Goal: Communication & Community: Answer question/provide support

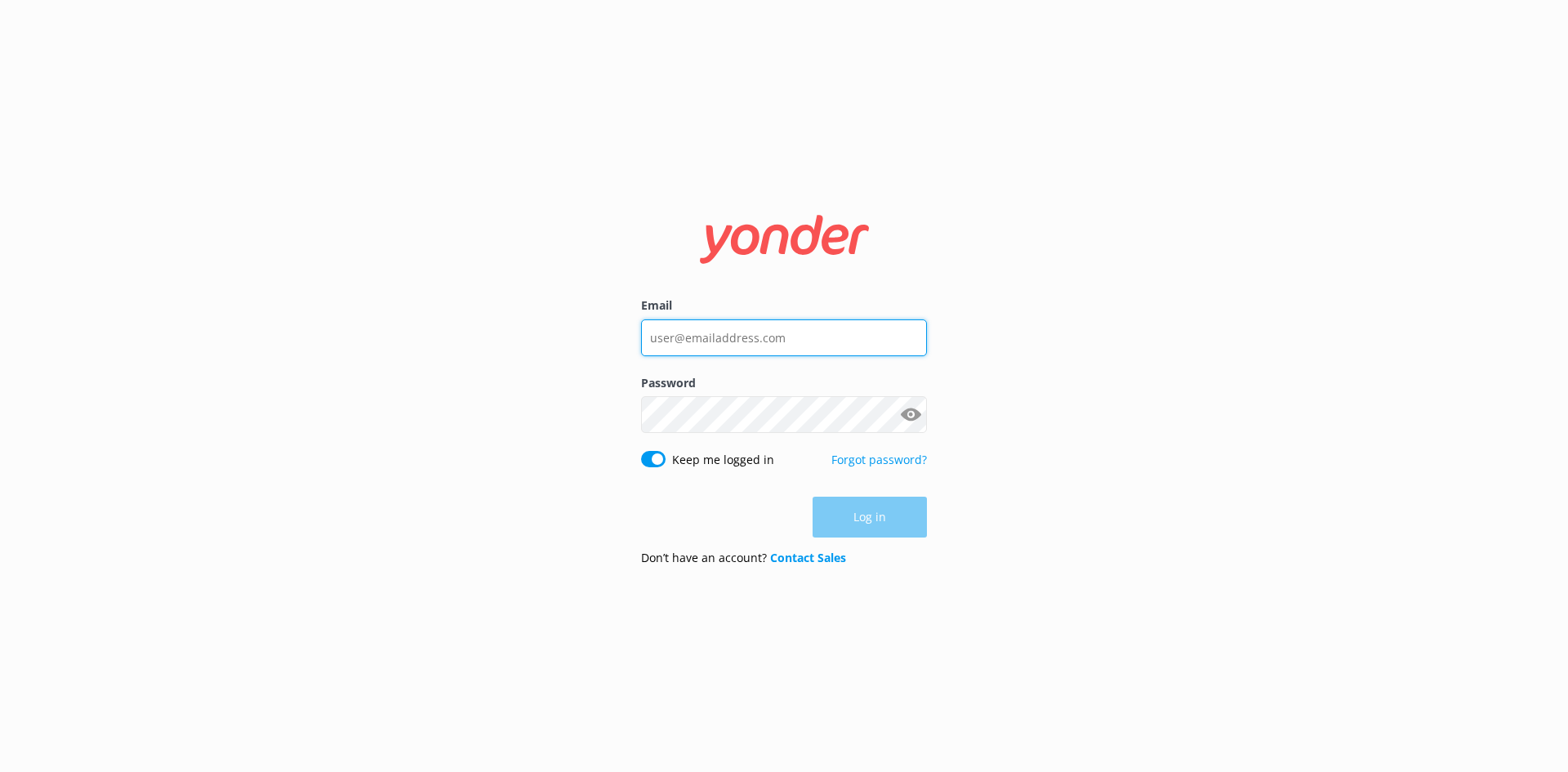
type input "[EMAIL_ADDRESS][DOMAIN_NAME]"
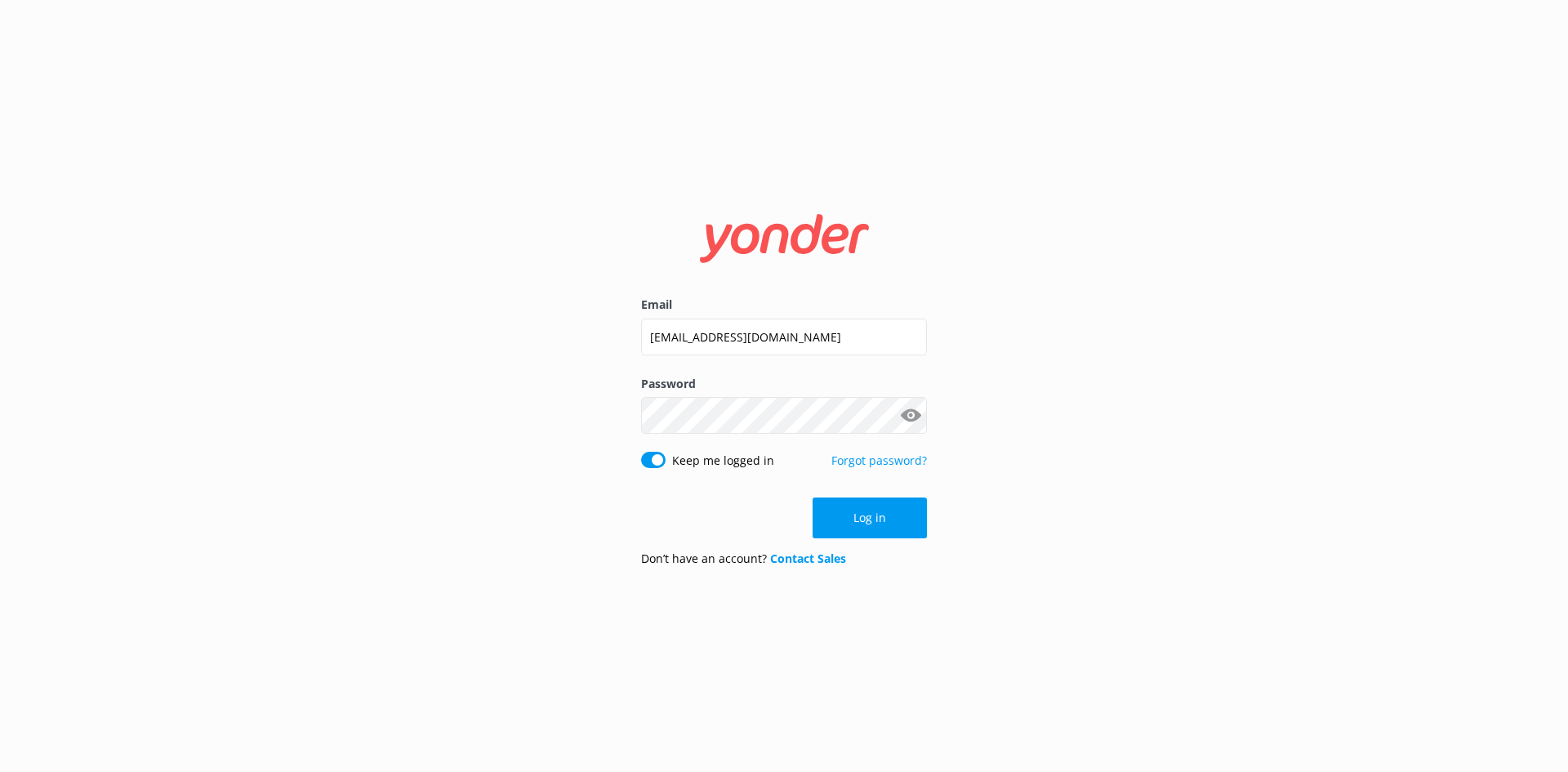
click at [883, 517] on div "Log in" at bounding box center [784, 517] width 285 height 41
click at [884, 519] on button "Log in" at bounding box center [869, 517] width 115 height 41
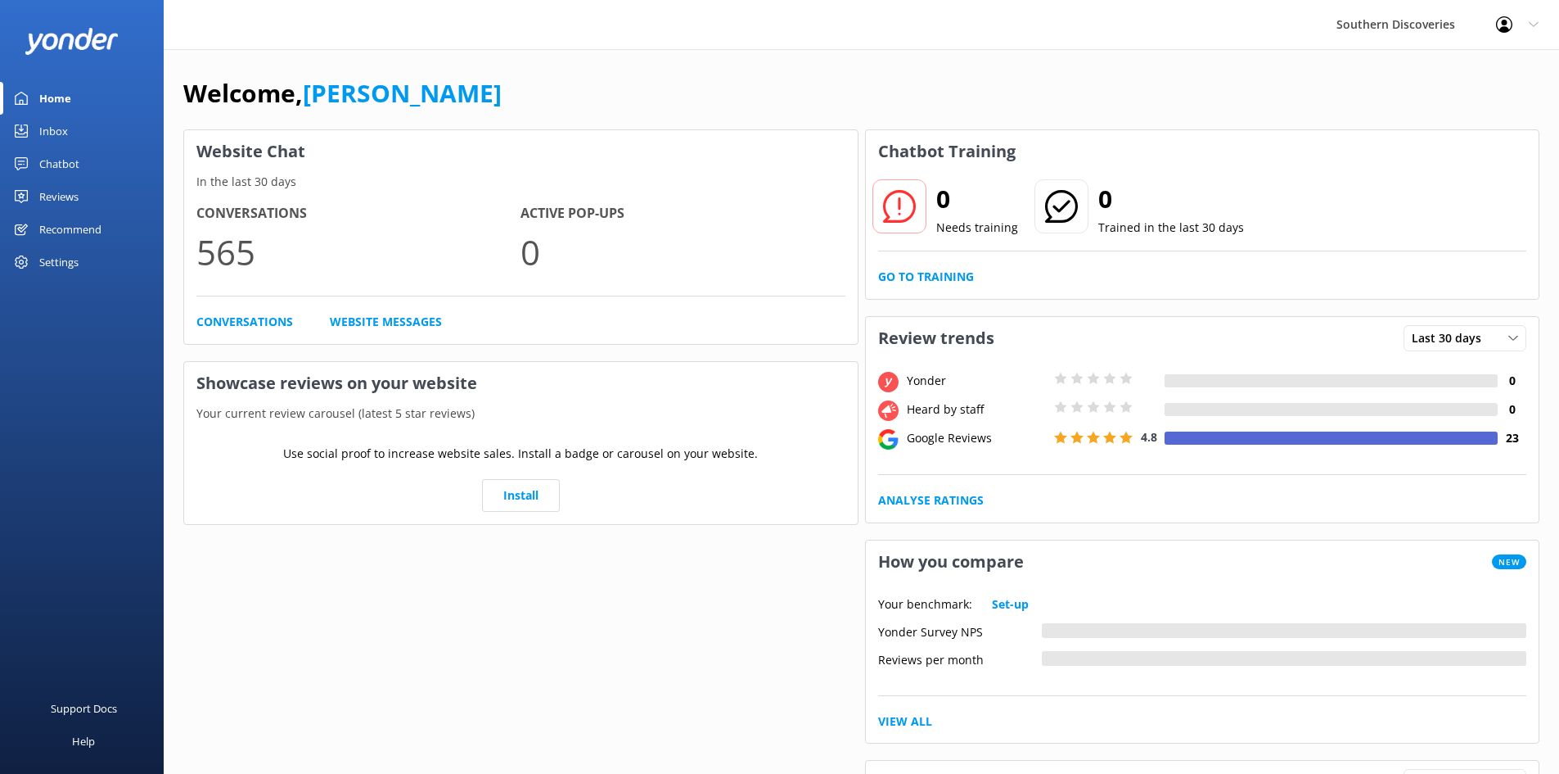
click at [62, 134] on div "Inbox" at bounding box center [53, 131] width 29 height 33
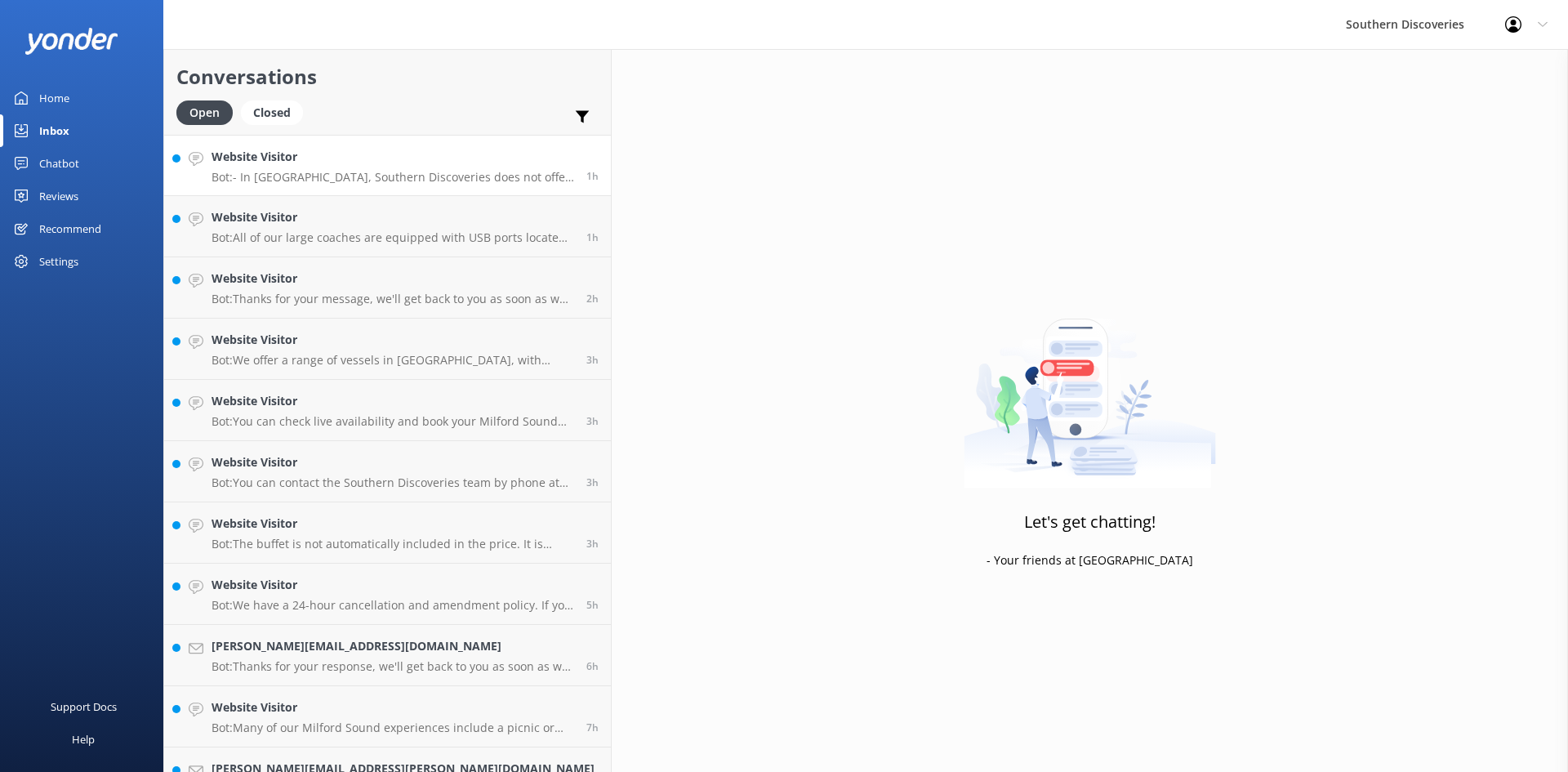
click at [298, 178] on p "Bot: - In [GEOGRAPHIC_DATA], Southern Discoveries does not offer customer parki…" at bounding box center [392, 177] width 362 height 15
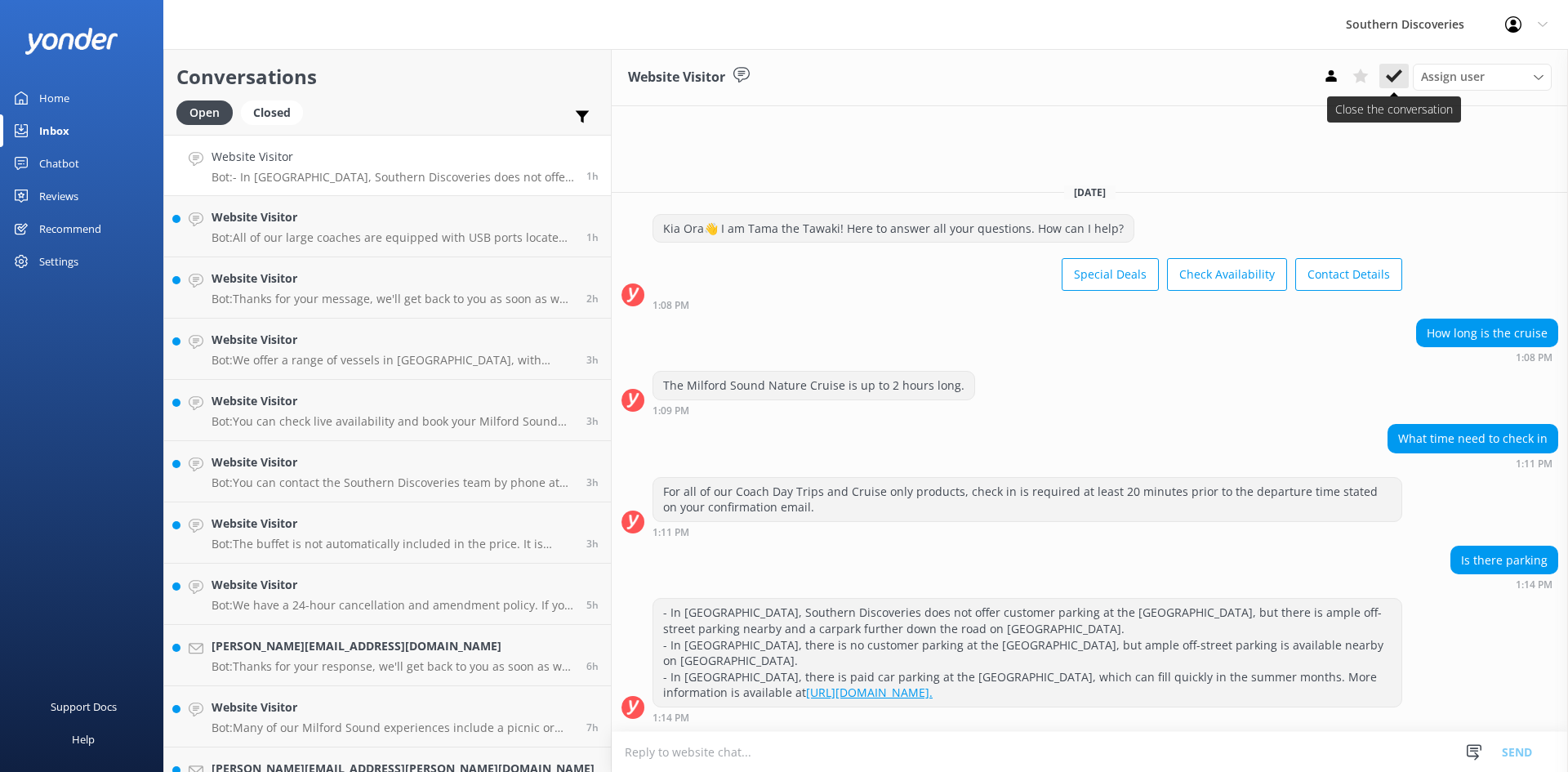
click at [1397, 73] on use at bounding box center [1393, 76] width 16 height 13
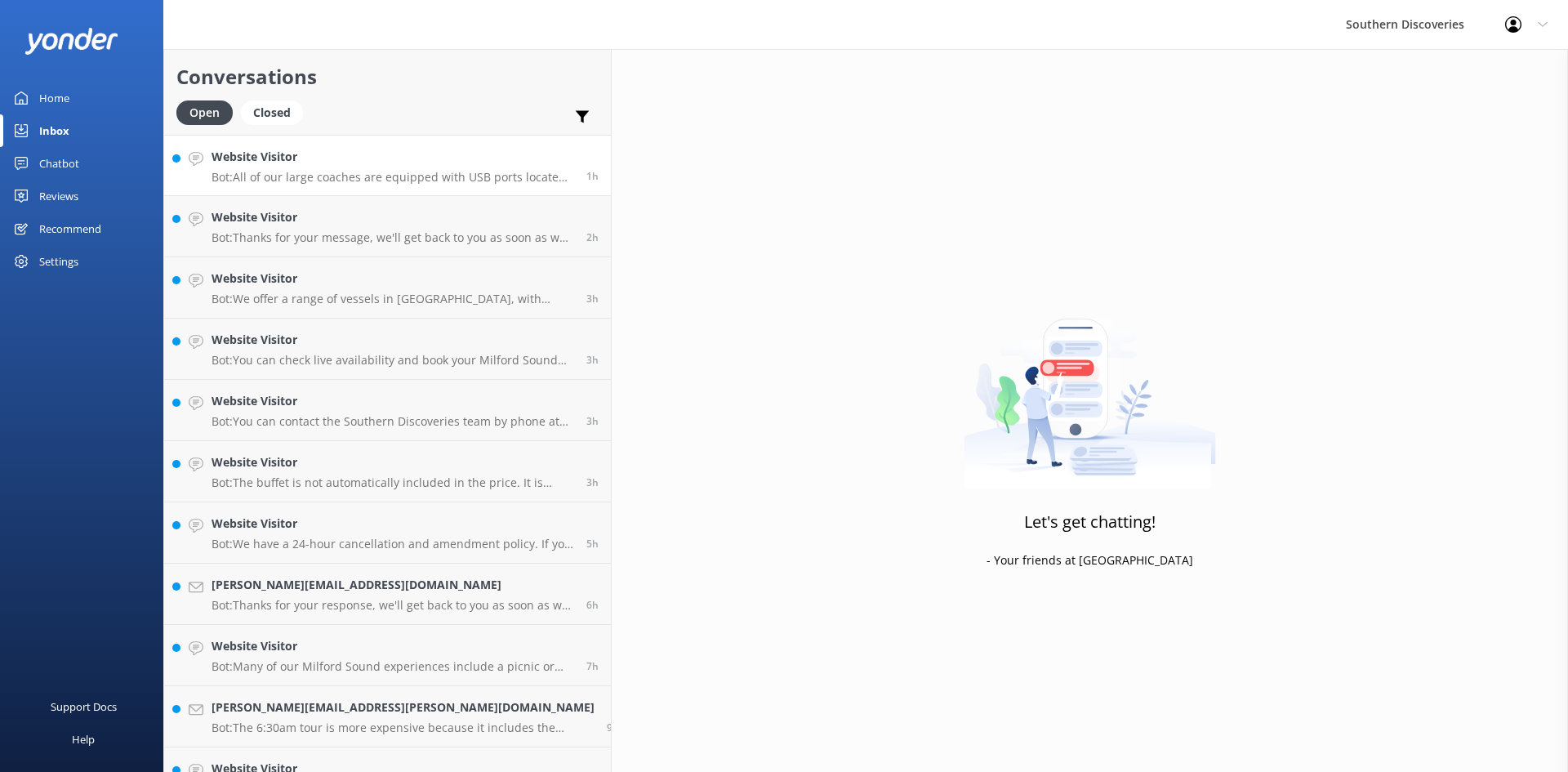
click at [299, 169] on div "Website Visitor Bot: All of our large coaches are equipped with USB ports locat…" at bounding box center [392, 165] width 362 height 35
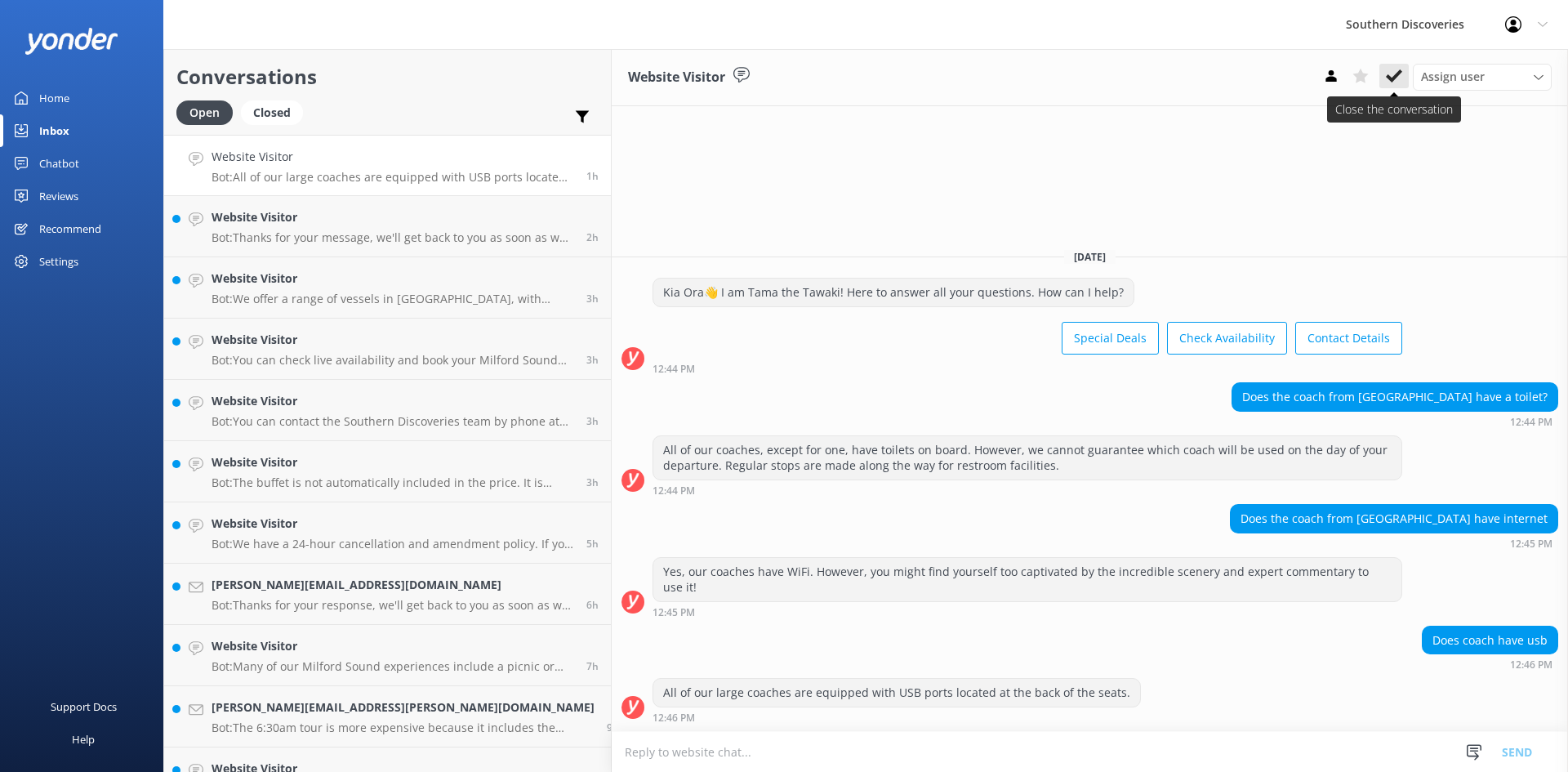
click at [1390, 71] on icon at bounding box center [1393, 76] width 16 height 16
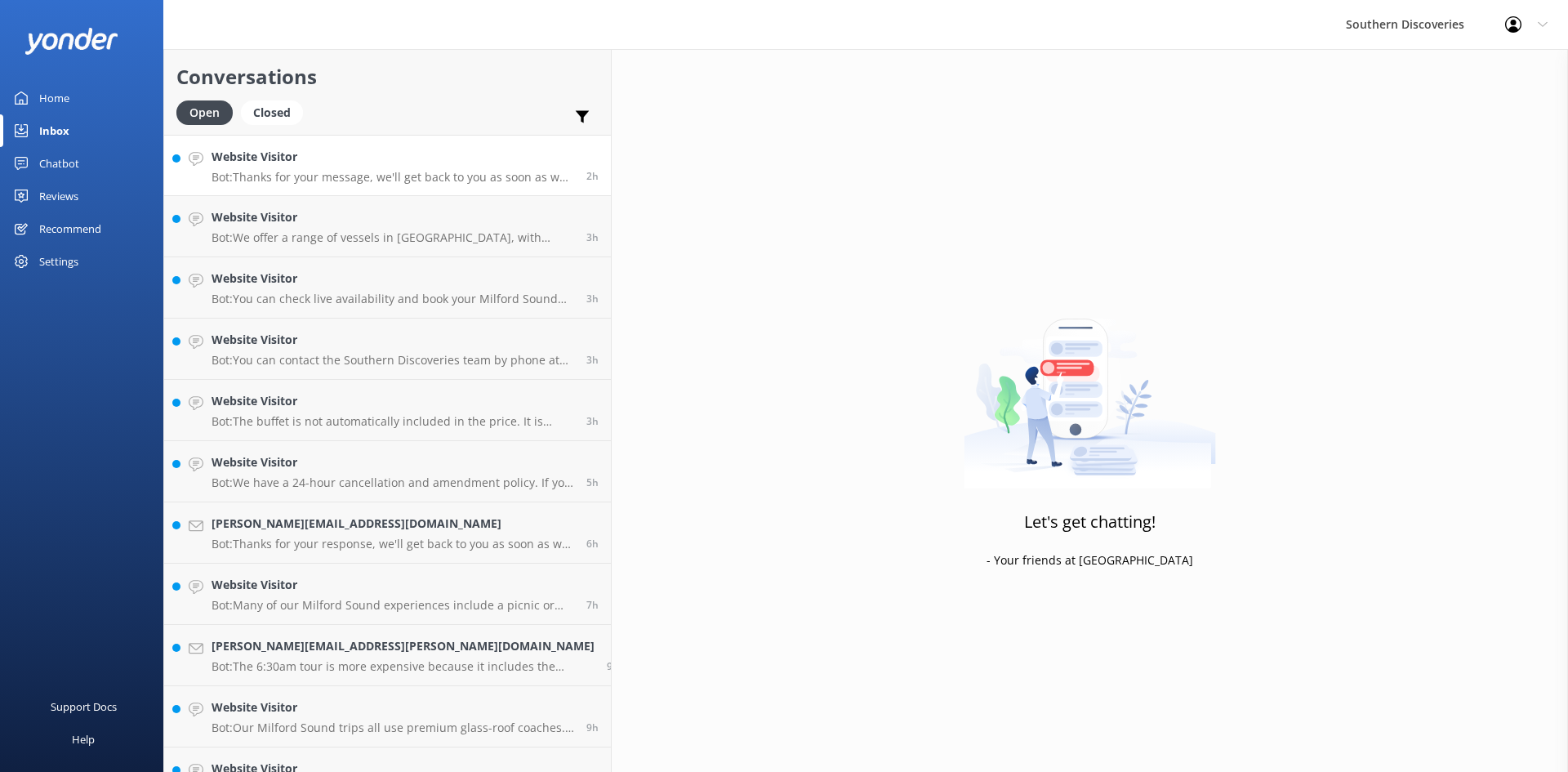
click at [313, 182] on p "Bot: Thanks for your message, we'll get back to you as soon as we can. You're a…" at bounding box center [392, 177] width 362 height 15
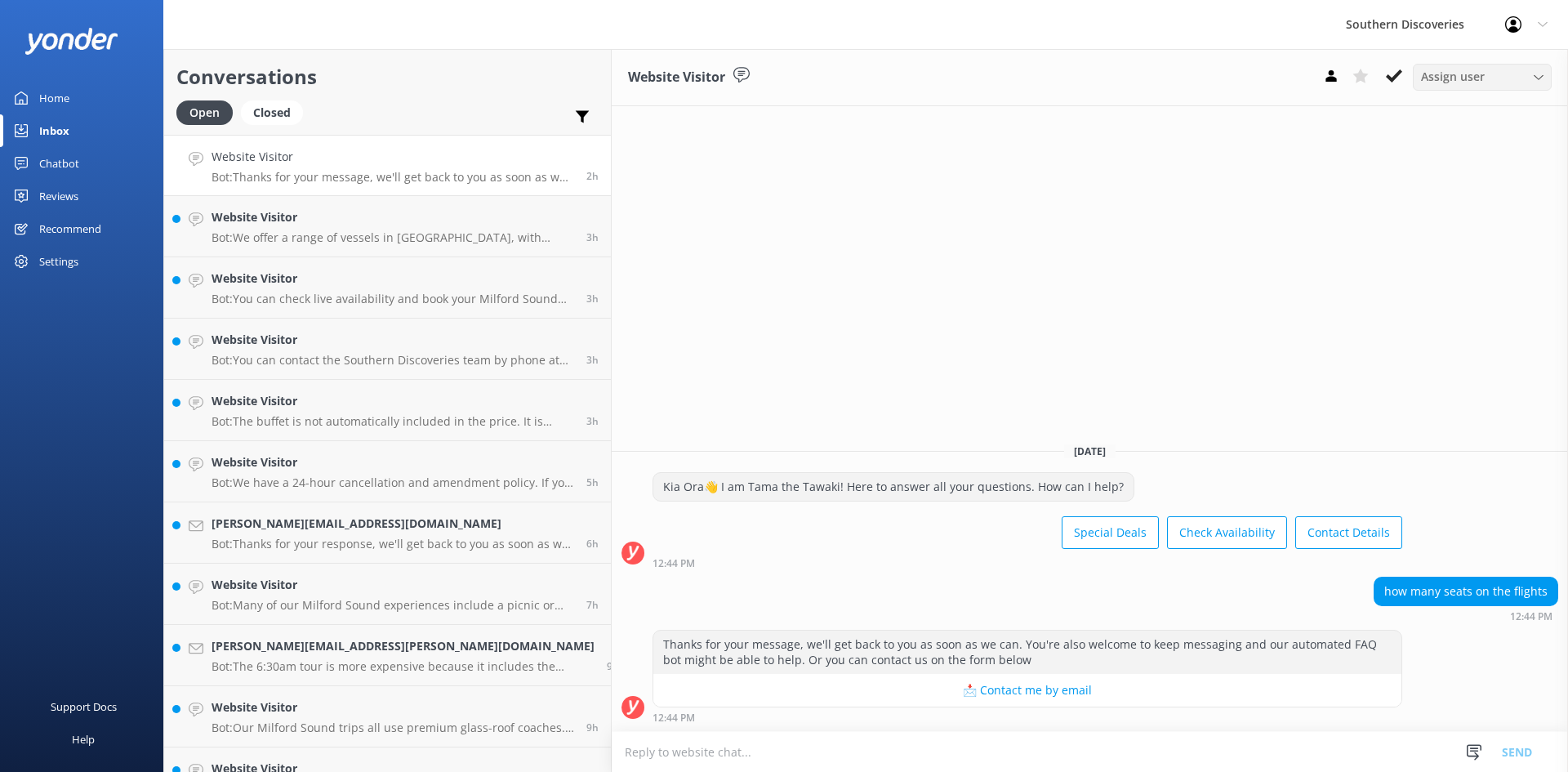
click at [1513, 84] on div "Assign user" at bounding box center [1481, 77] width 131 height 18
click at [1484, 149] on div "[PERSON_NAME]" at bounding box center [1460, 144] width 78 height 16
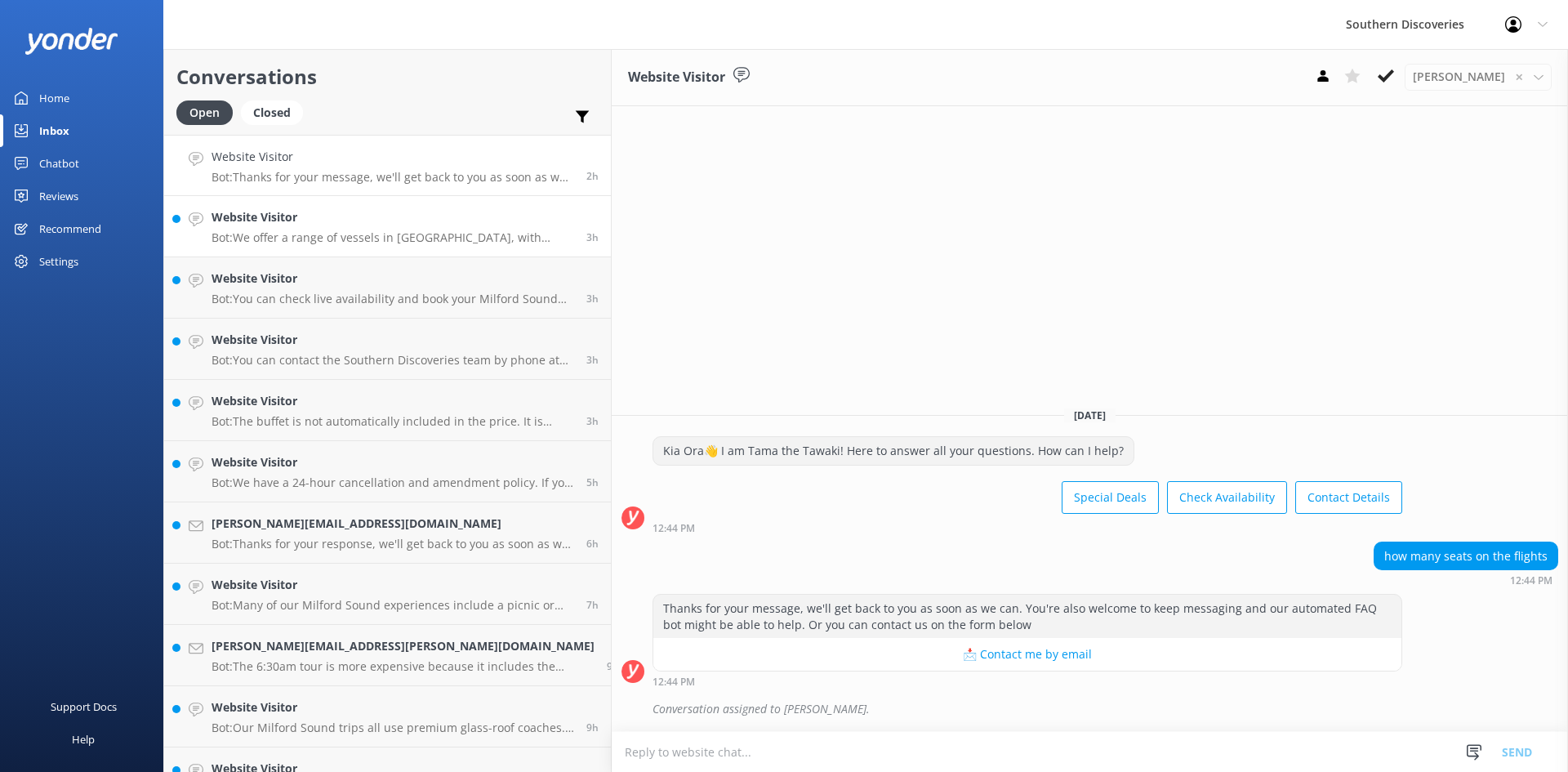
click at [279, 228] on div "Website Visitor Bot: We offer a range of vessels in [GEOGRAPHIC_DATA], with cap…" at bounding box center [392, 226] width 362 height 36
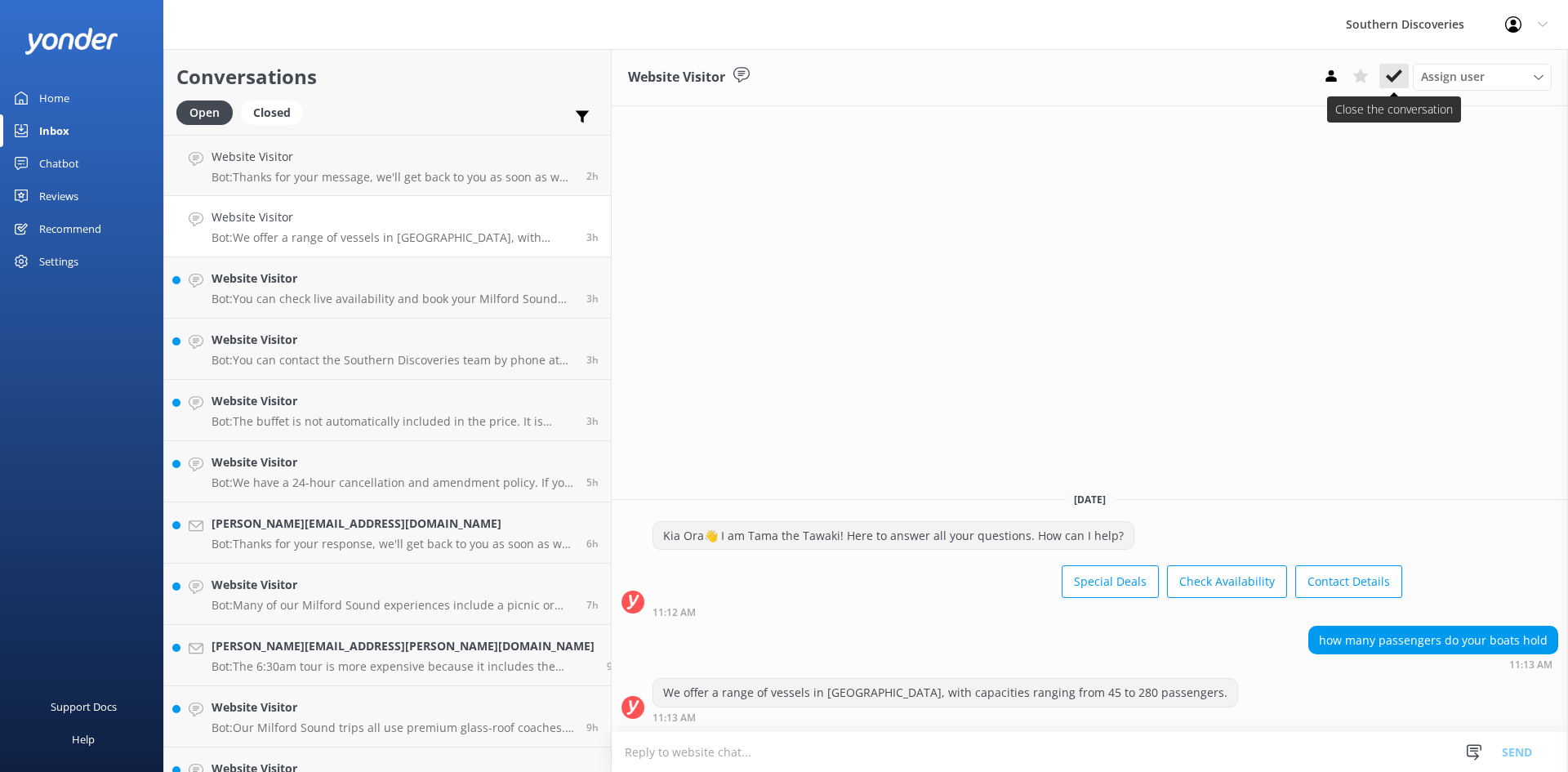
click at [1388, 84] on icon at bounding box center [1393, 76] width 16 height 16
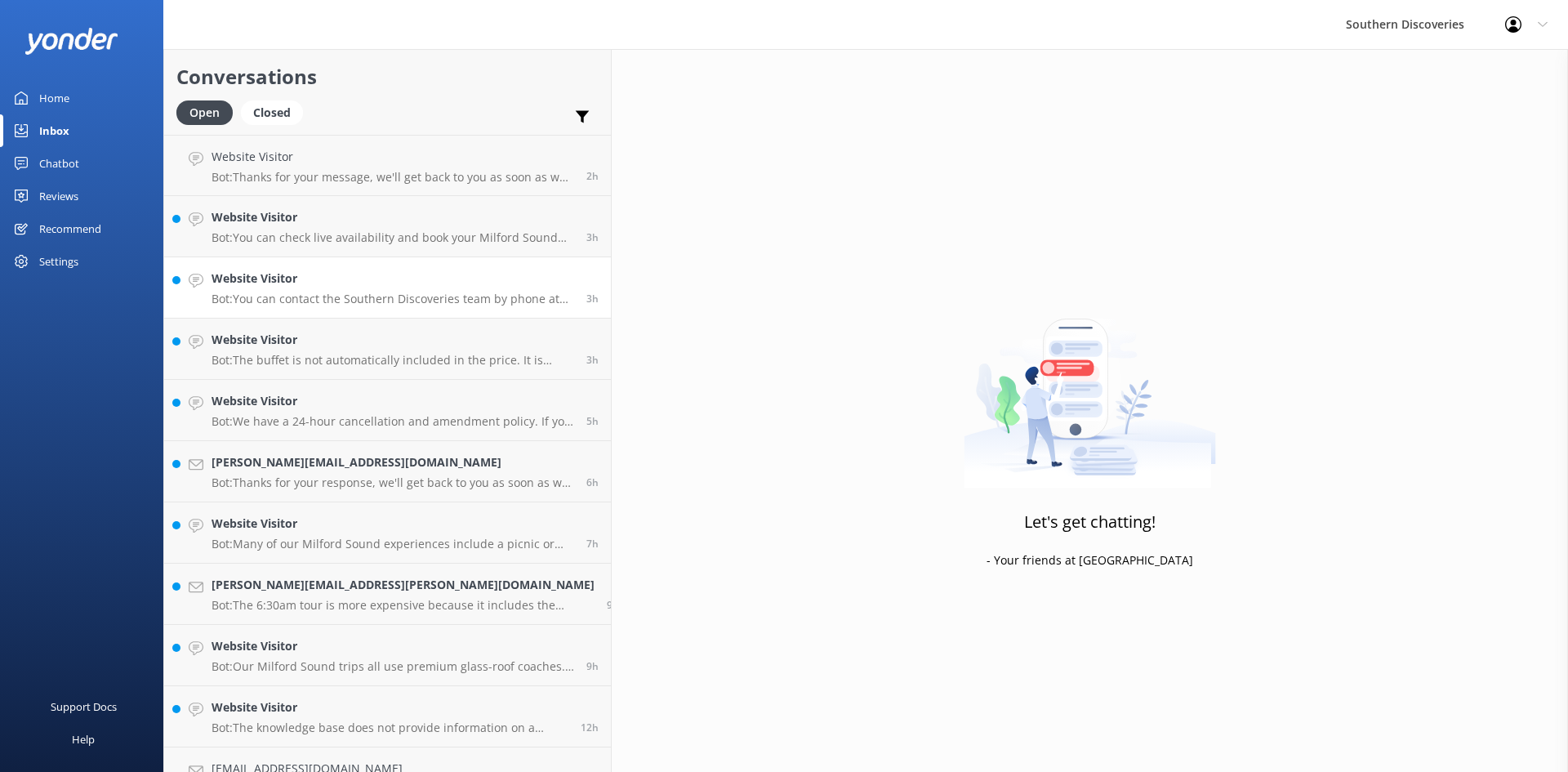
click at [293, 276] on h4 "Website Visitor" at bounding box center [392, 278] width 362 height 18
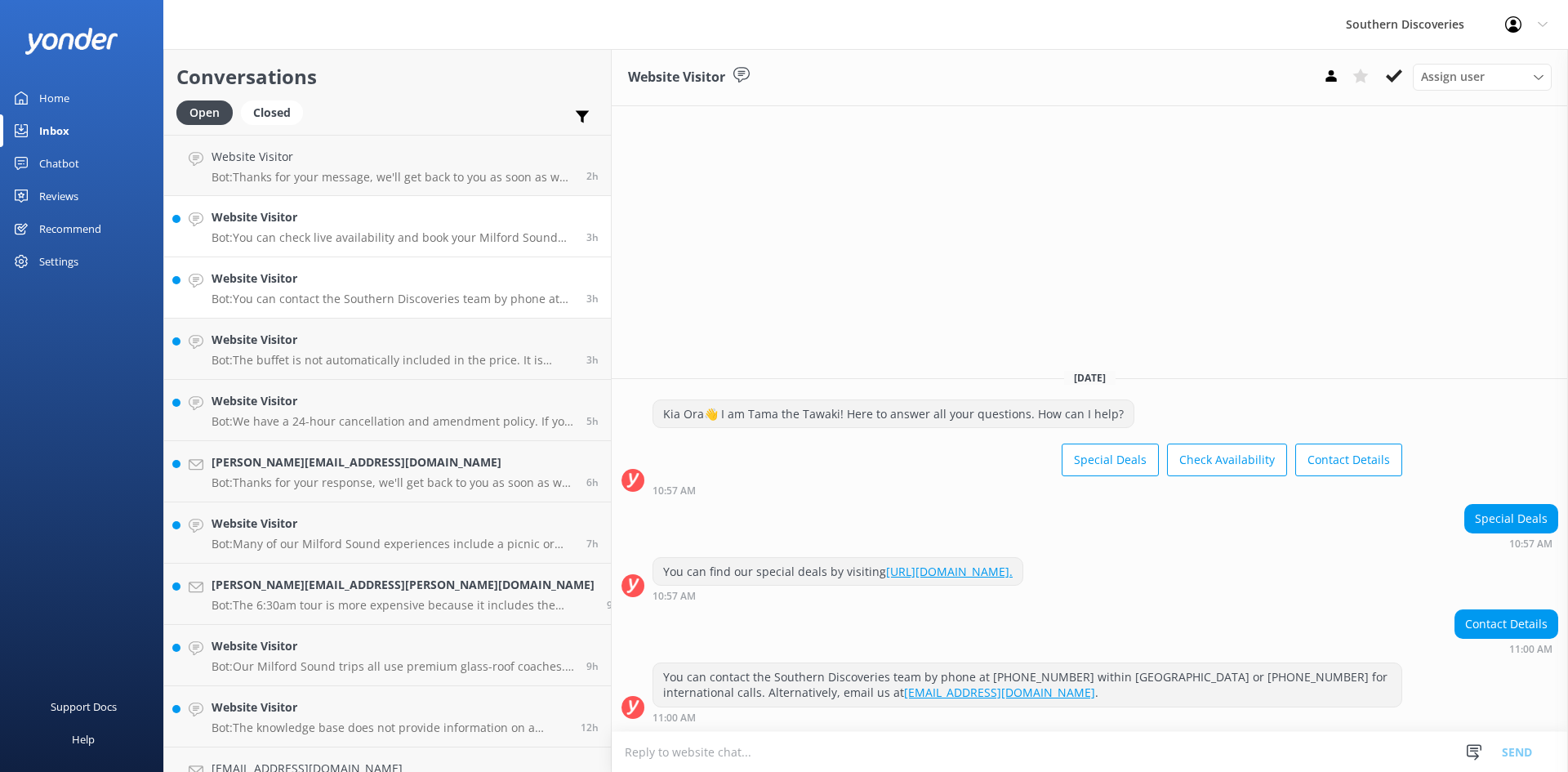
click at [326, 225] on h4 "Website Visitor" at bounding box center [392, 217] width 362 height 18
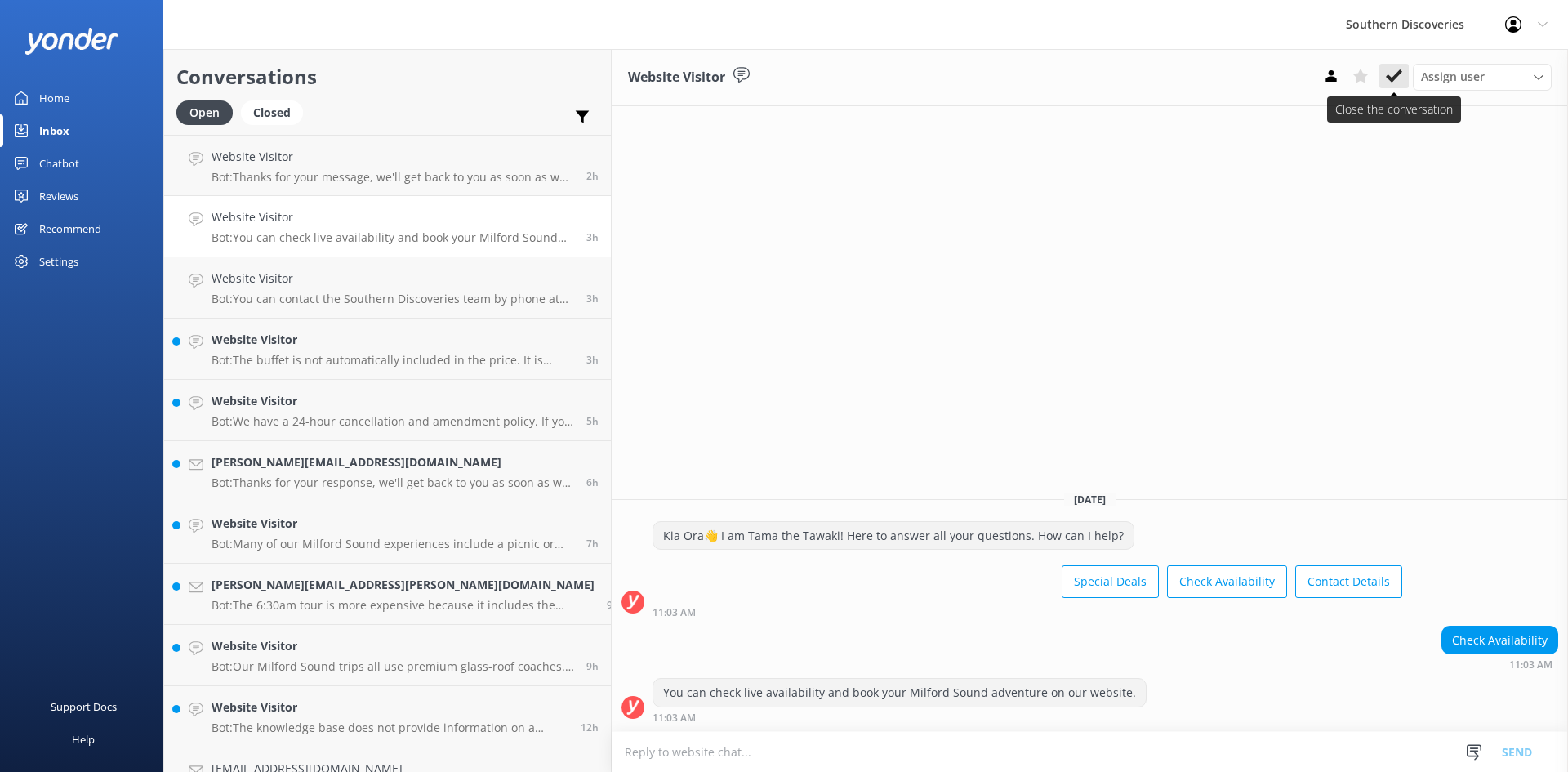
click at [1391, 77] on icon at bounding box center [1393, 76] width 16 height 16
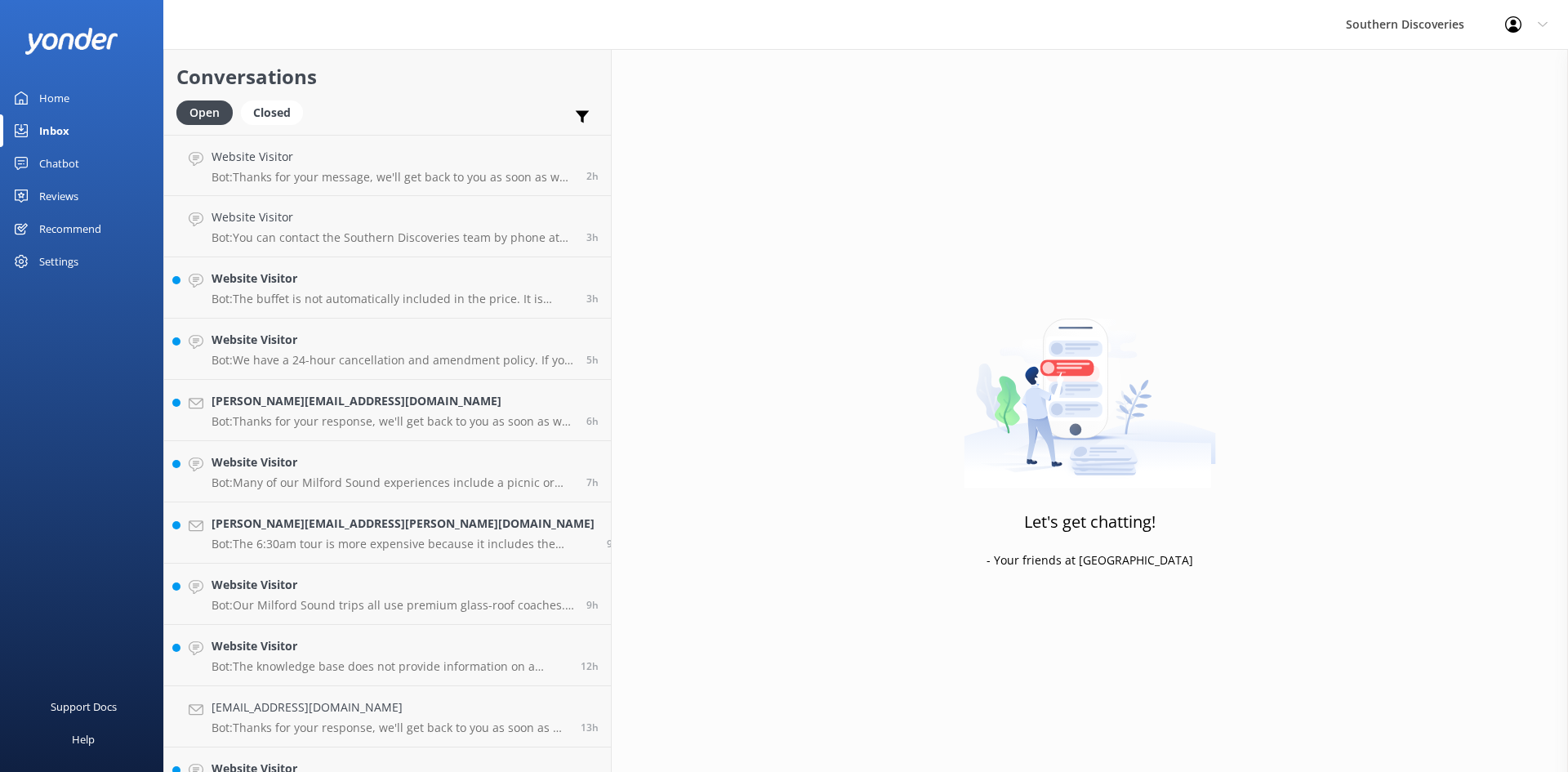
drag, startPoint x: 278, startPoint y: 236, endPoint x: 479, endPoint y: 238, distance: 201.0
click at [278, 235] on p "Bot: You can contact the Southern Discoveries team by phone at [PHONE_NUMBER] w…" at bounding box center [392, 237] width 362 height 15
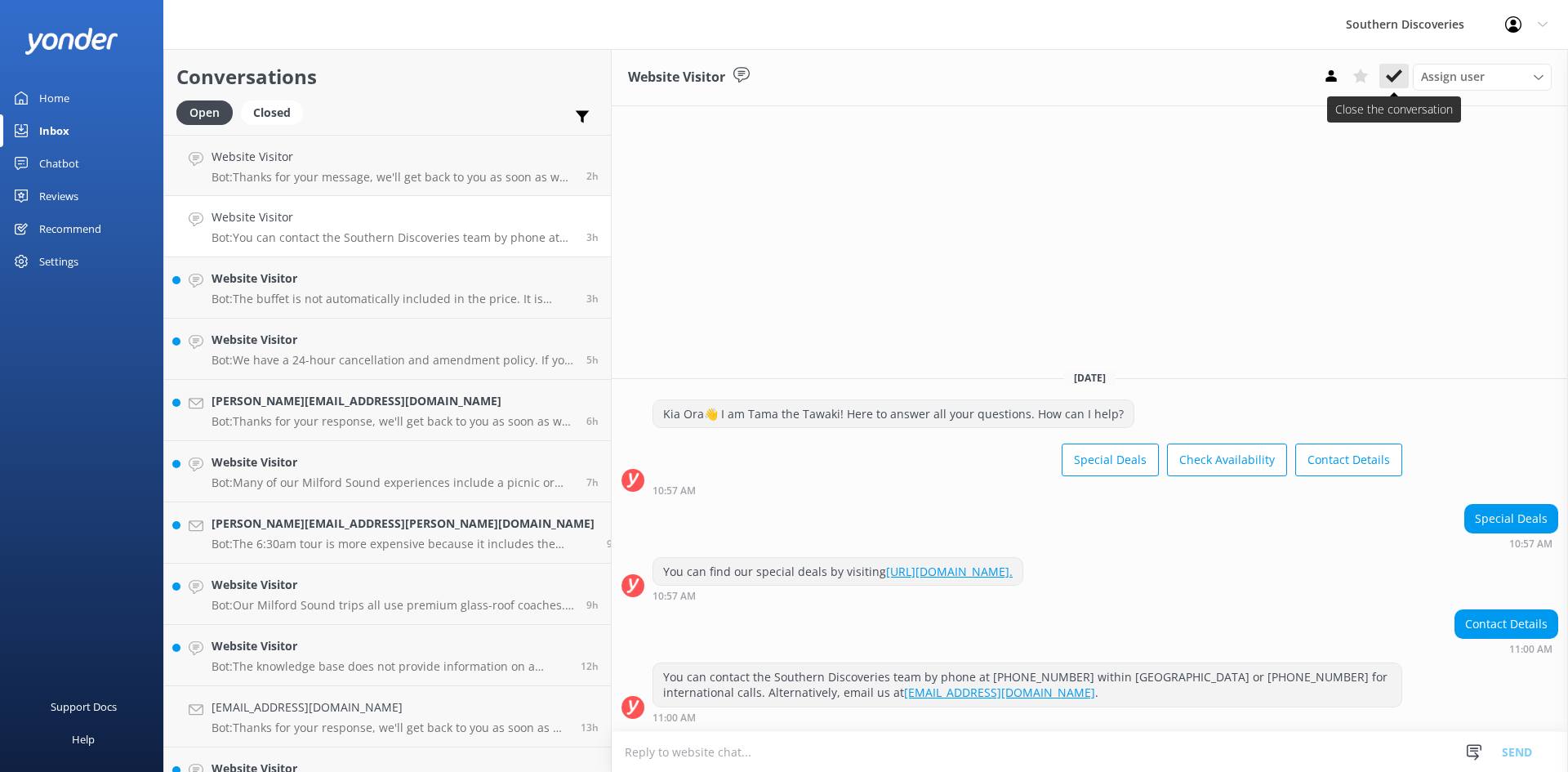
click at [1392, 79] on use at bounding box center [1393, 76] width 16 height 13
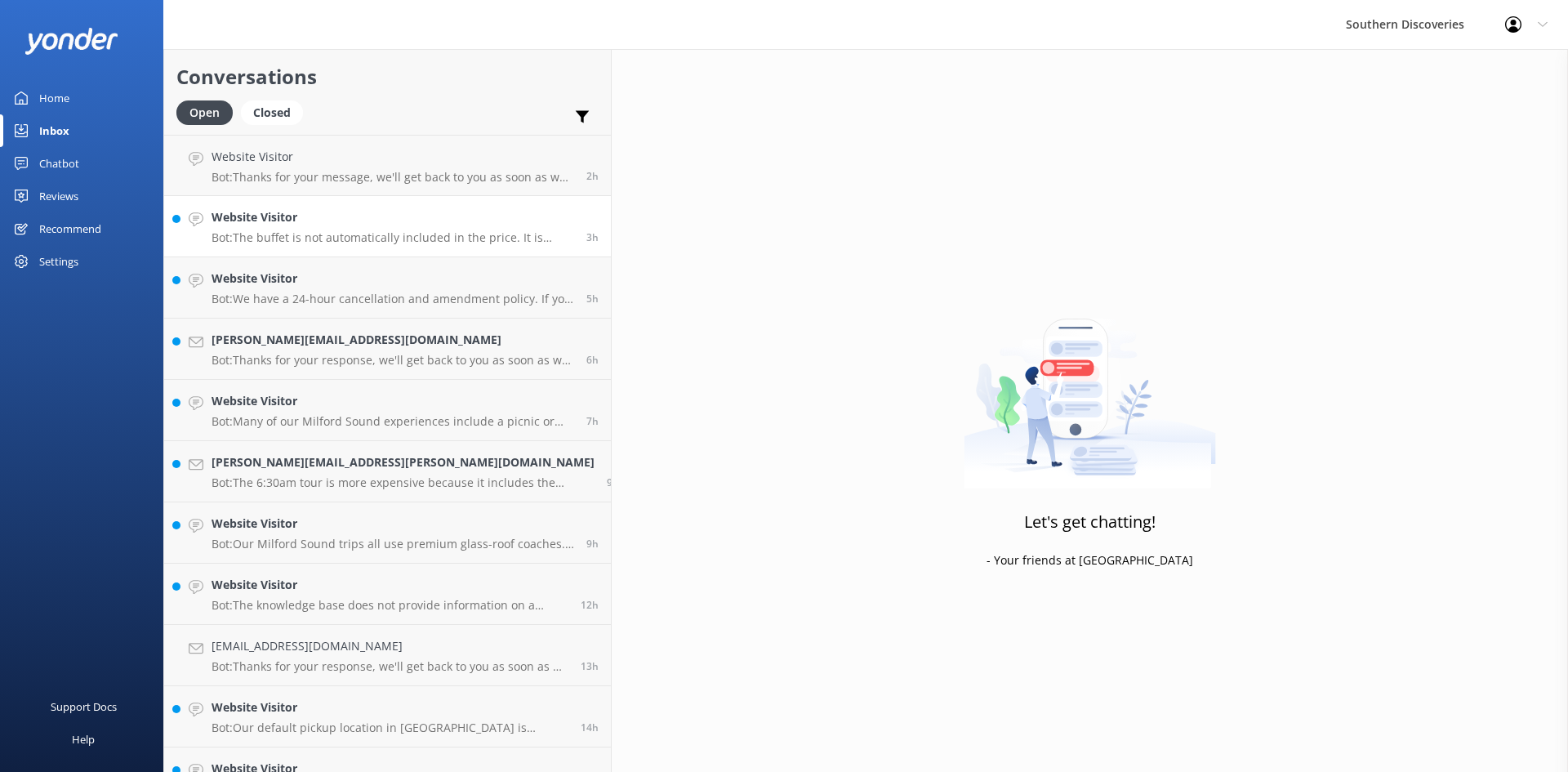
click at [329, 240] on p "Bot: The buffet is not automatically included in the price. It is possible to a…" at bounding box center [392, 237] width 362 height 15
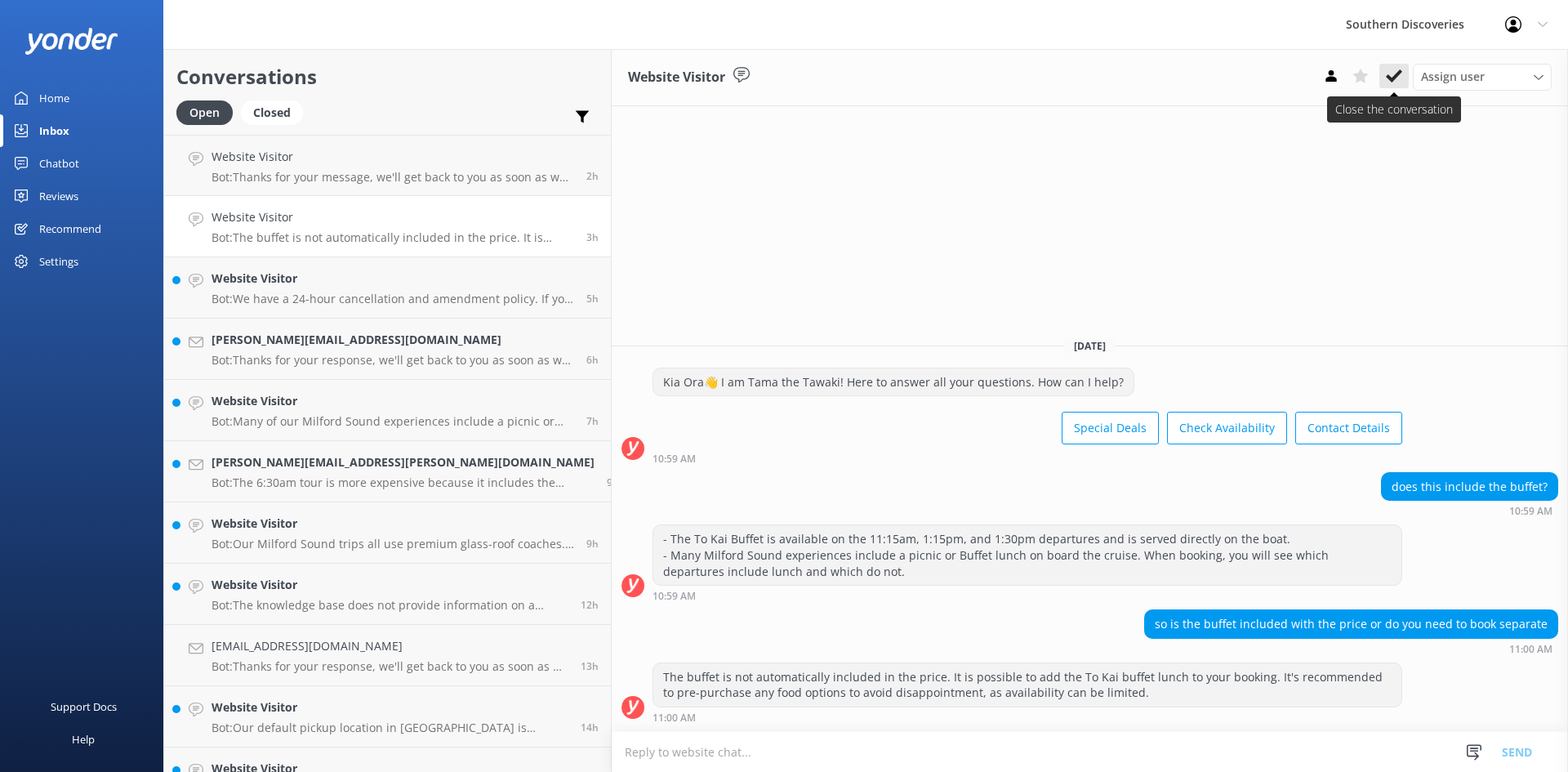
click at [1390, 82] on icon at bounding box center [1393, 76] width 16 height 16
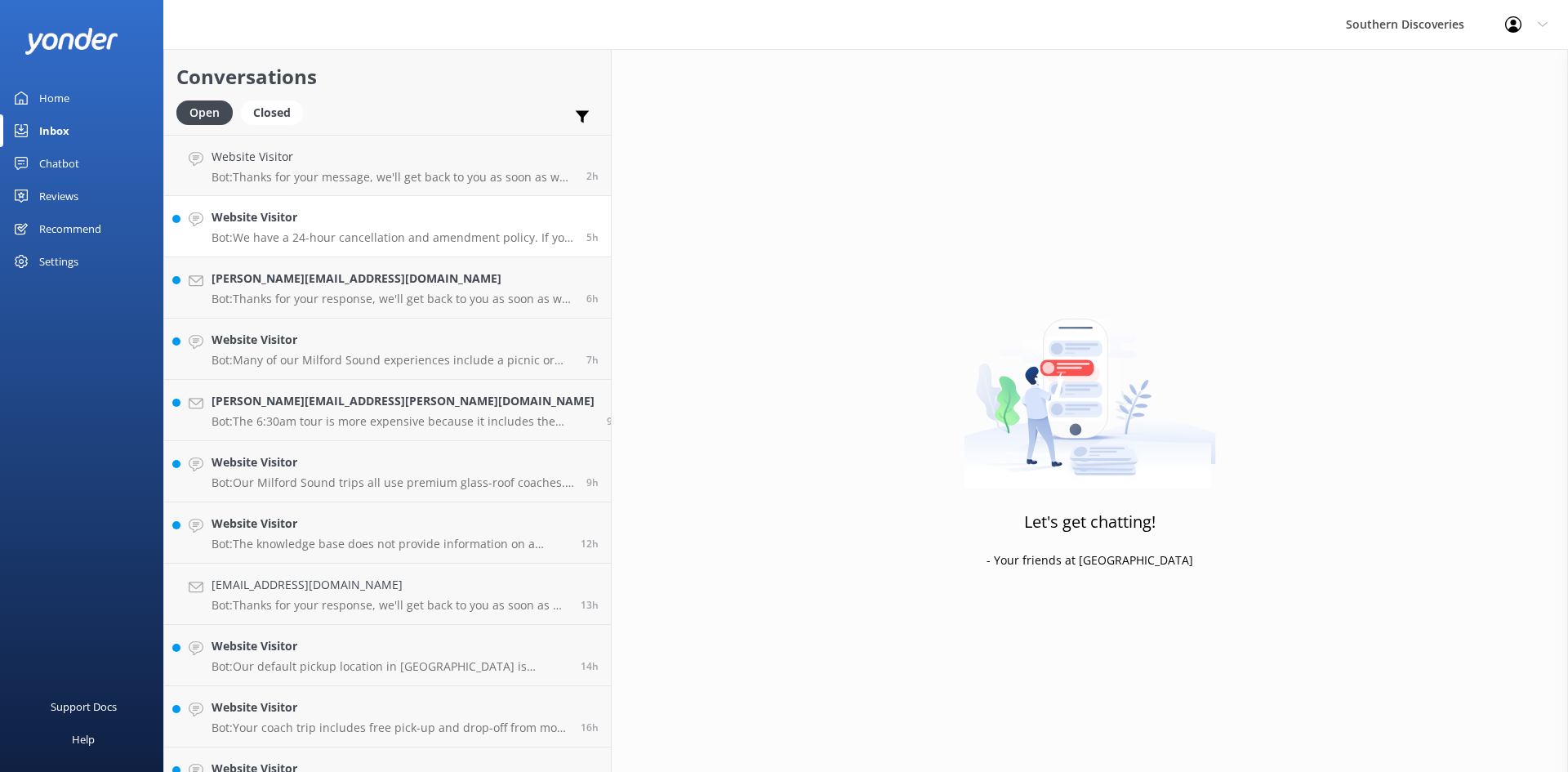
click at [327, 226] on h4 "Website Visitor" at bounding box center [392, 217] width 362 height 18
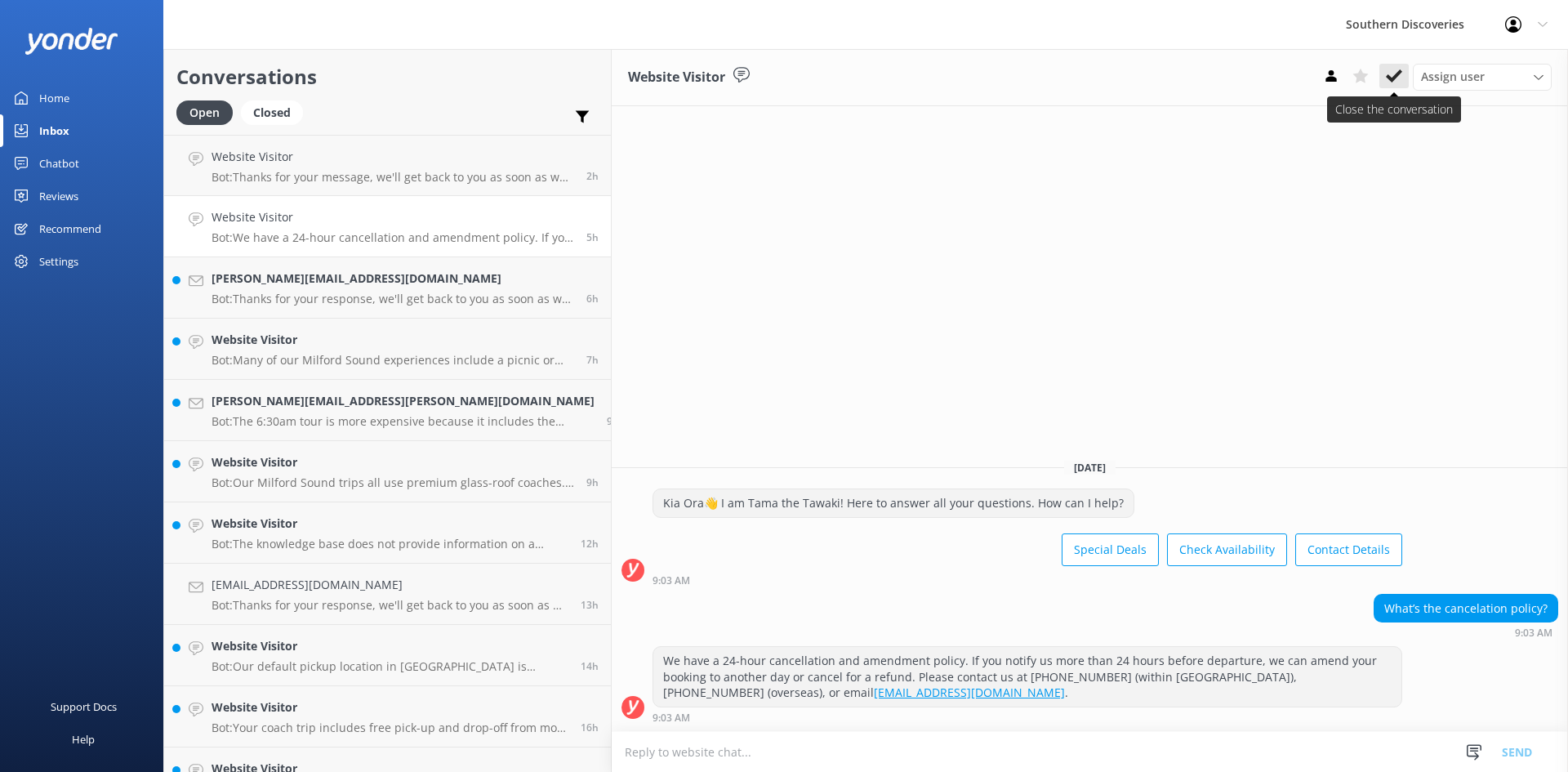
click at [1394, 79] on use at bounding box center [1393, 76] width 16 height 13
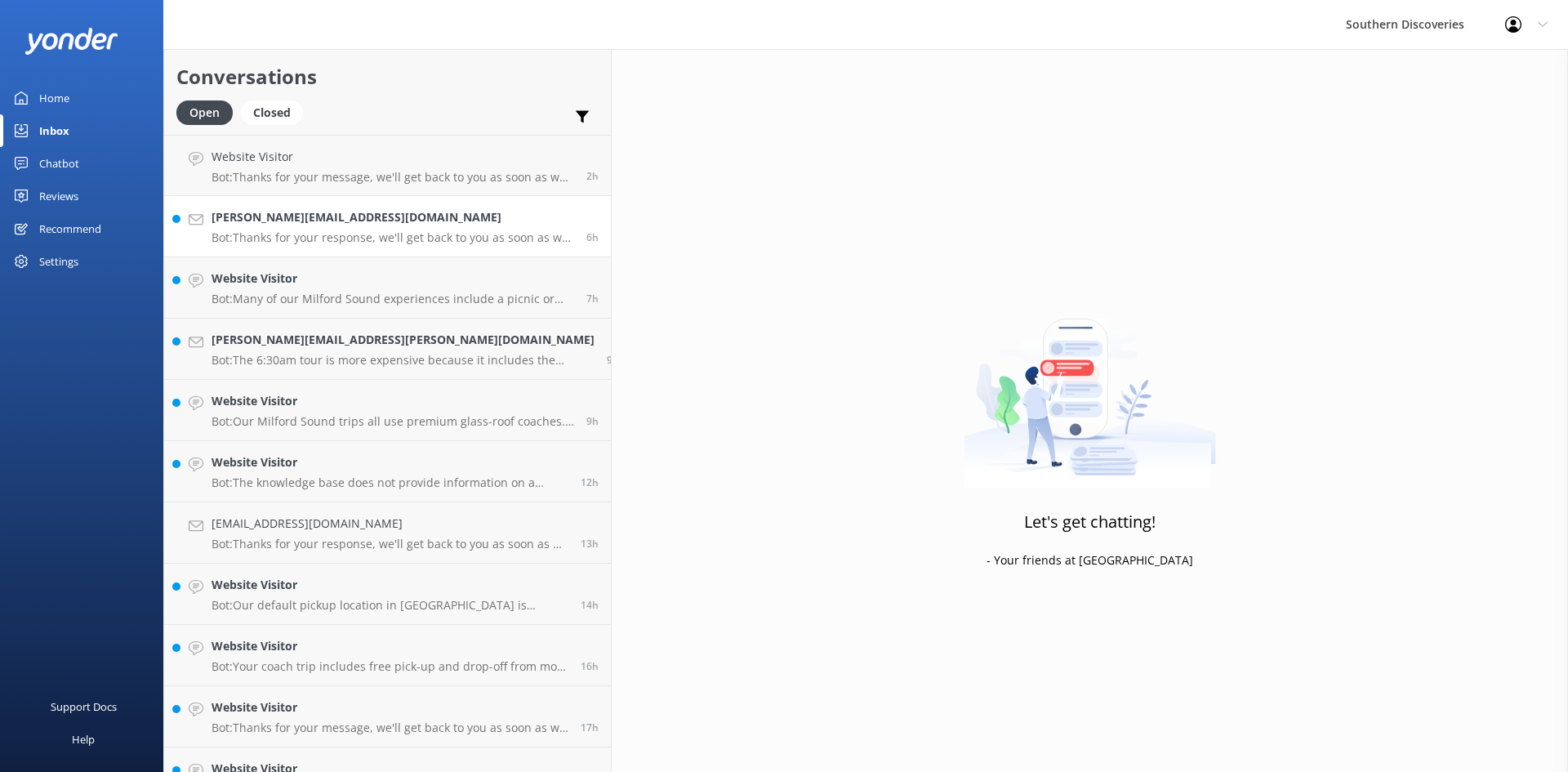
click at [242, 242] on p "Bot: Thanks for your response, we'll get back to you as soon as we can during o…" at bounding box center [392, 237] width 362 height 15
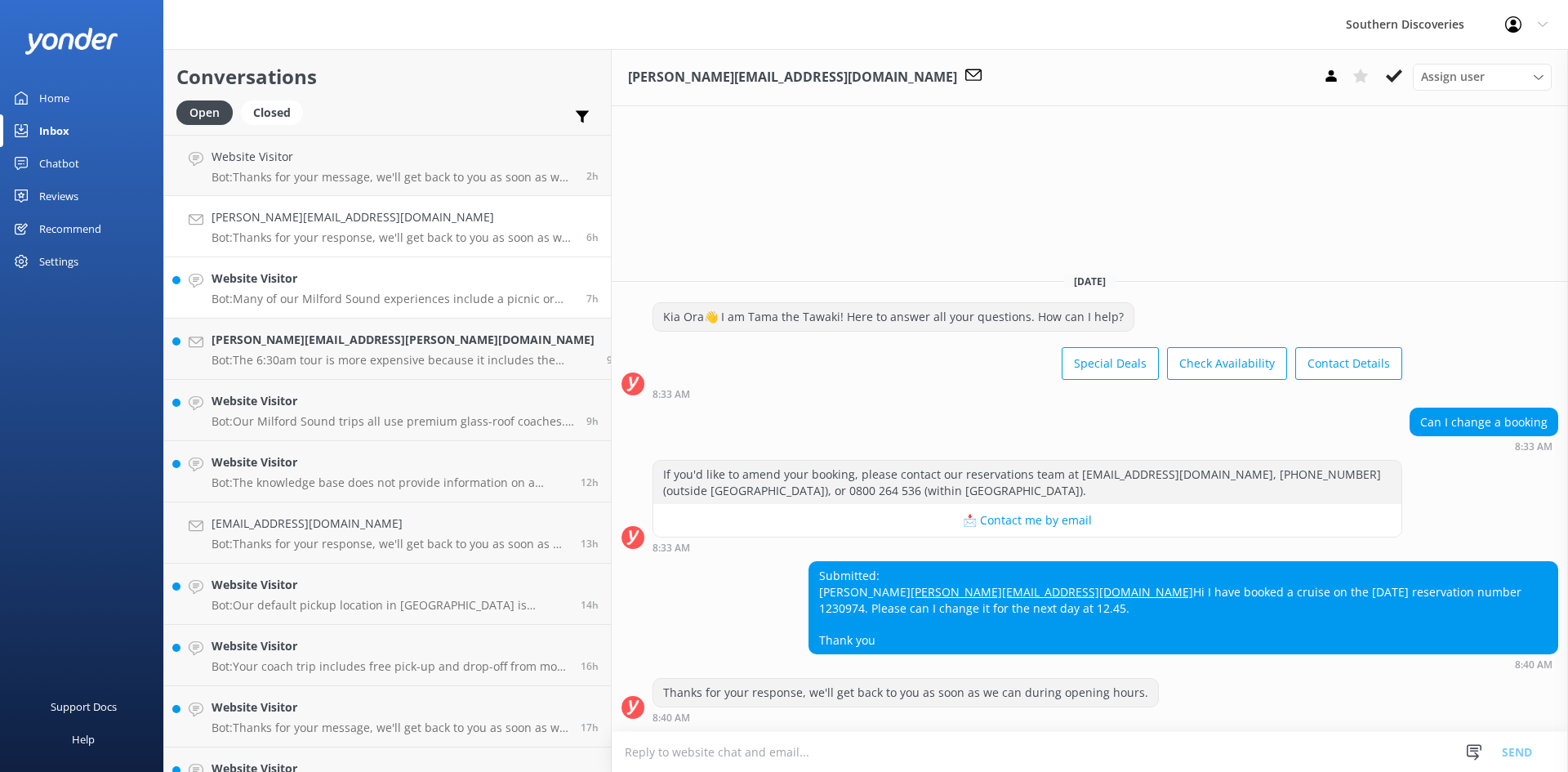
click at [258, 285] on h4 "Website Visitor" at bounding box center [392, 278] width 362 height 18
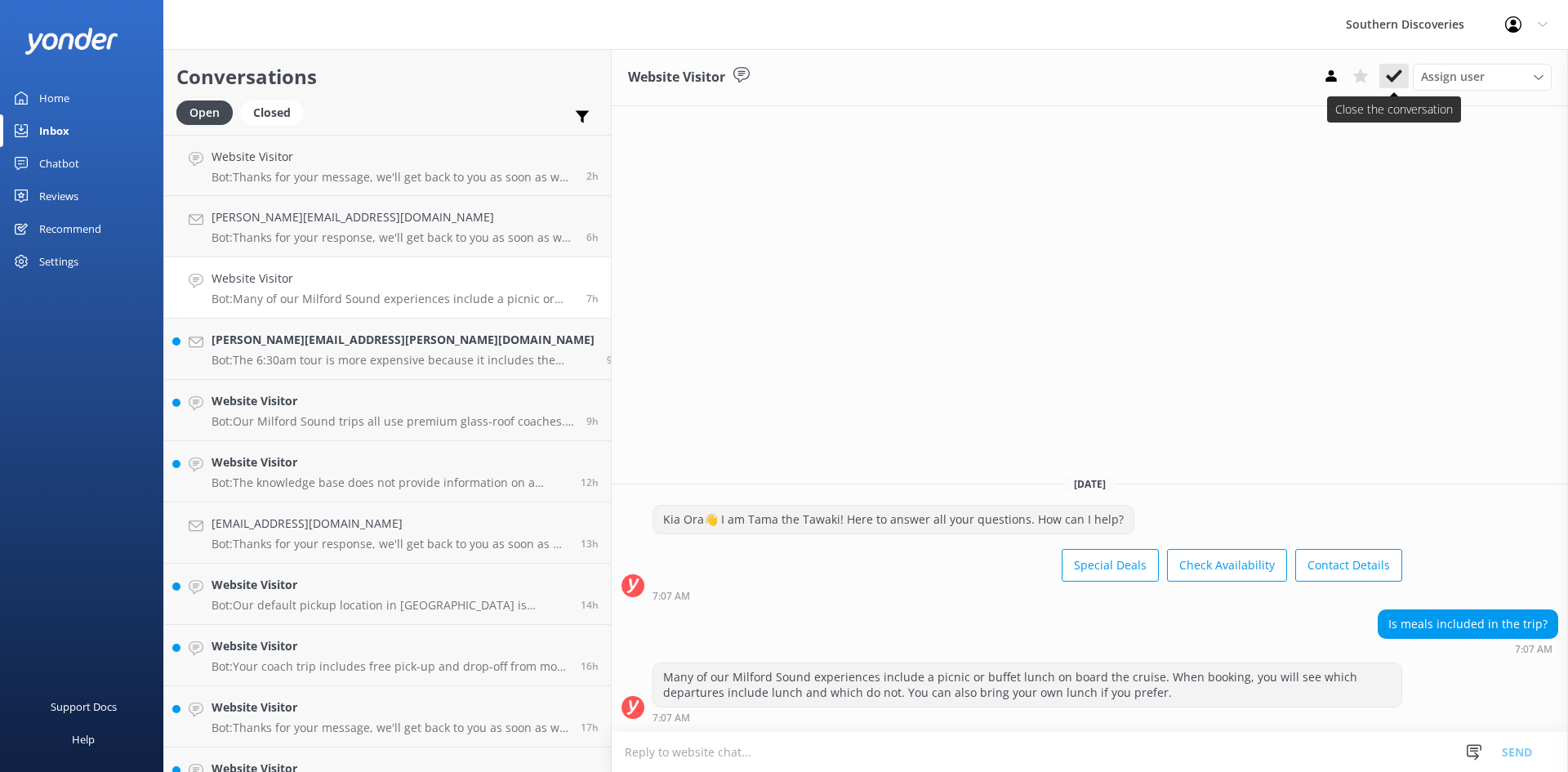
click at [1401, 79] on button at bounding box center [1393, 76] width 29 height 25
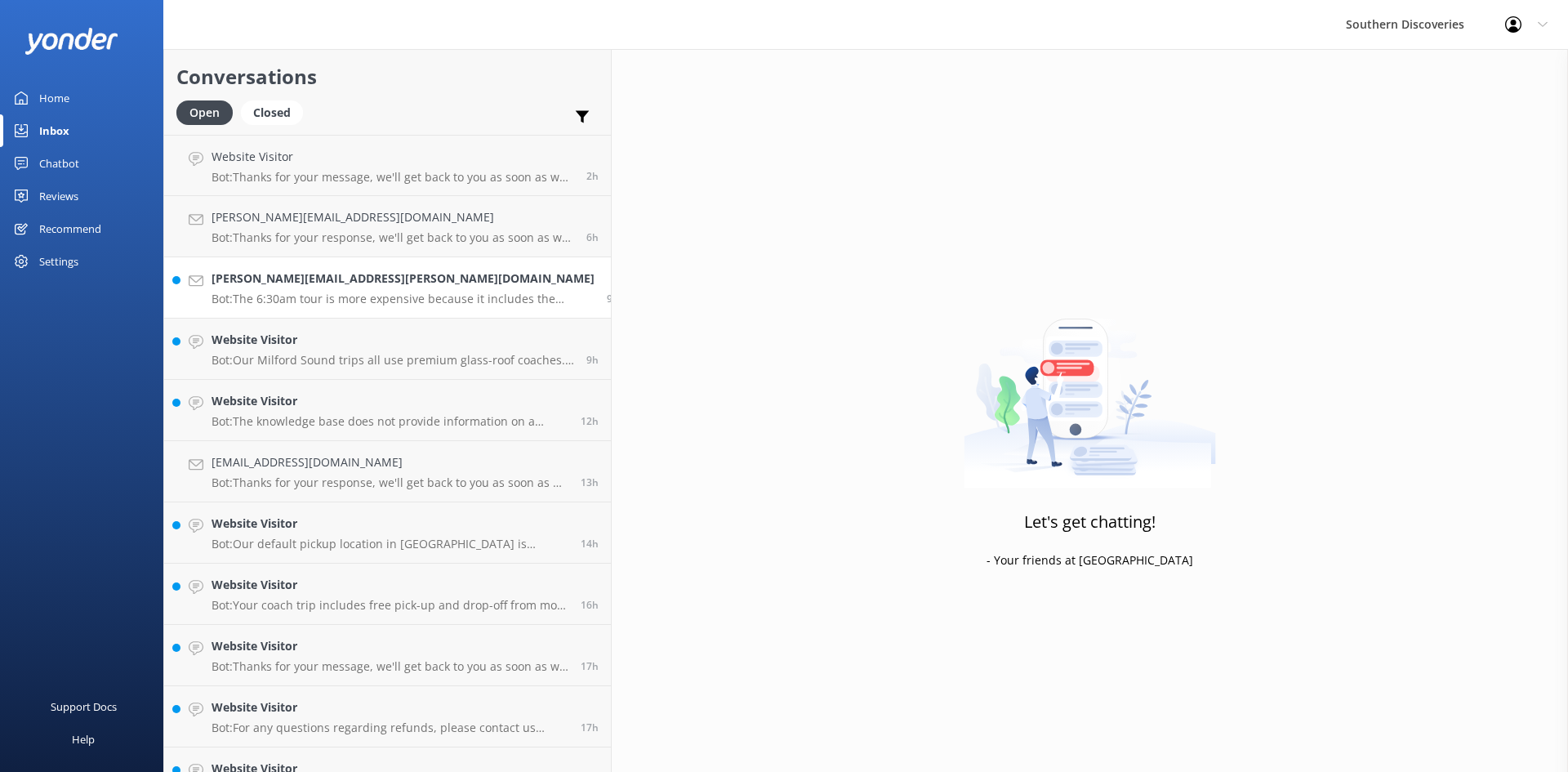
click at [310, 296] on p "Bot: The 6:30am tour is more expensive because it includes the 12:45pm Cruise i…" at bounding box center [403, 298] width 383 height 15
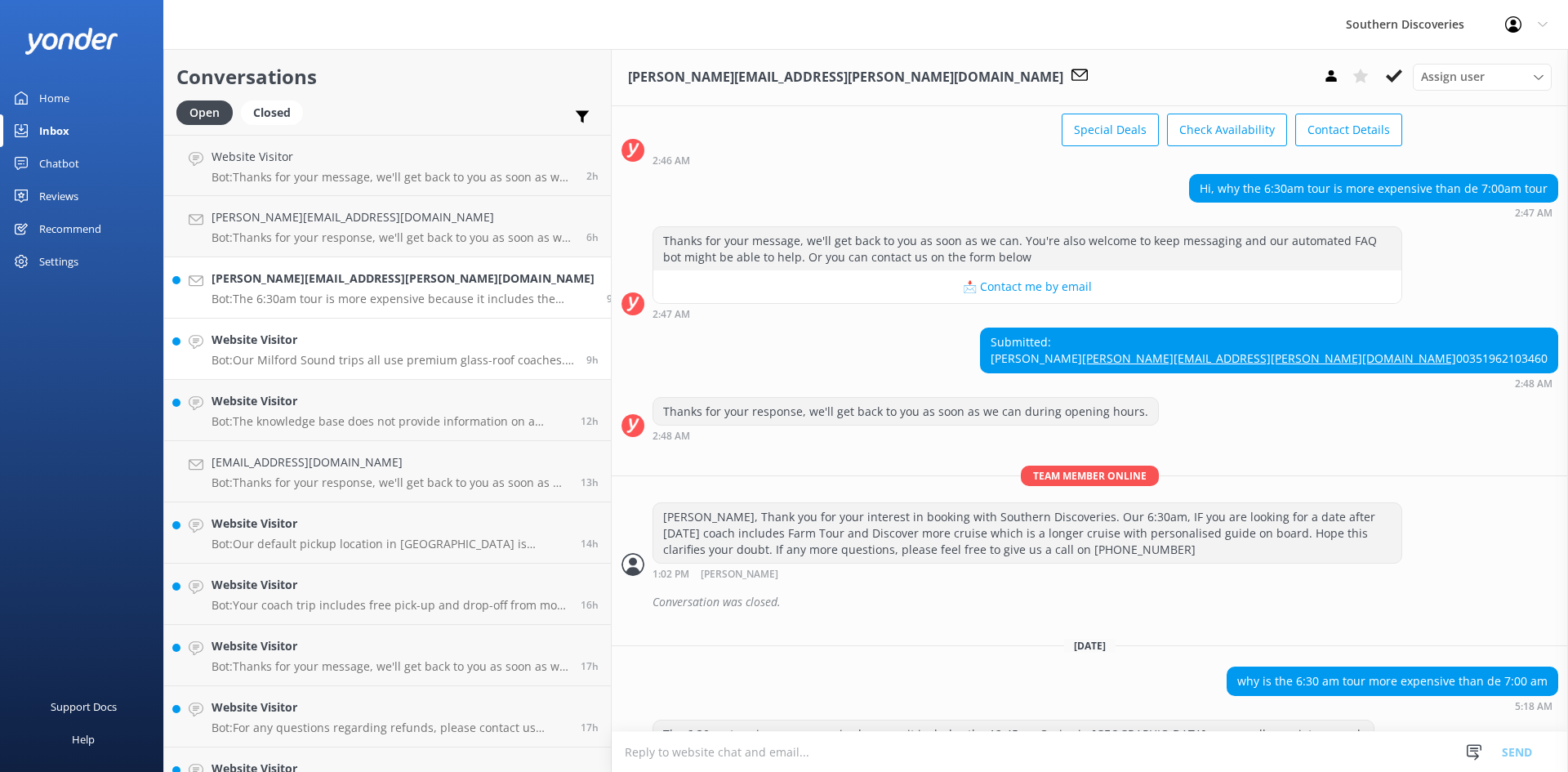
scroll to position [153, 0]
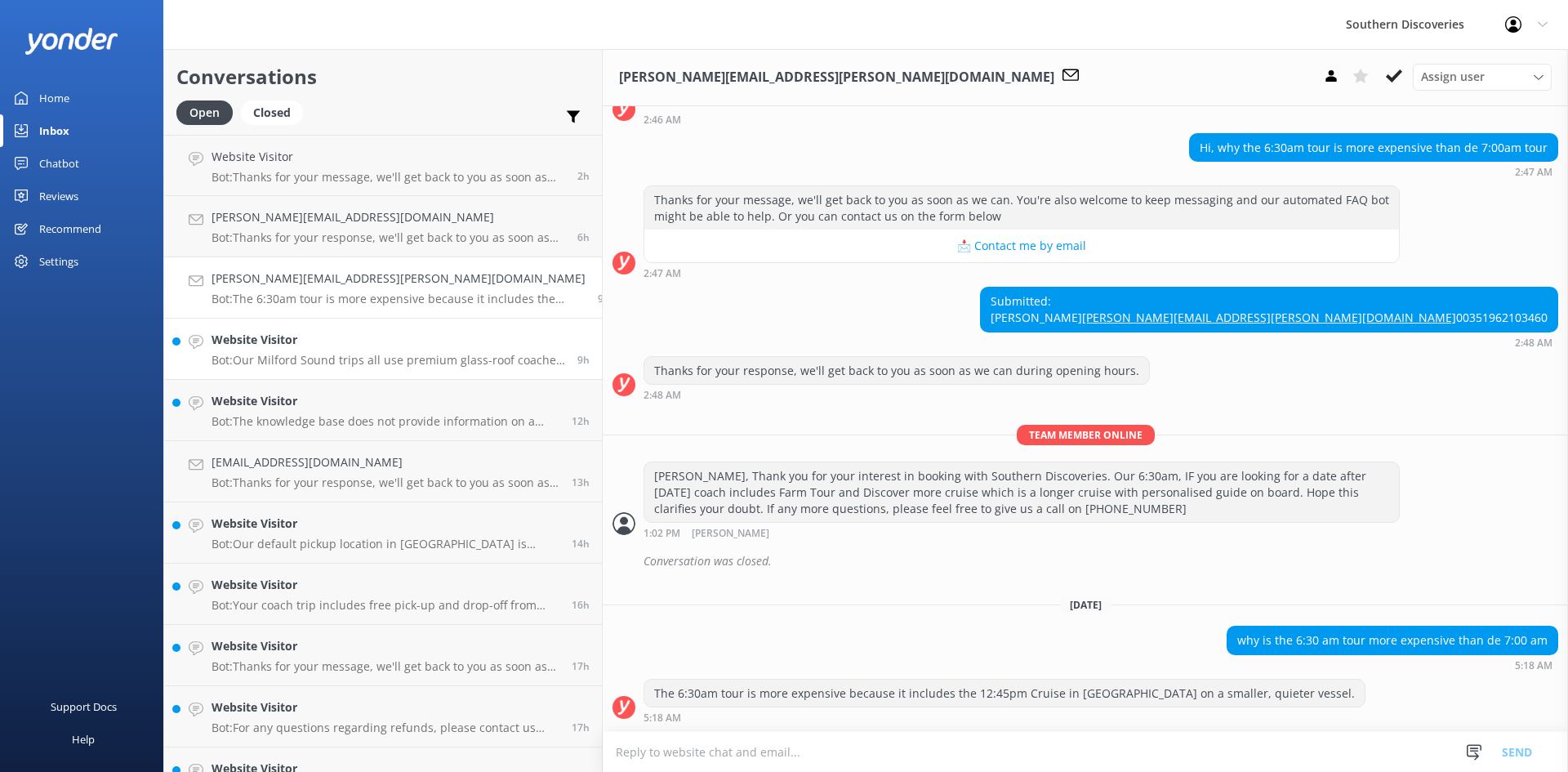
click at [285, 367] on p "Bot: Our Milford Sound trips all use premium glass-roof coaches. This means you…" at bounding box center [388, 360] width 353 height 15
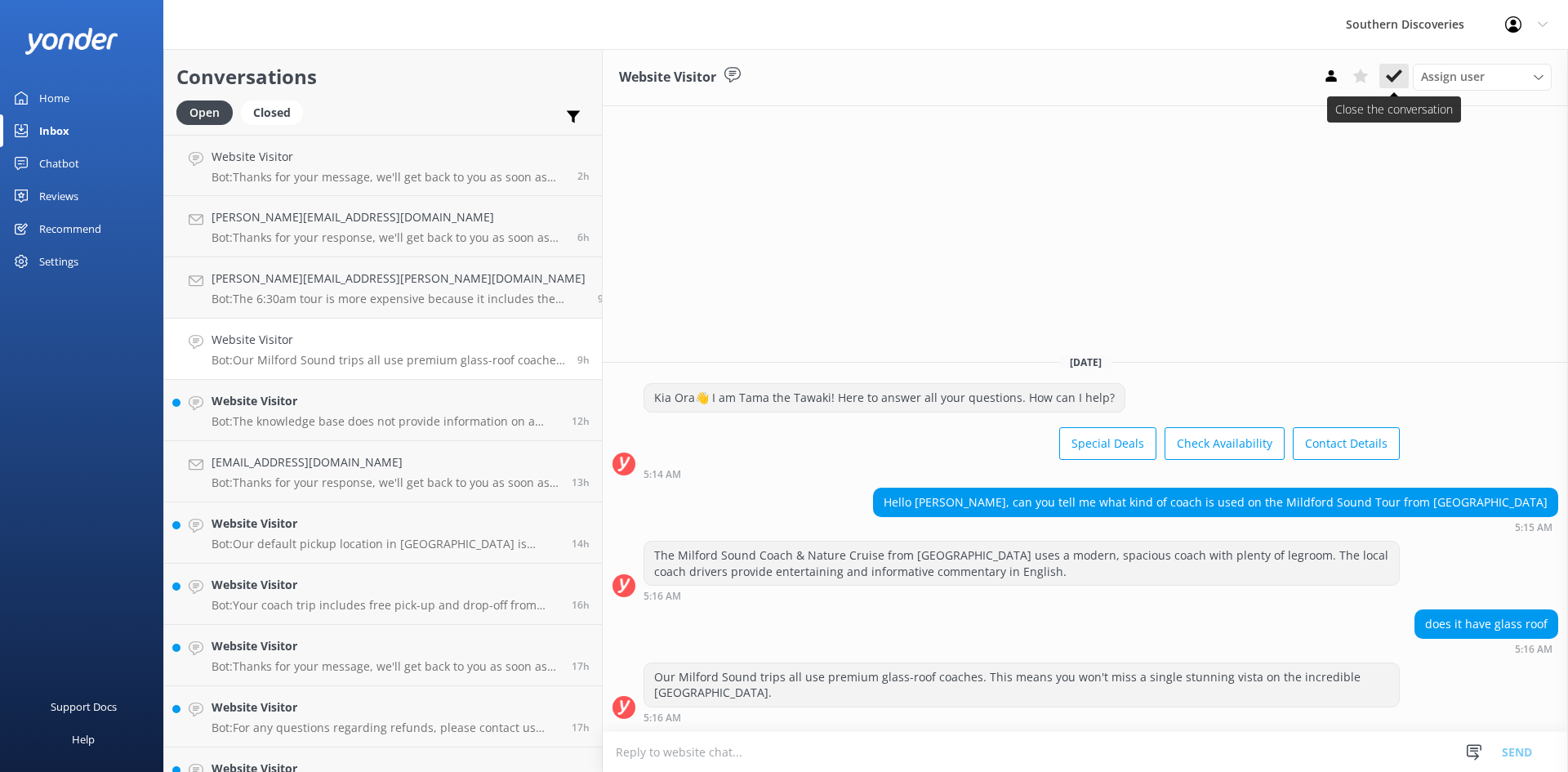
click at [1394, 81] on icon at bounding box center [1393, 76] width 16 height 16
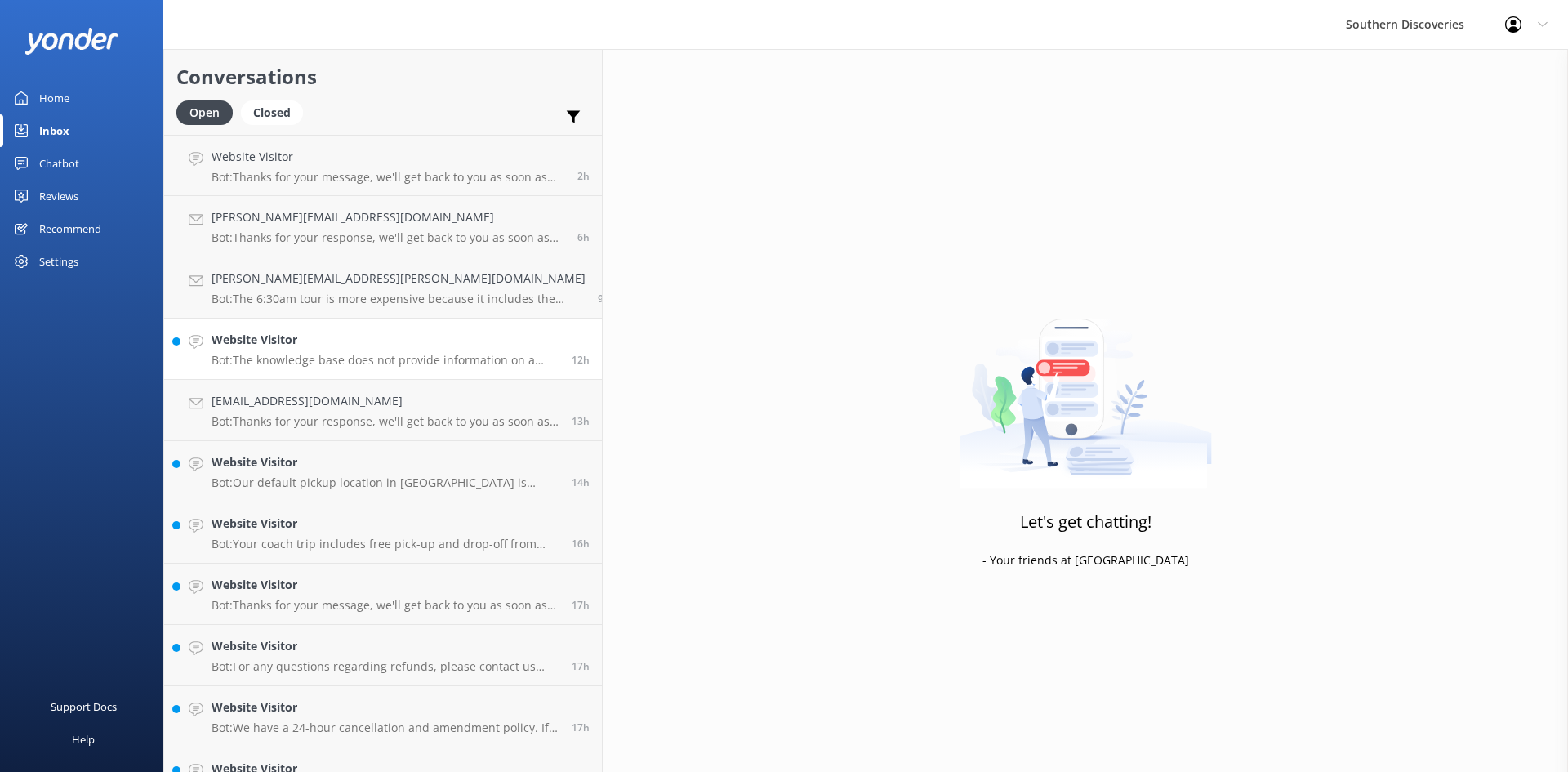
click at [285, 344] on h4 "Website Visitor" at bounding box center [385, 340] width 348 height 18
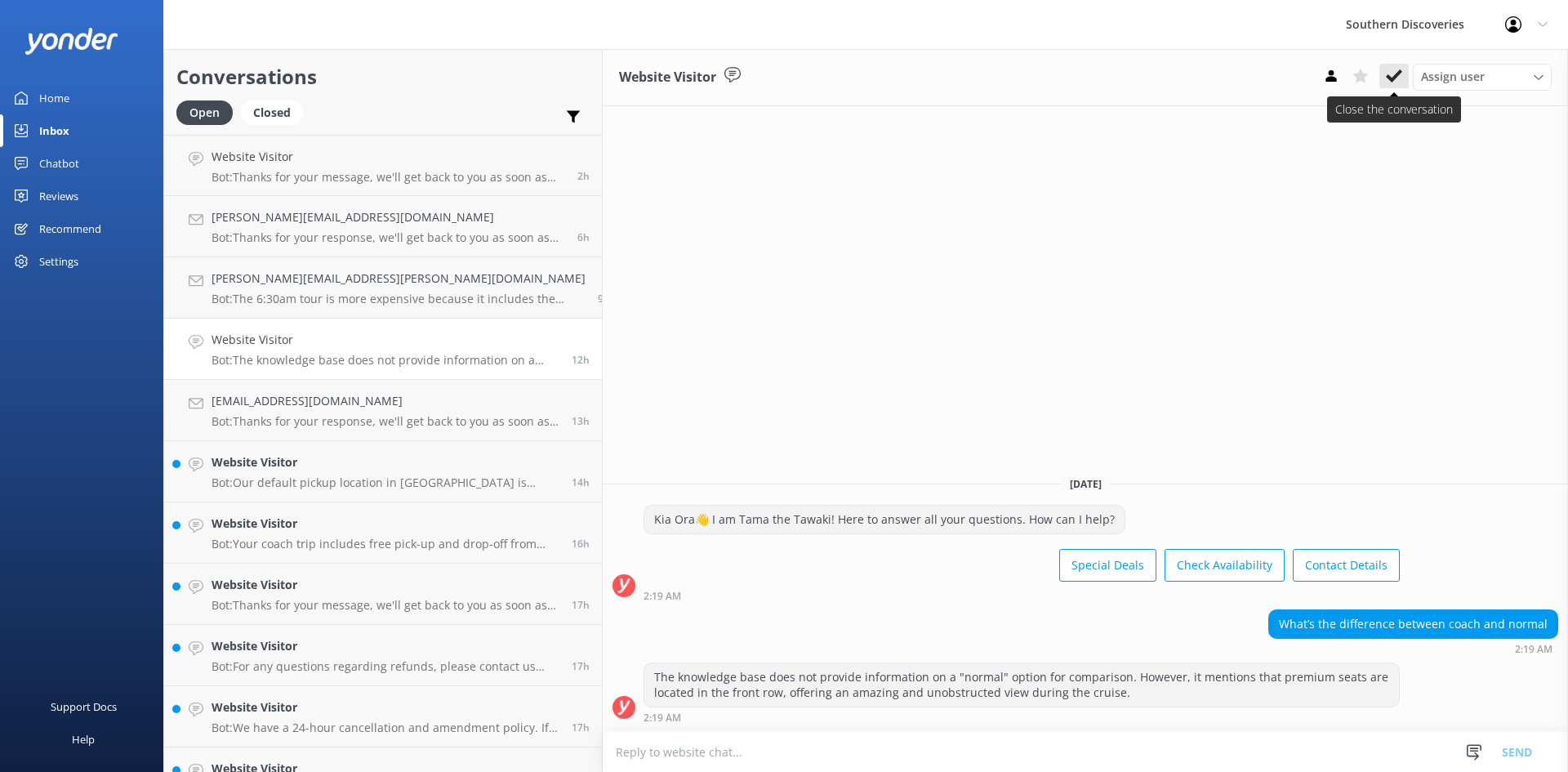
click at [1387, 75] on use at bounding box center [1393, 76] width 16 height 13
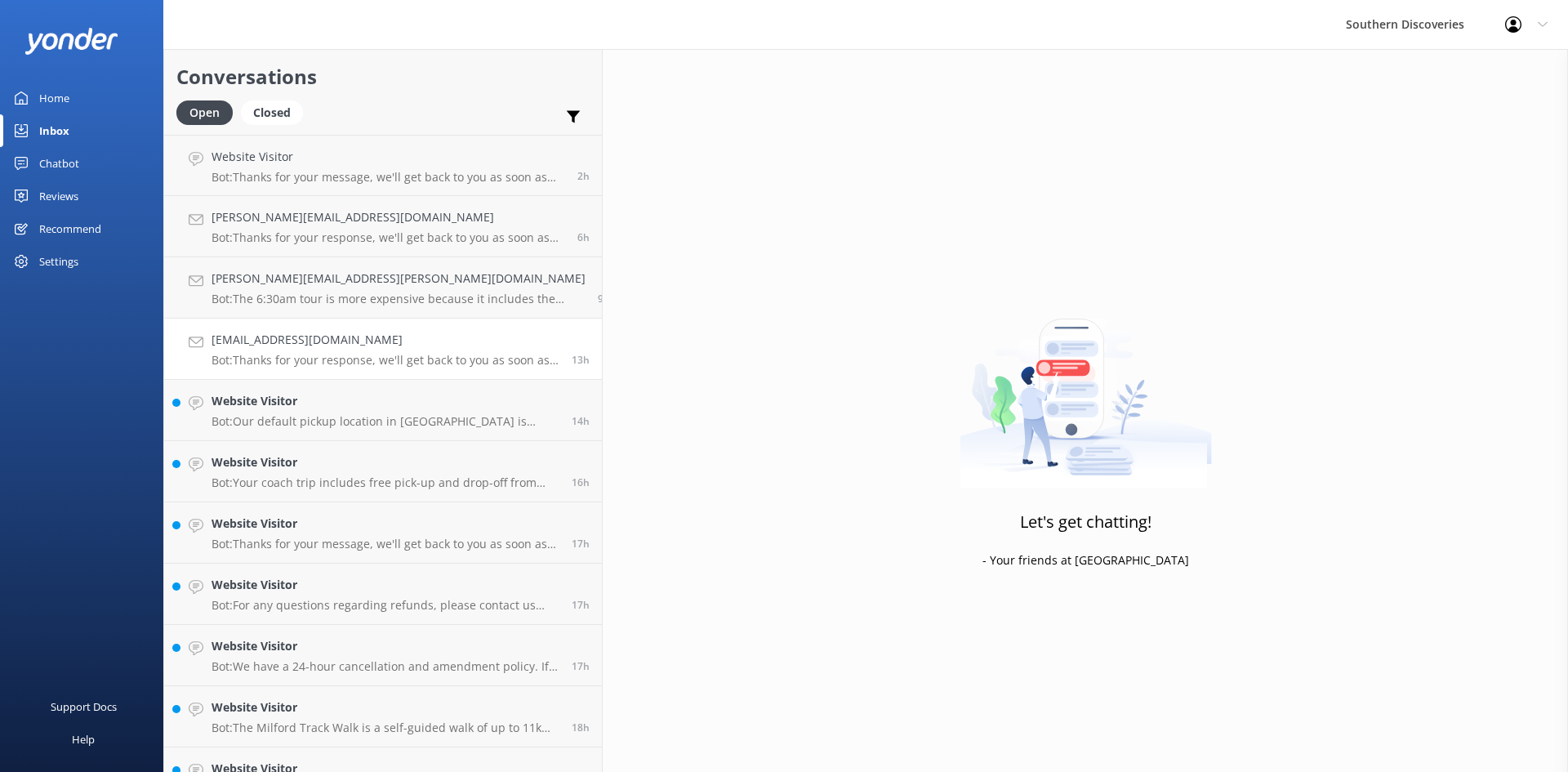
click at [301, 346] on h4 "[EMAIL_ADDRESS][DOMAIN_NAME]" at bounding box center [385, 340] width 348 height 18
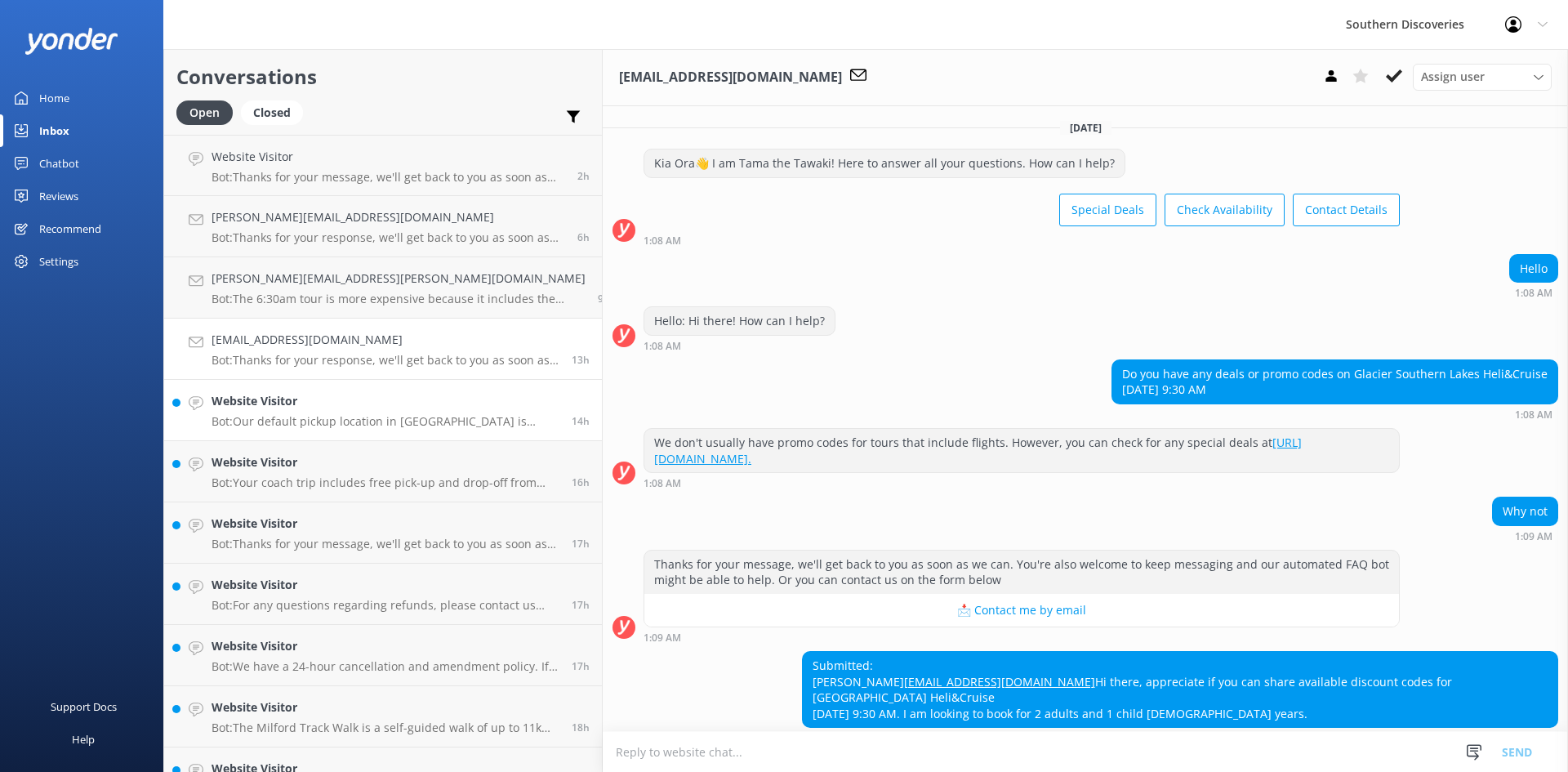
scroll to position [89, 0]
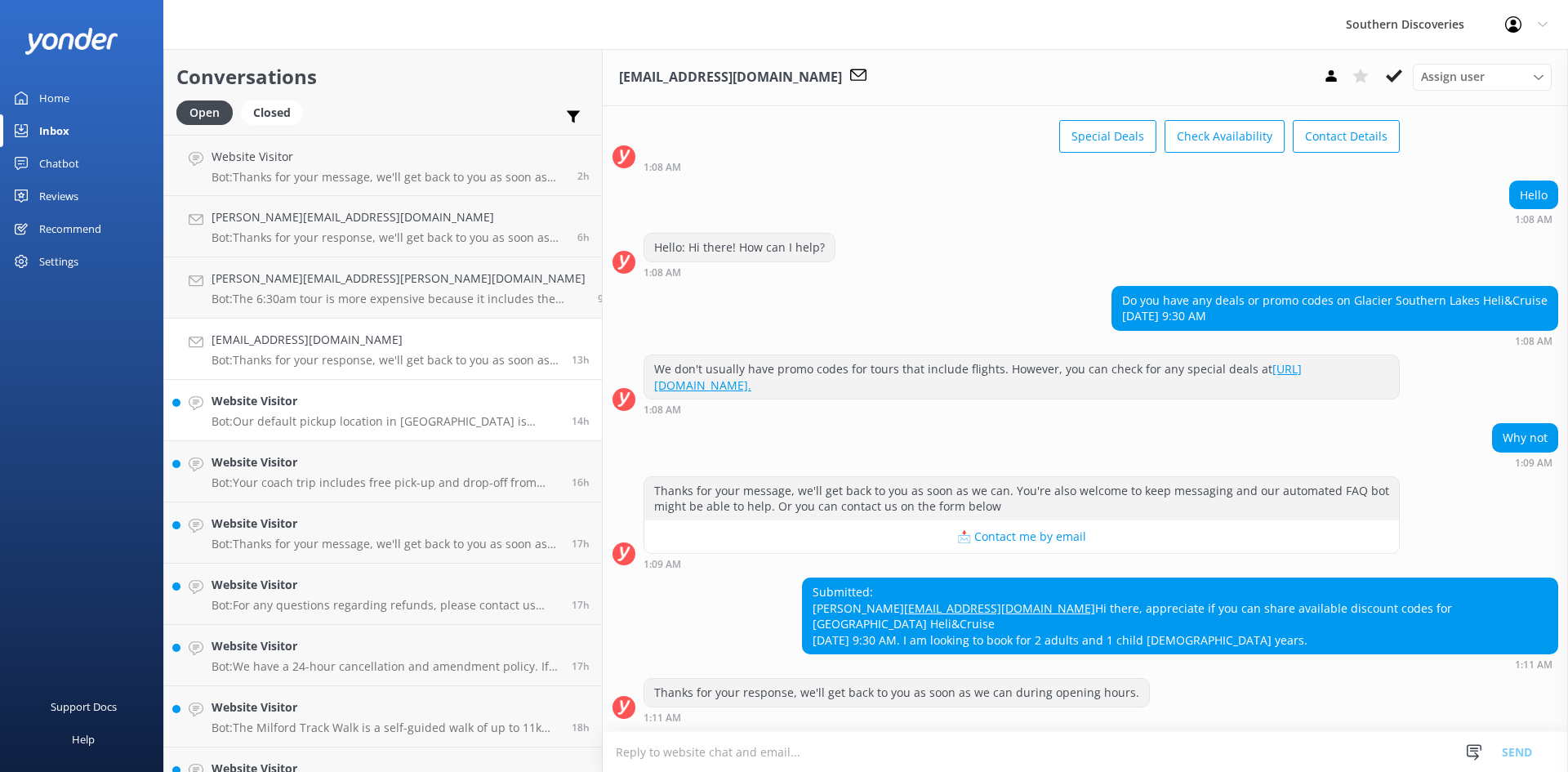
click at [303, 425] on p "Bot: Our default pickup location in [GEOGRAPHIC_DATA] is [STREET_ADDRESS]. If y…" at bounding box center [385, 421] width 348 height 15
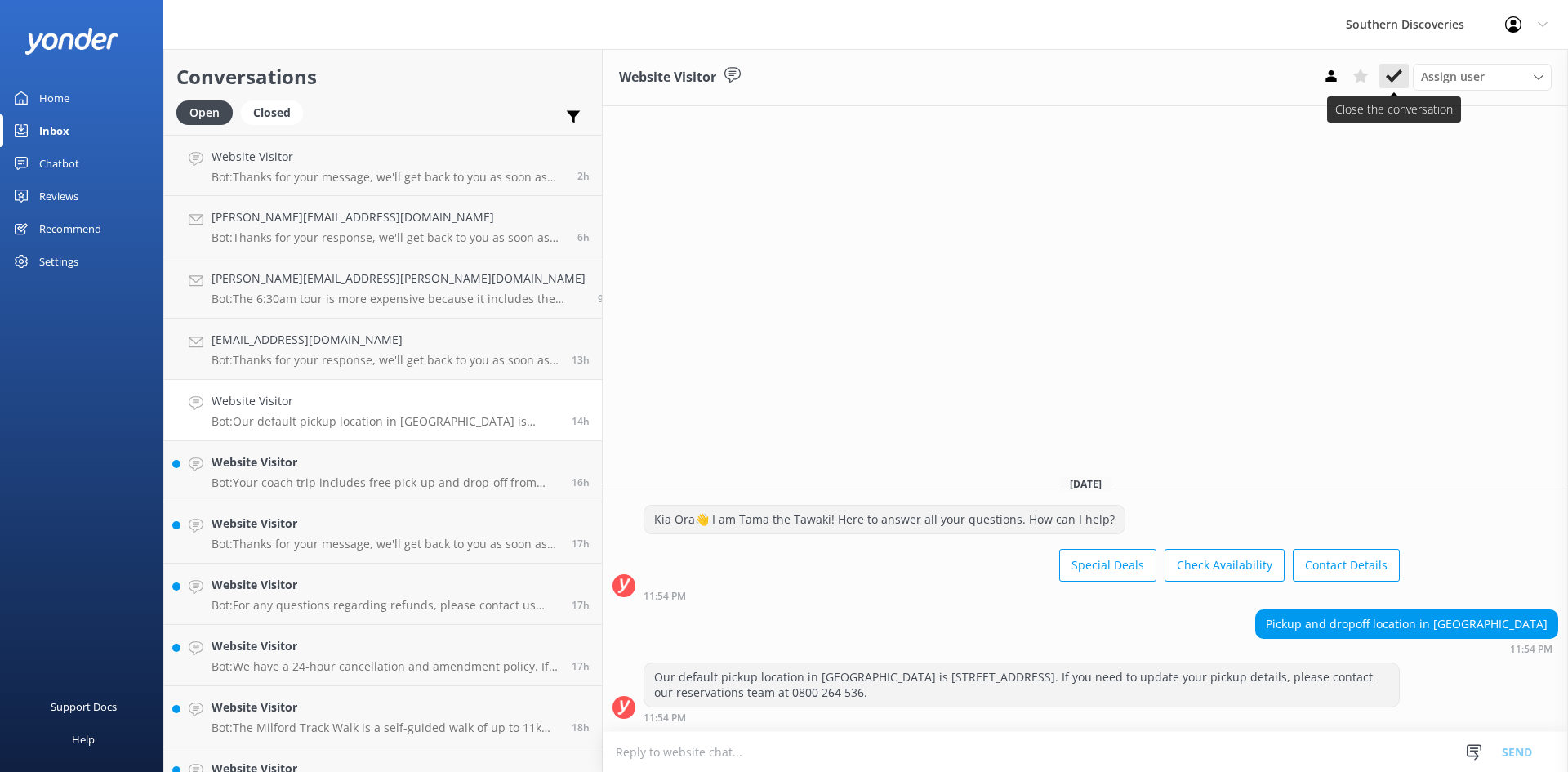
click at [1391, 75] on icon at bounding box center [1393, 76] width 16 height 16
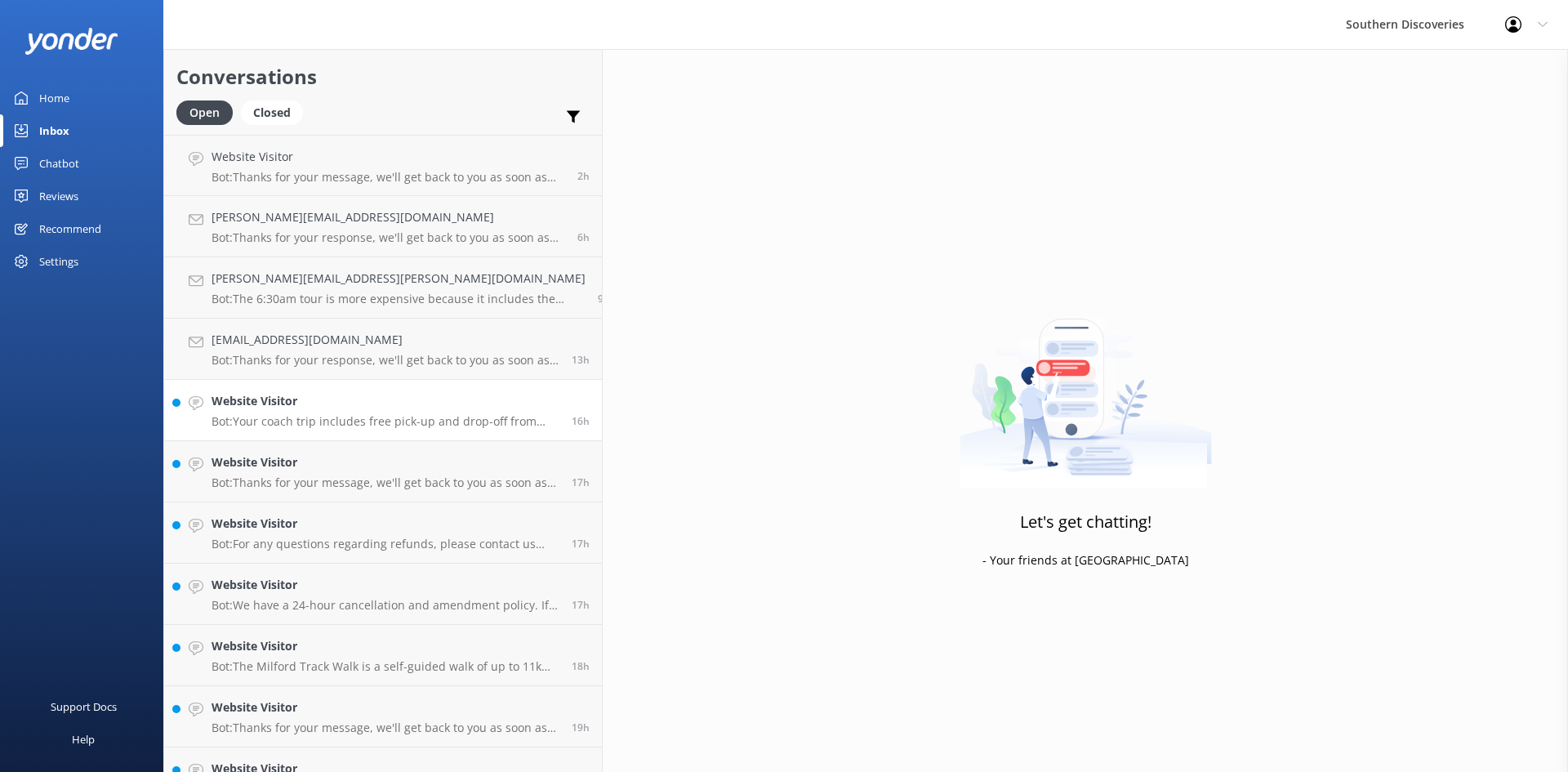
click at [298, 418] on p "Bot: Your coach trip includes free pick-up and drop-off from most accommodation…" at bounding box center [385, 421] width 348 height 15
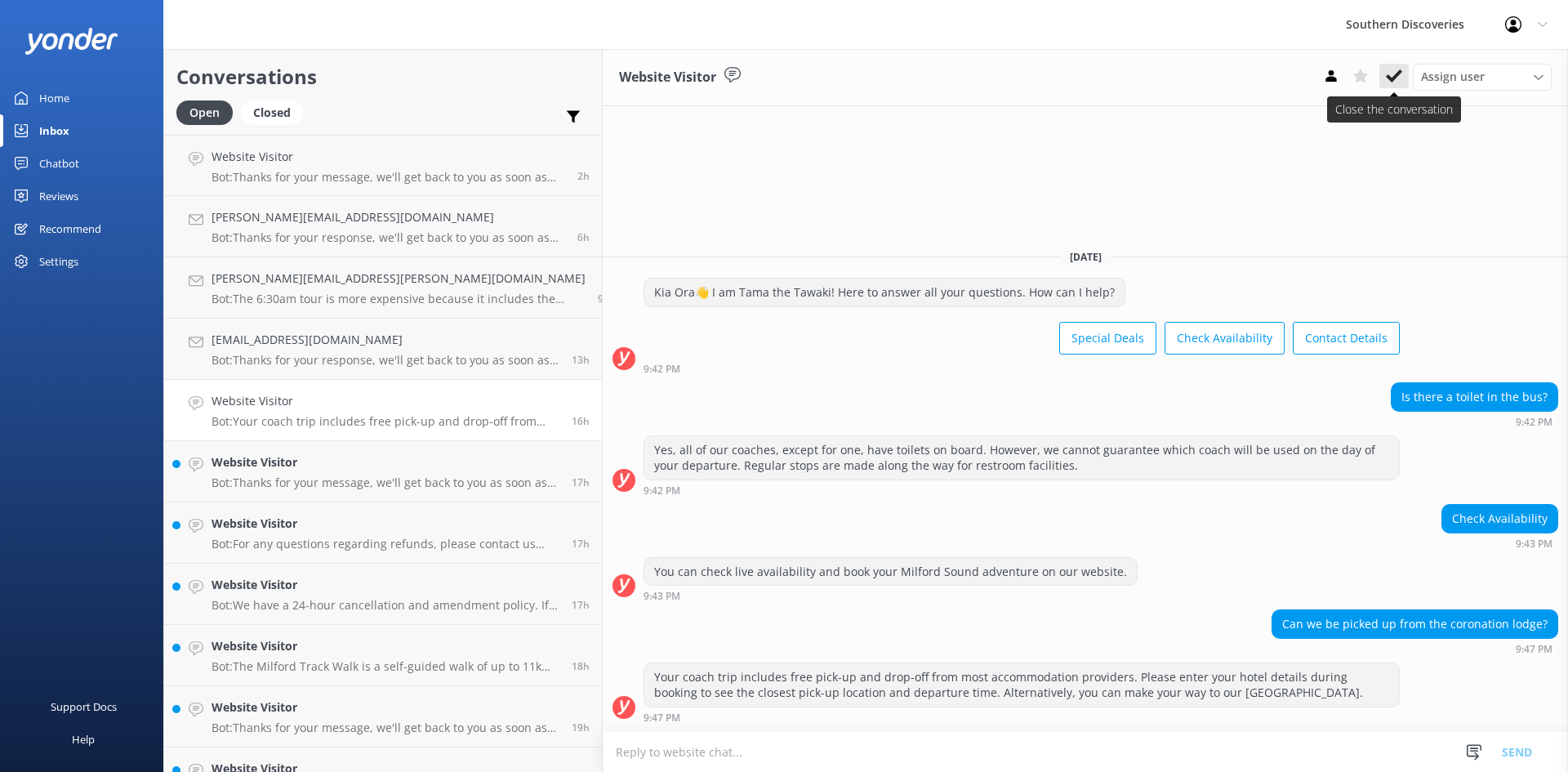
click at [1392, 76] on icon at bounding box center [1393, 76] width 16 height 16
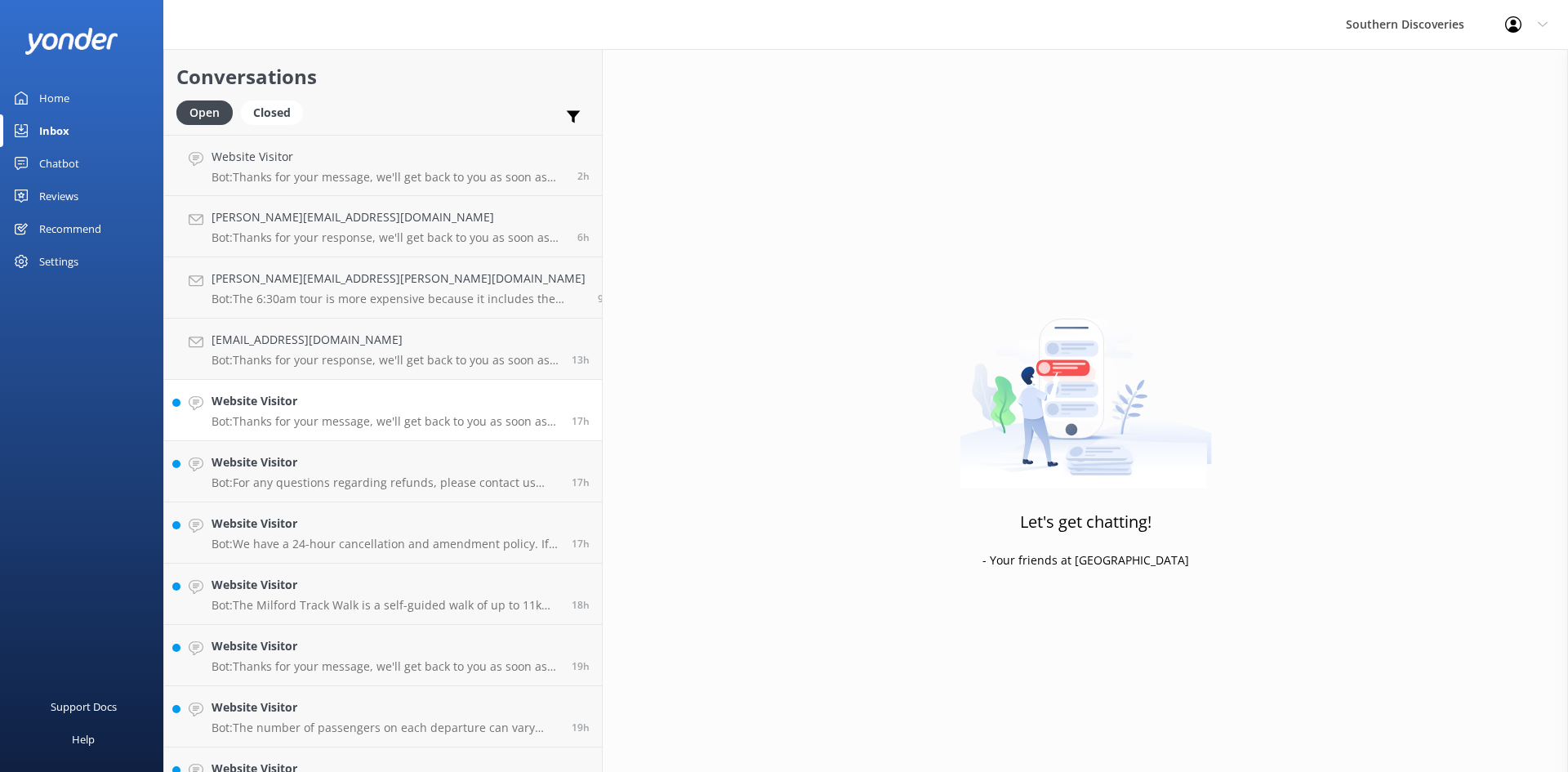
click at [297, 425] on p "Bot: Thanks for your message, we'll get back to you as soon as we can. You're a…" at bounding box center [385, 421] width 348 height 15
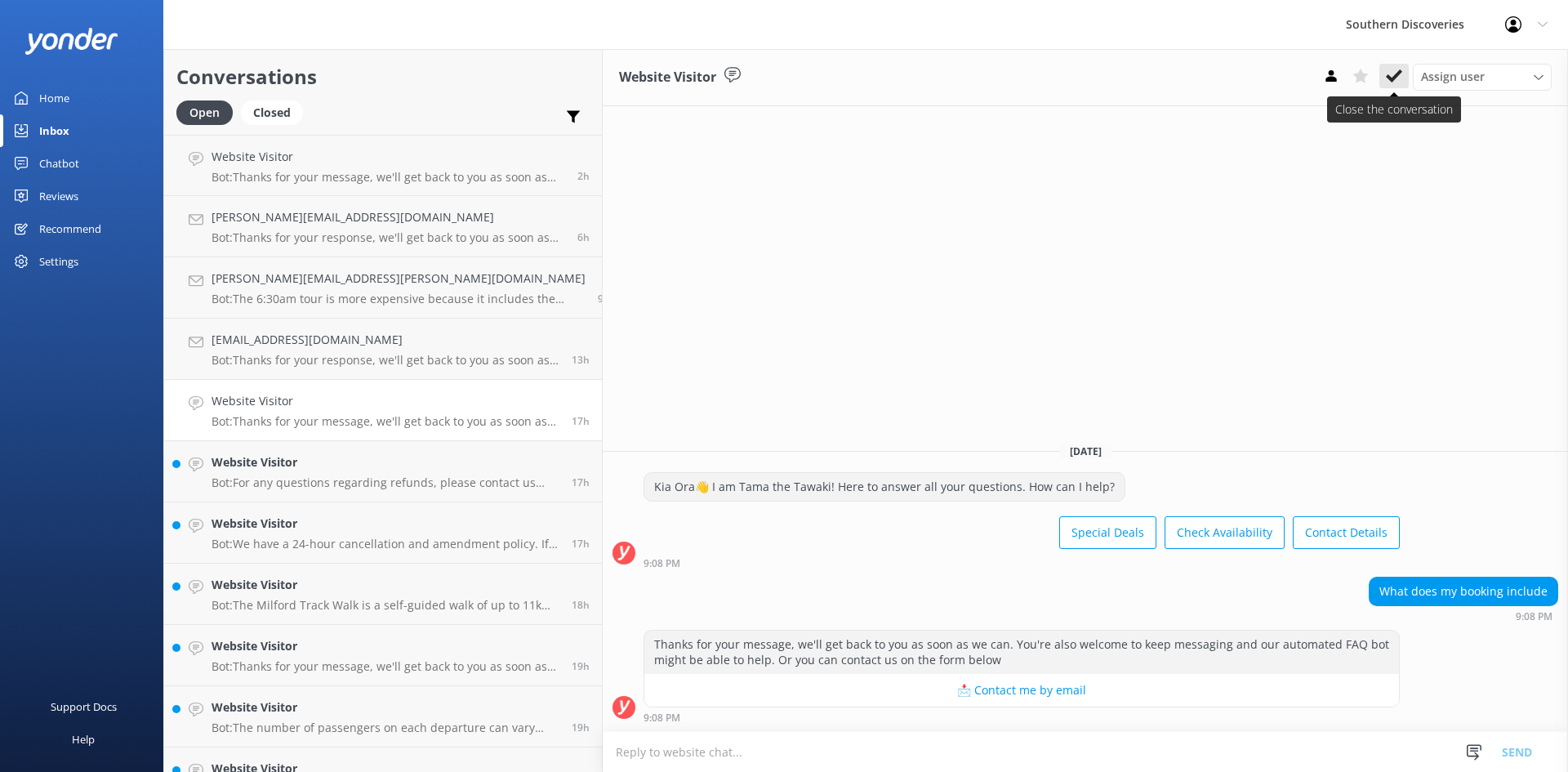
click at [1392, 81] on use at bounding box center [1393, 76] width 16 height 13
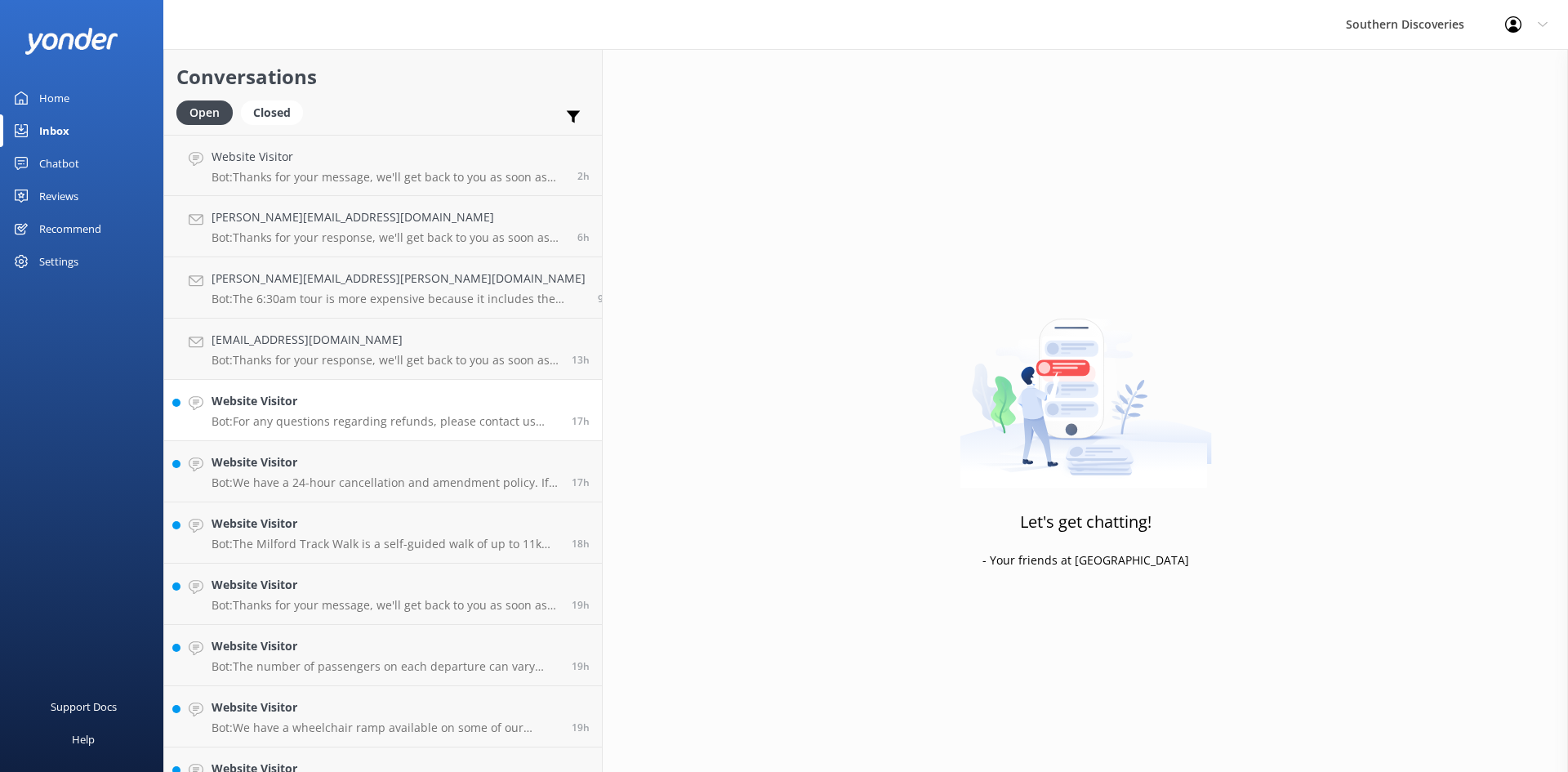
click at [287, 416] on p "Bot: For any questions regarding refunds, please contact us directly: Southern …" at bounding box center [385, 421] width 348 height 15
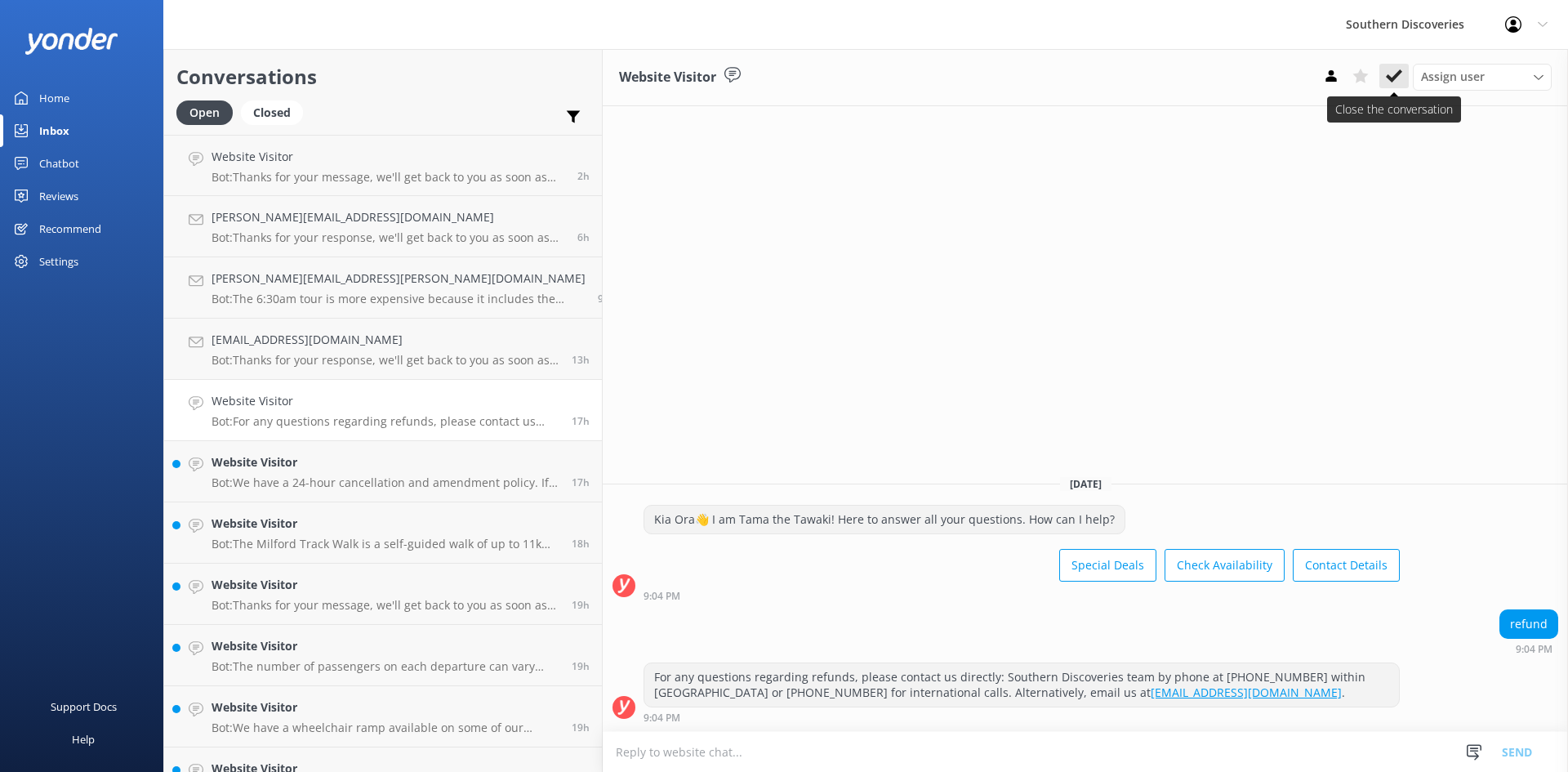
click at [1403, 79] on button at bounding box center [1393, 76] width 29 height 25
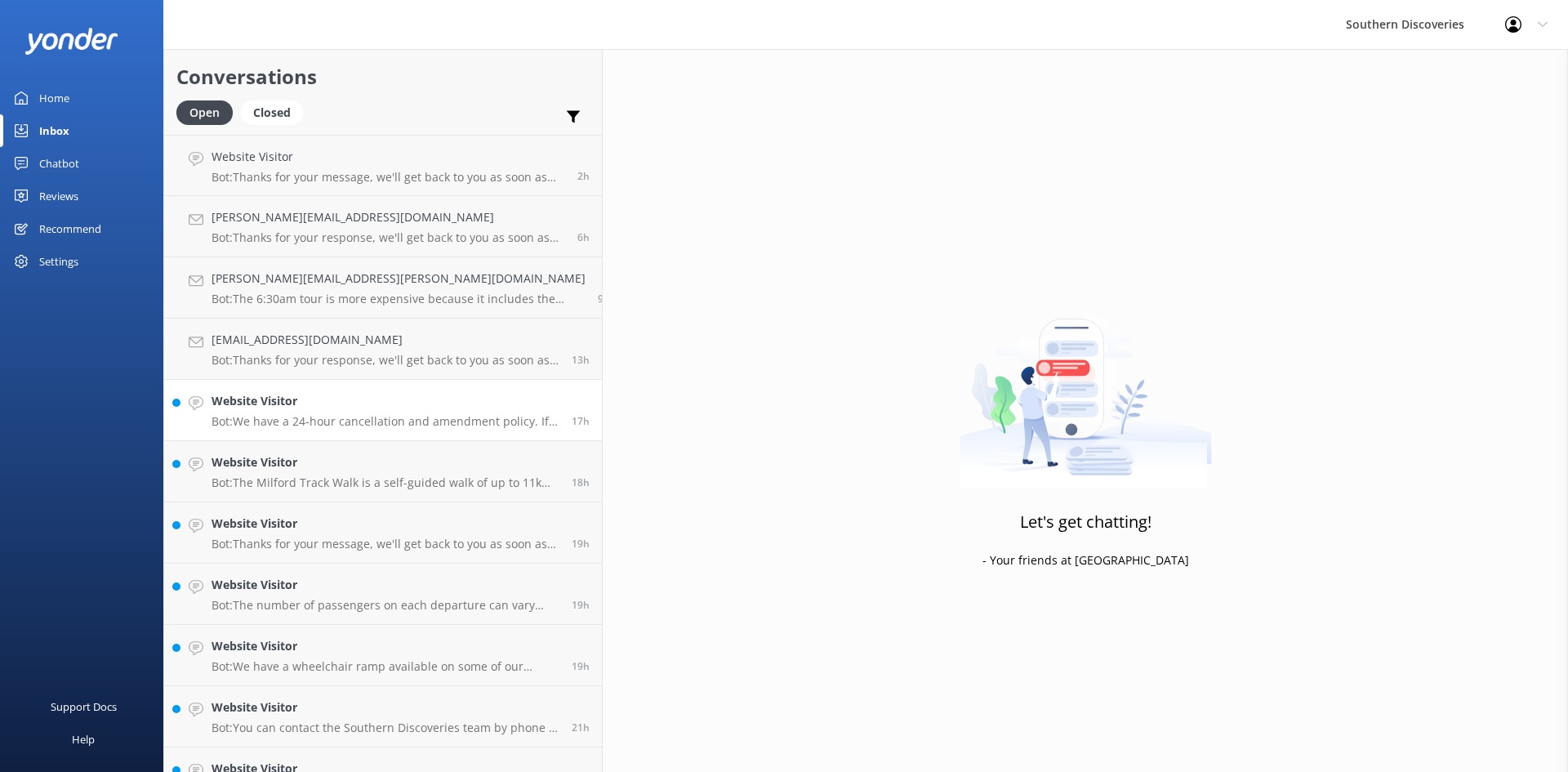
click at [299, 418] on p "Bot: We have a 24-hour cancellation and amendment policy. If you notify us more…" at bounding box center [385, 421] width 348 height 15
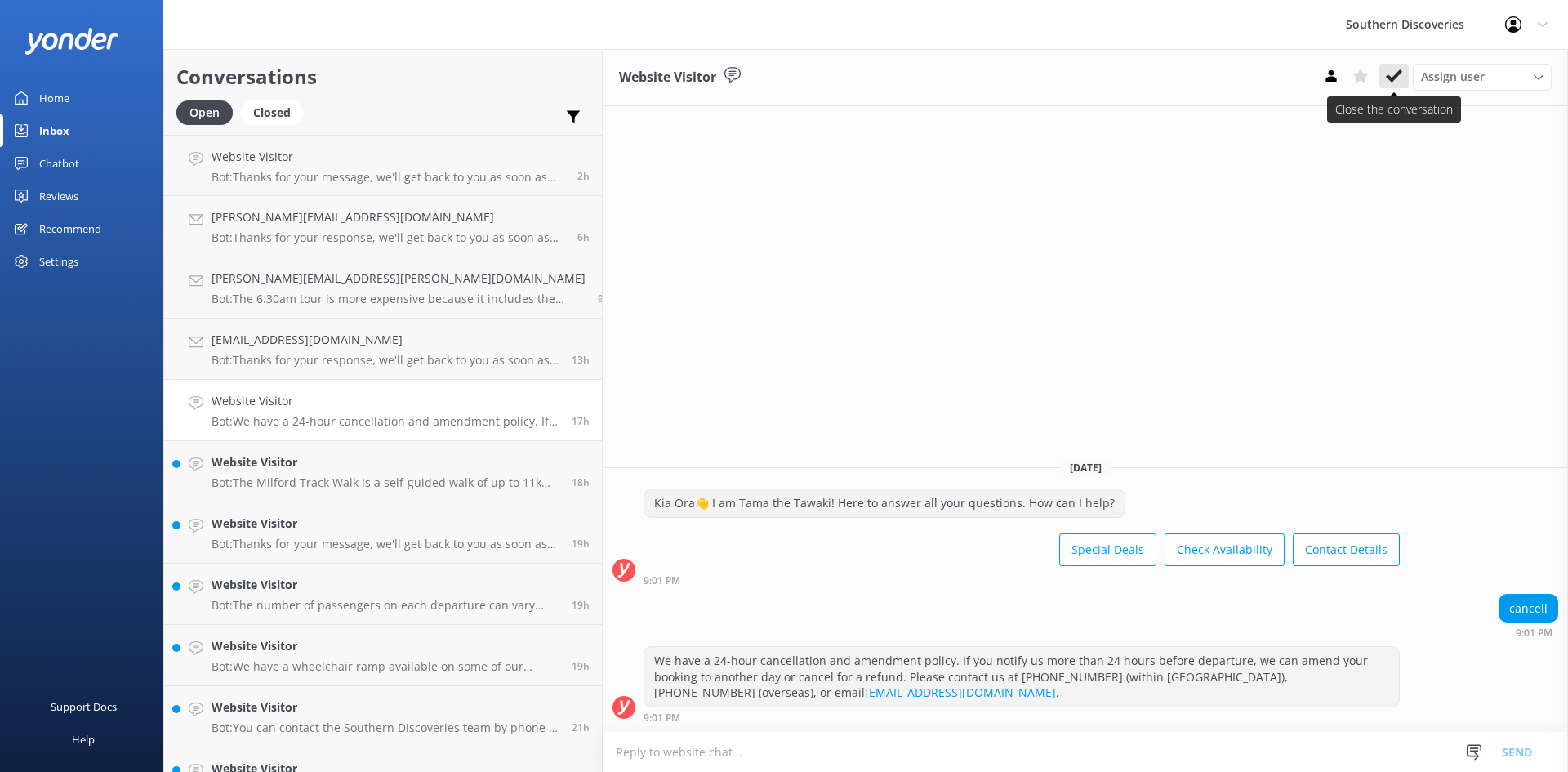
click at [1389, 82] on icon at bounding box center [1393, 76] width 16 height 16
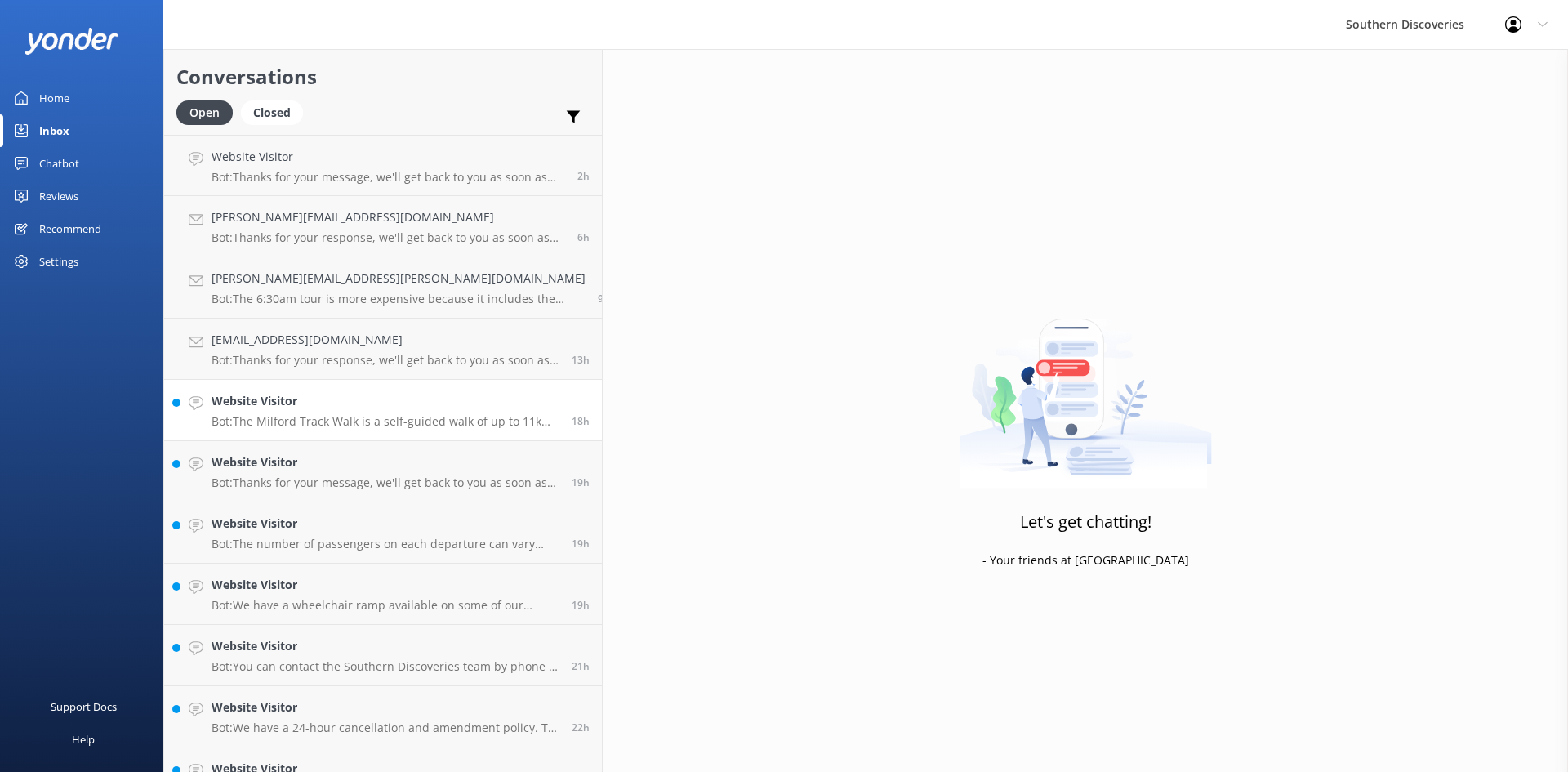
click at [290, 419] on p "Bot: The Milford Track Walk is a self-guided walk of up to 11km. Learn more at …" at bounding box center [385, 421] width 348 height 15
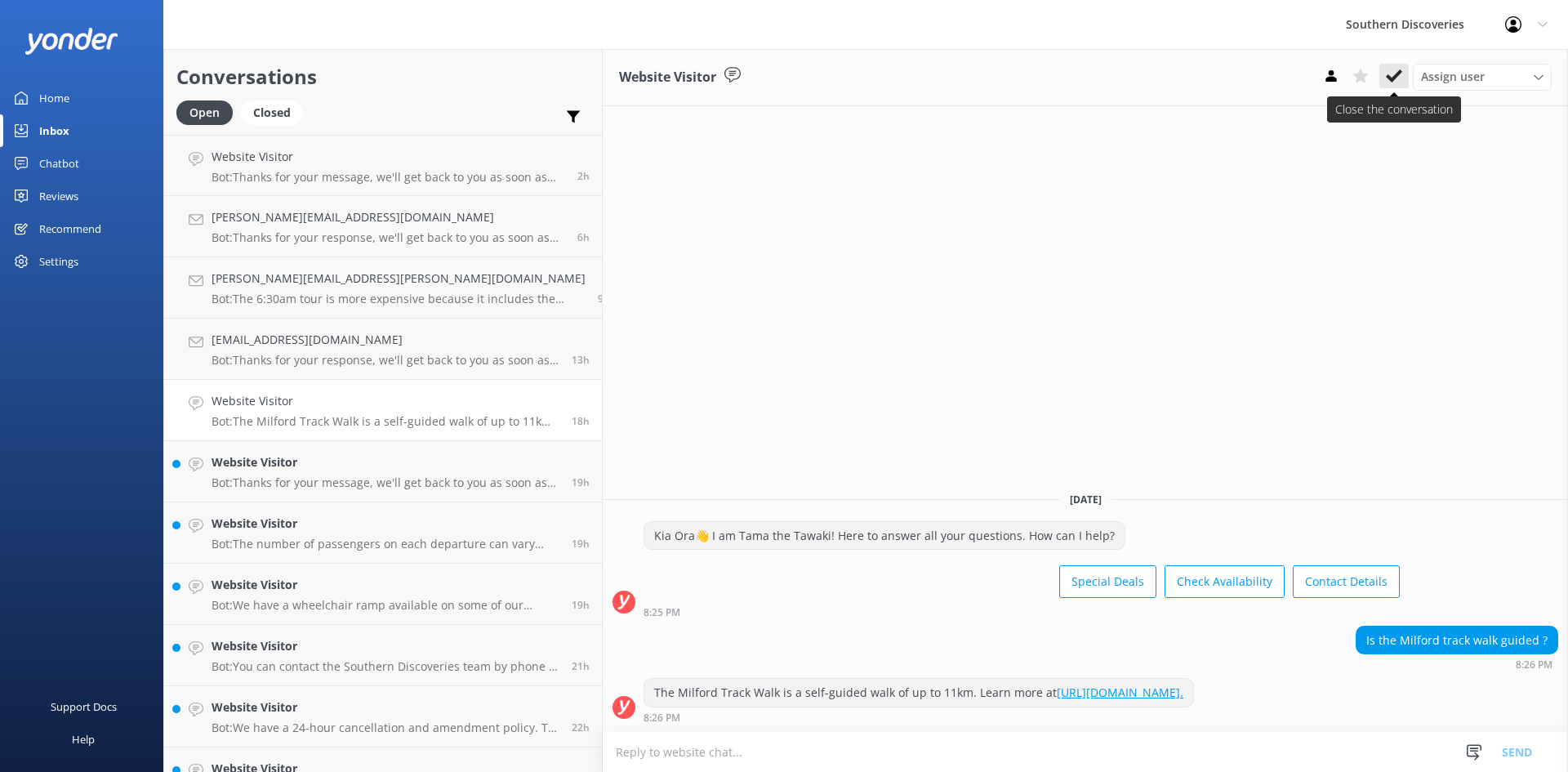
click at [1387, 77] on use at bounding box center [1393, 76] width 16 height 13
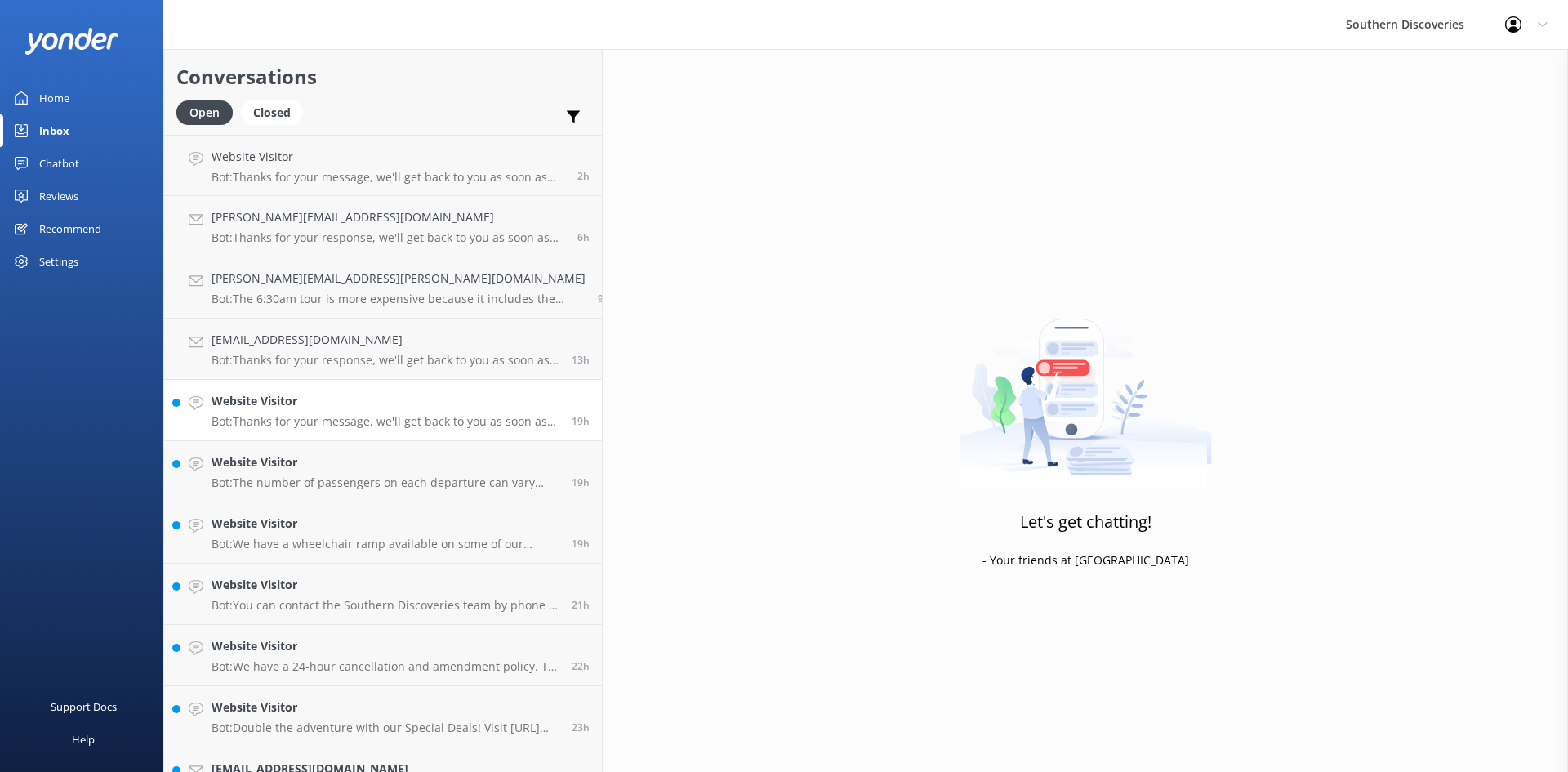
click at [327, 419] on p "Bot: Thanks for your message, we'll get back to you as soon as we can. You're a…" at bounding box center [385, 421] width 348 height 15
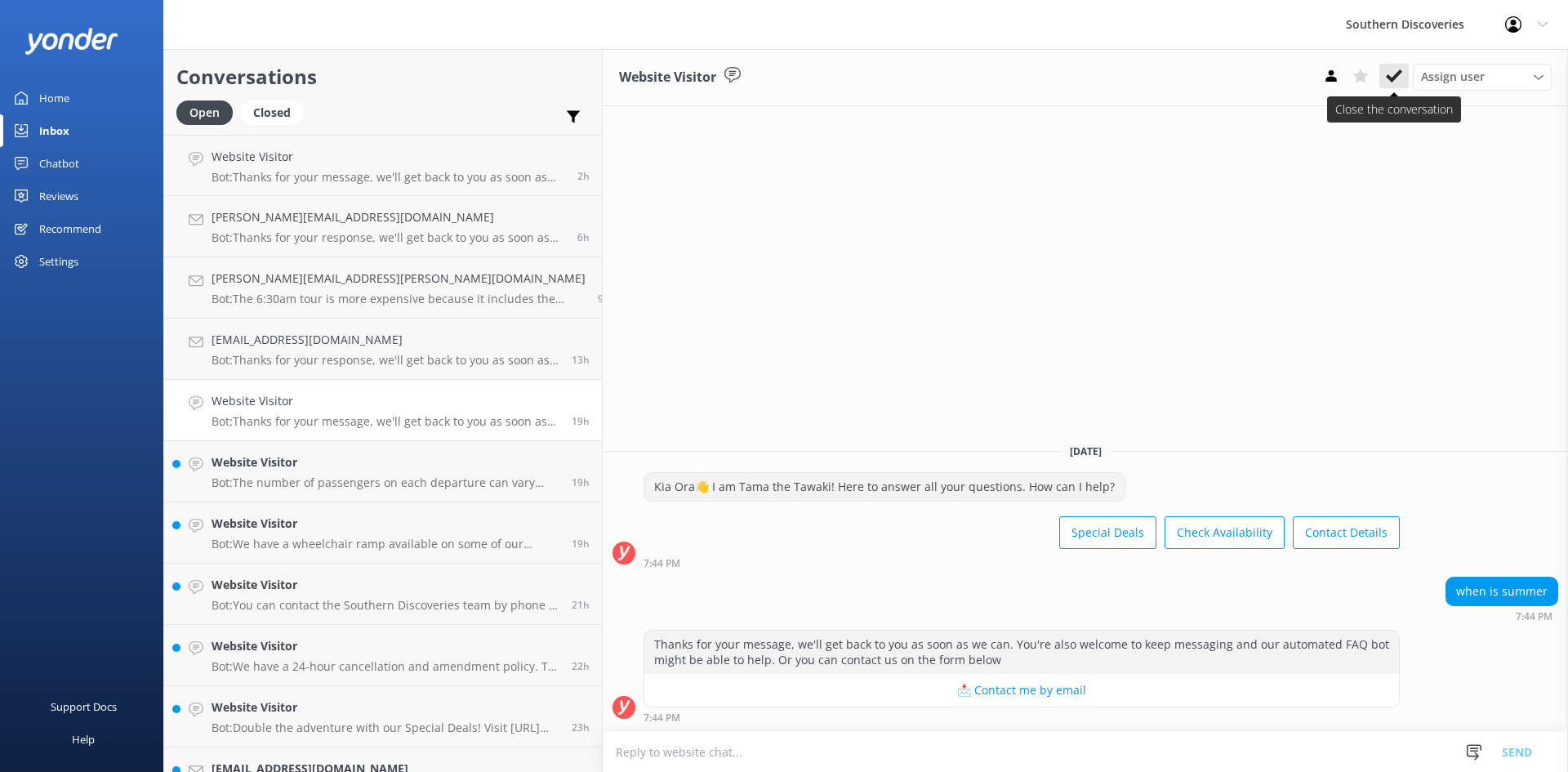
click at [1400, 74] on use at bounding box center [1393, 76] width 16 height 13
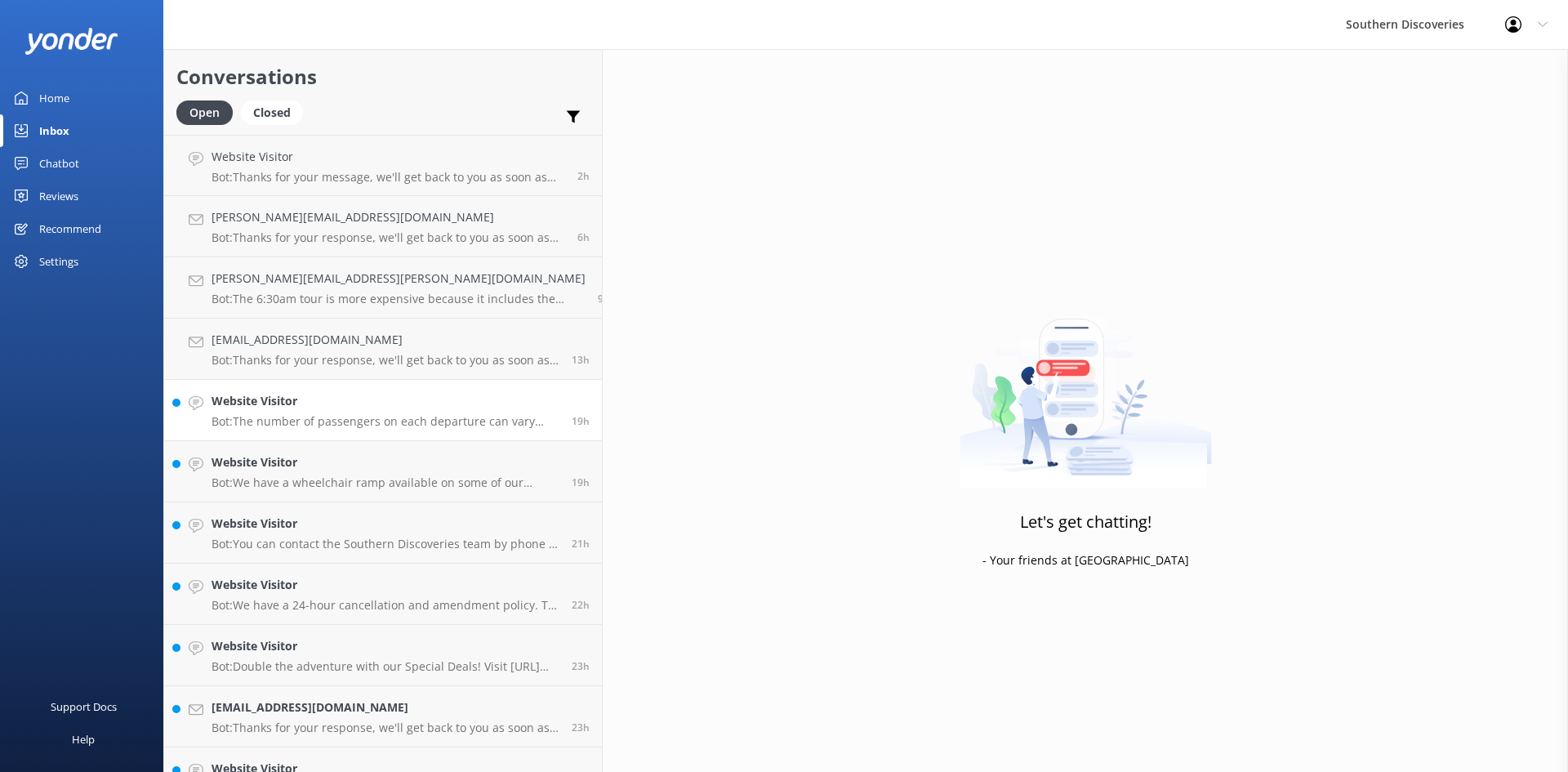
click at [265, 412] on div "Website Visitor Bot: The number of passengers on each departure can vary depend…" at bounding box center [385, 410] width 348 height 36
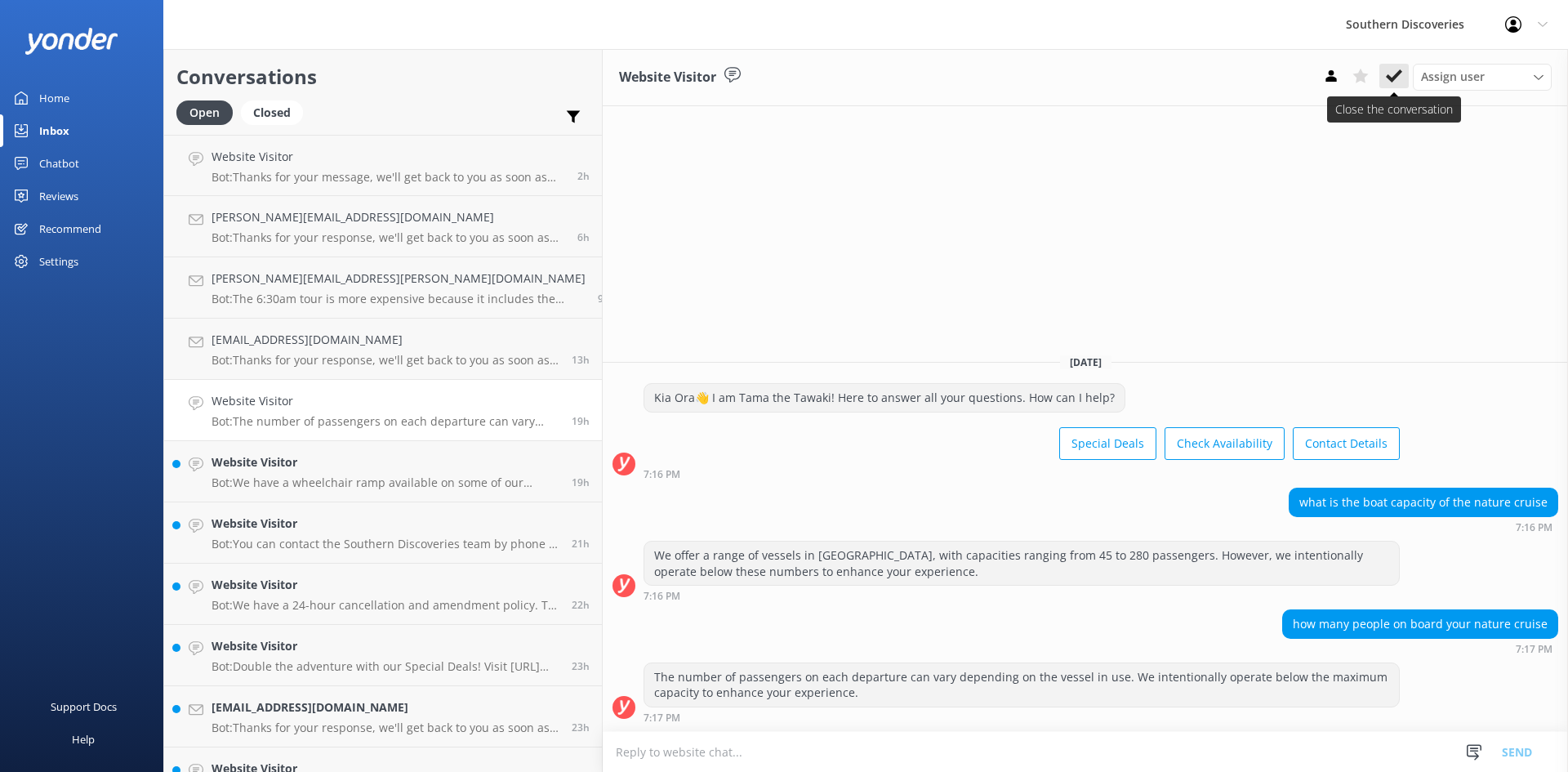
click at [1393, 72] on icon at bounding box center [1393, 76] width 16 height 16
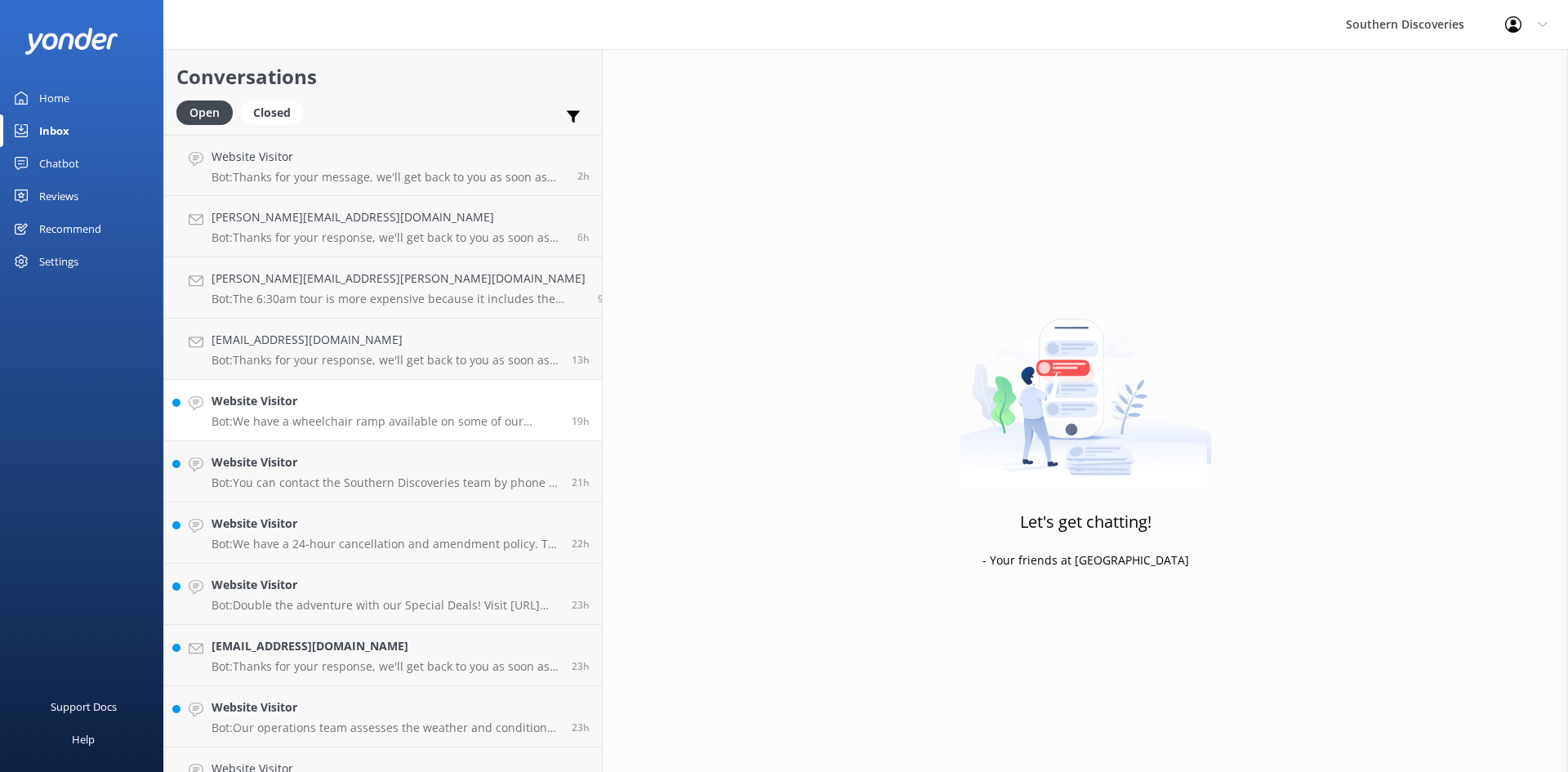
click at [306, 405] on h4 "Website Visitor" at bounding box center [385, 401] width 348 height 18
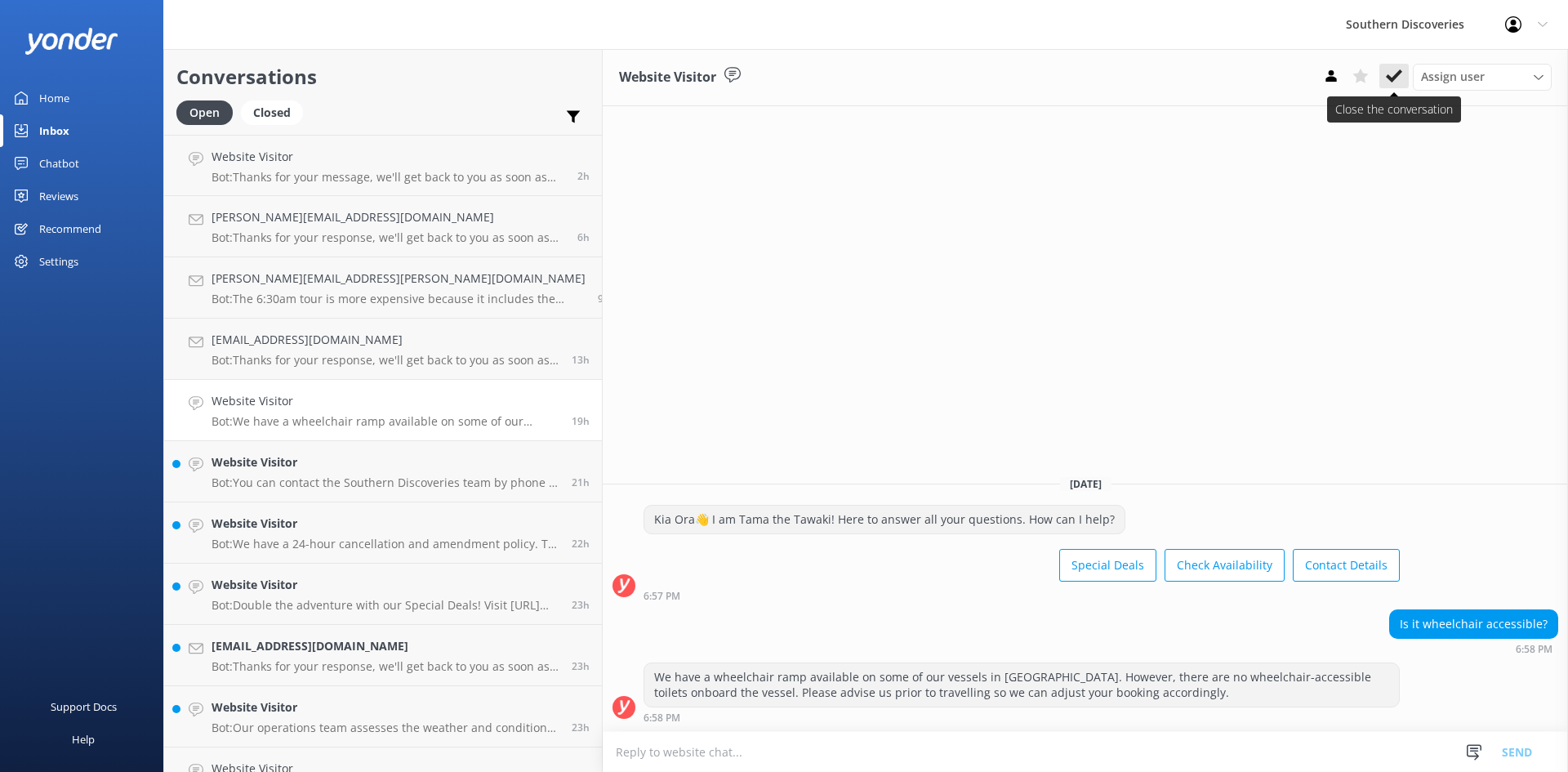
click at [1396, 75] on use at bounding box center [1393, 76] width 16 height 13
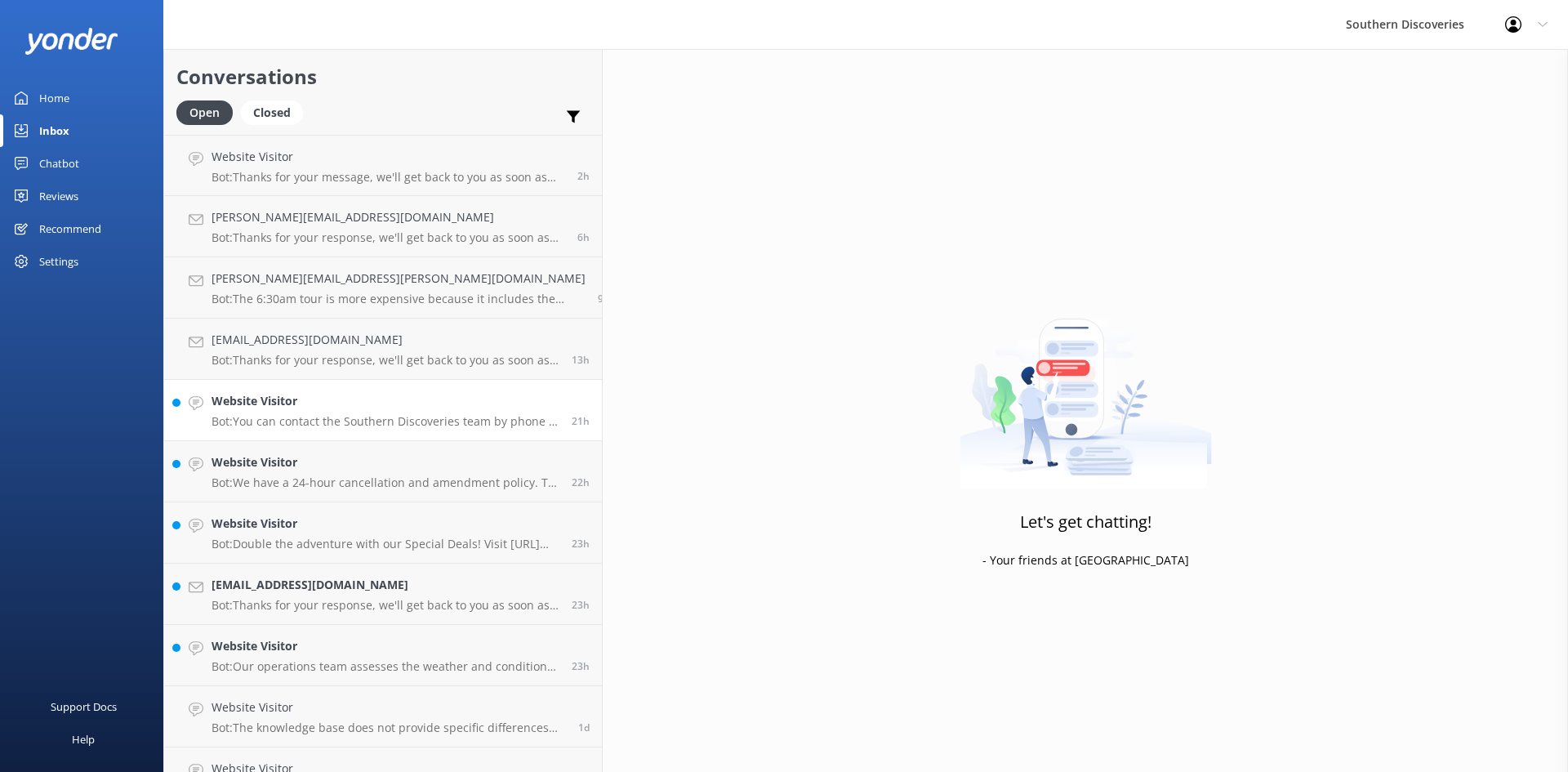
click at [329, 421] on p "Bot: You can contact the Southern Discoveries team by phone at [PHONE_NUMBER] w…" at bounding box center [385, 421] width 348 height 15
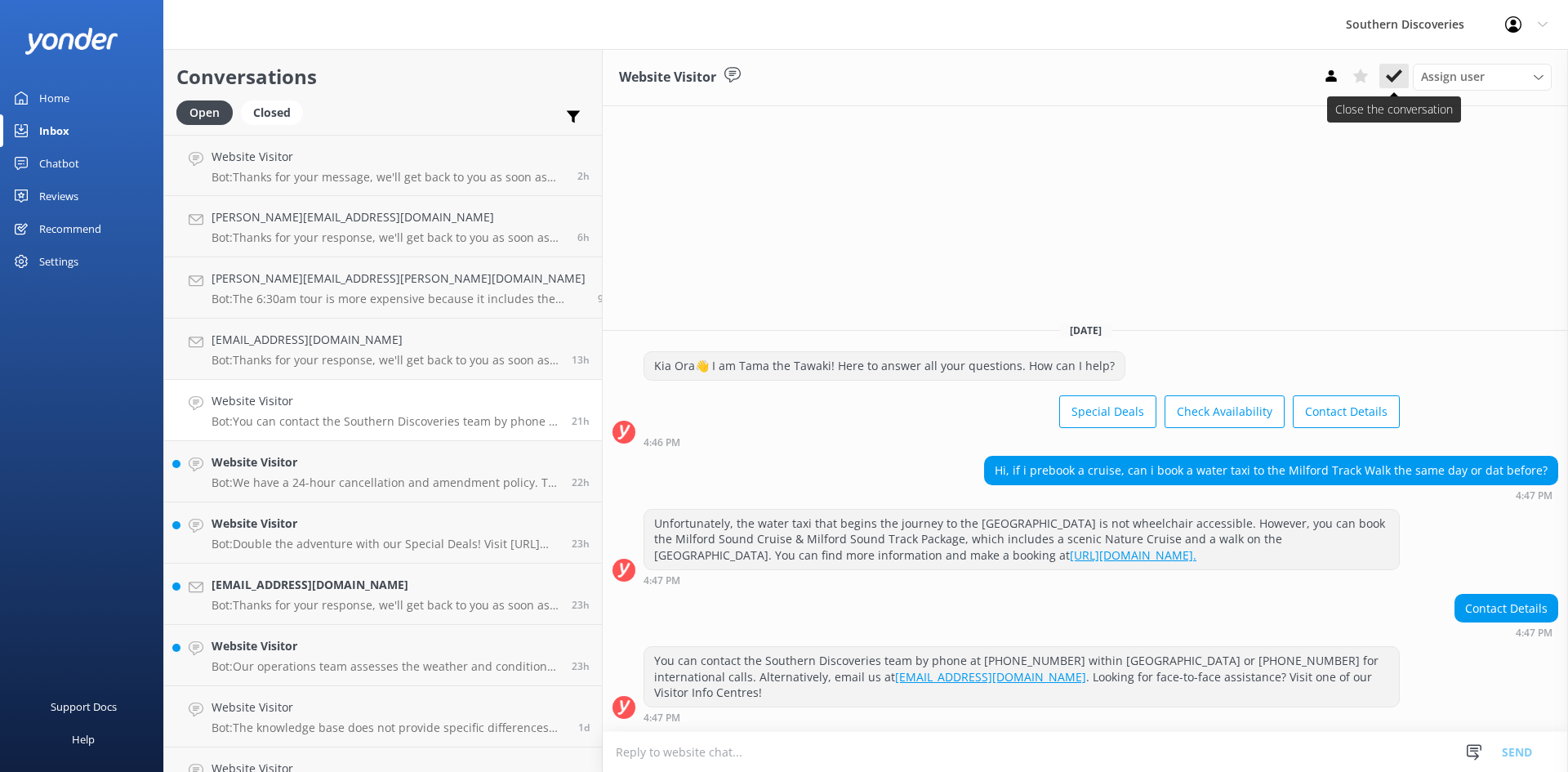
click at [1388, 83] on icon at bounding box center [1393, 76] width 16 height 16
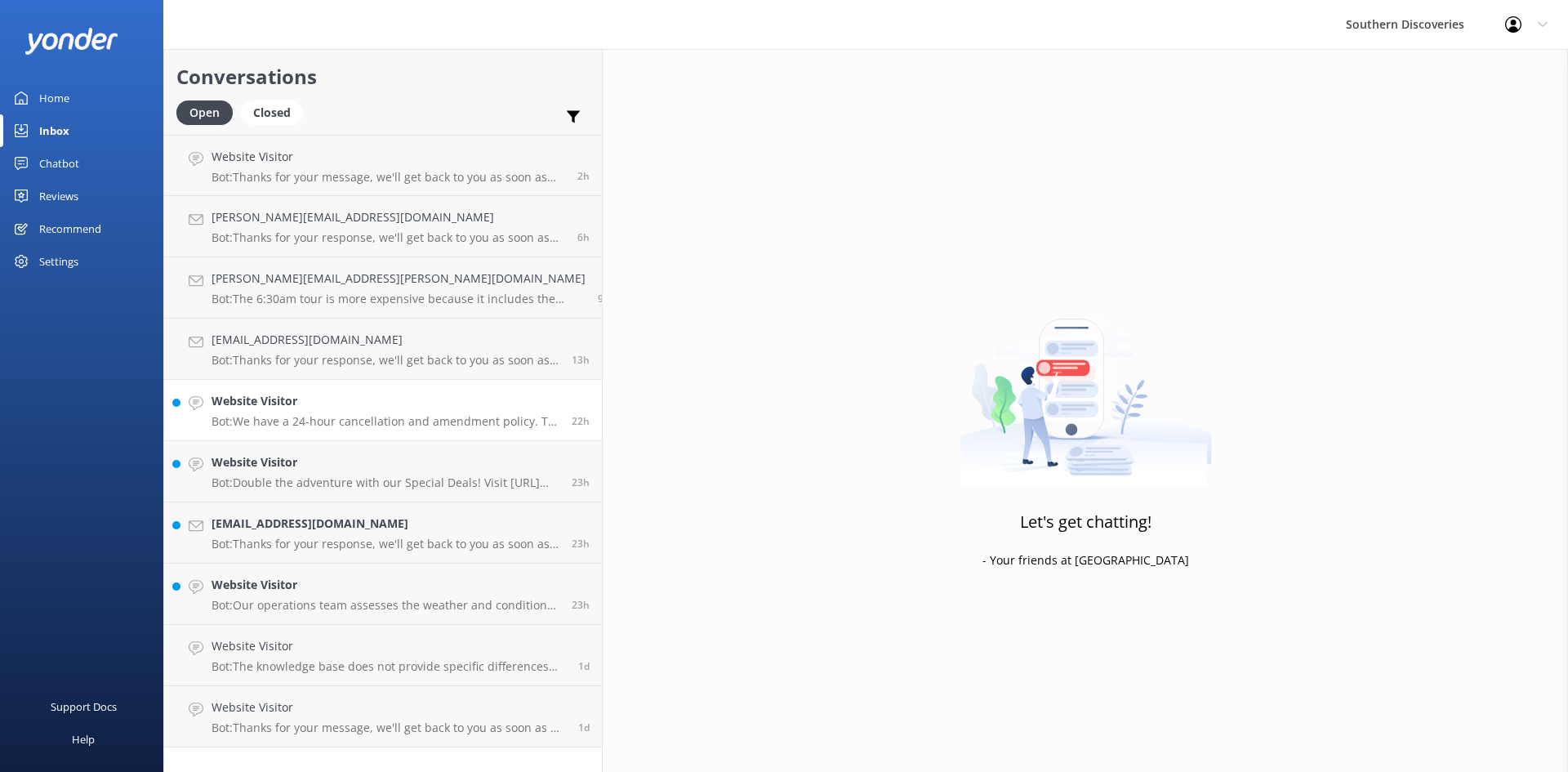
click at [323, 424] on p "Bot: We have a 24-hour cancellation and amendment policy. To cancel your bookin…" at bounding box center [385, 421] width 348 height 15
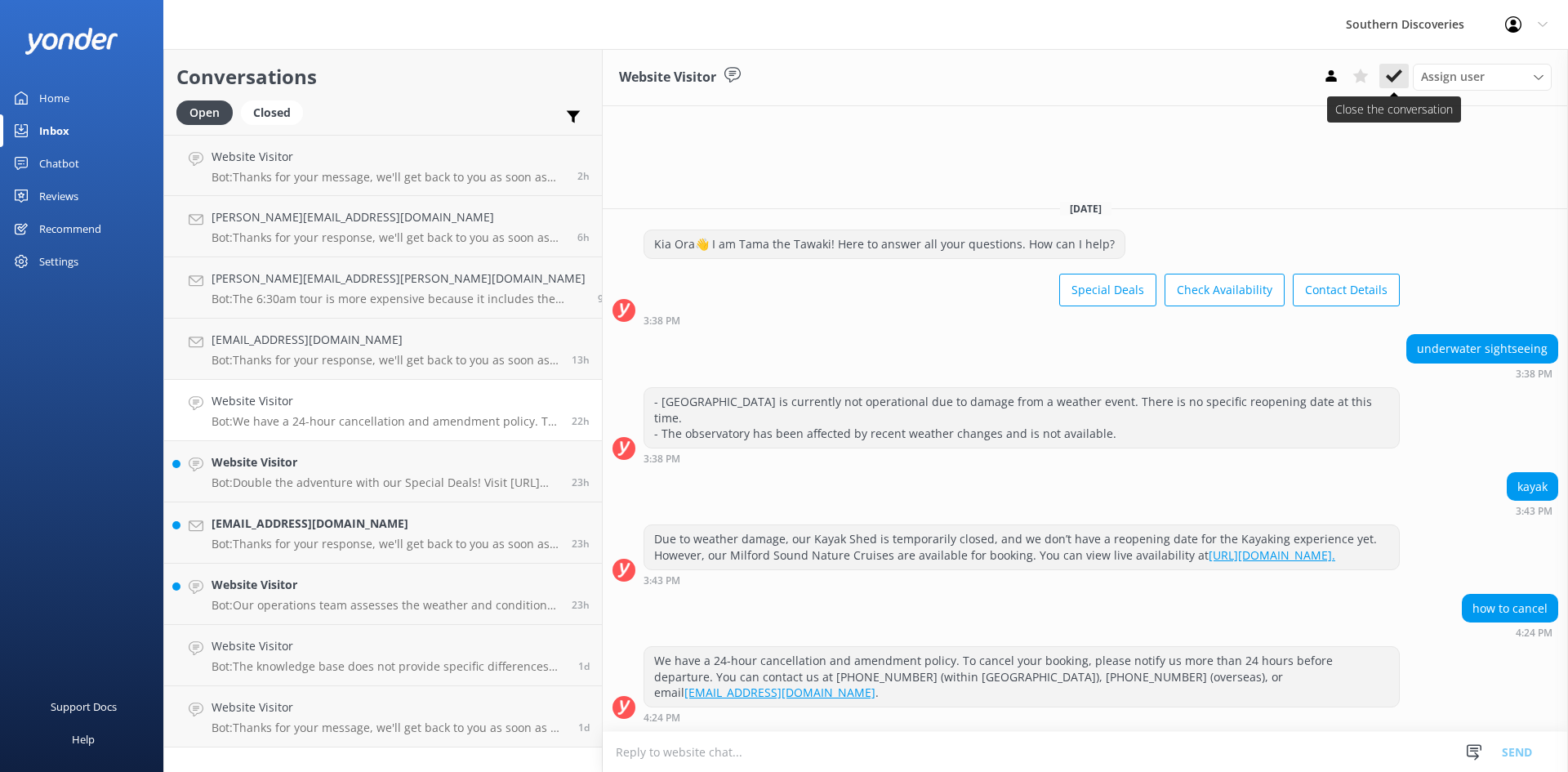
click at [1388, 74] on icon at bounding box center [1393, 76] width 16 height 16
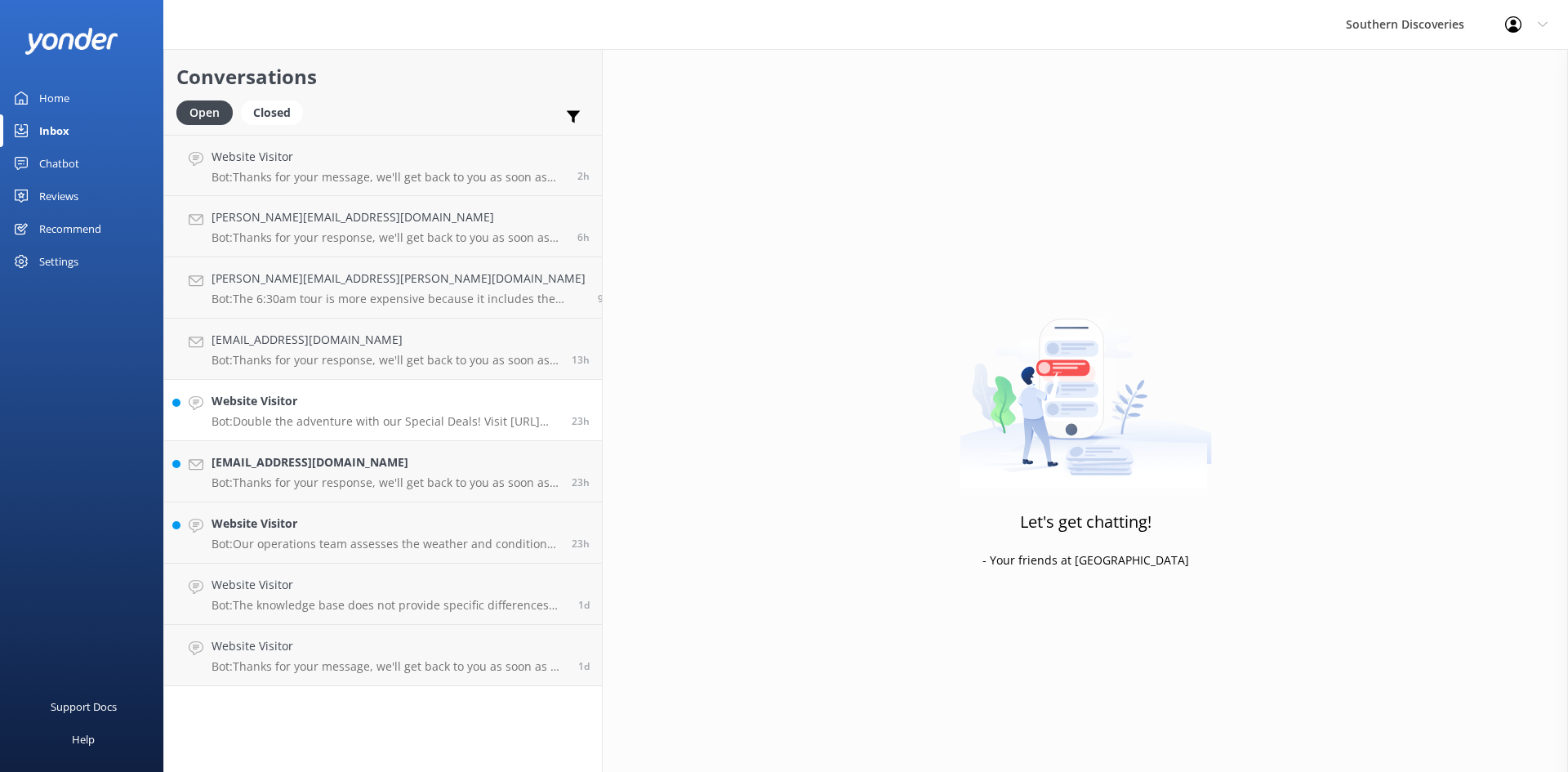
click at [331, 416] on p "Bot: Double the adventure with our Special Deals! Visit [URL][DOMAIN_NAME]." at bounding box center [385, 421] width 348 height 15
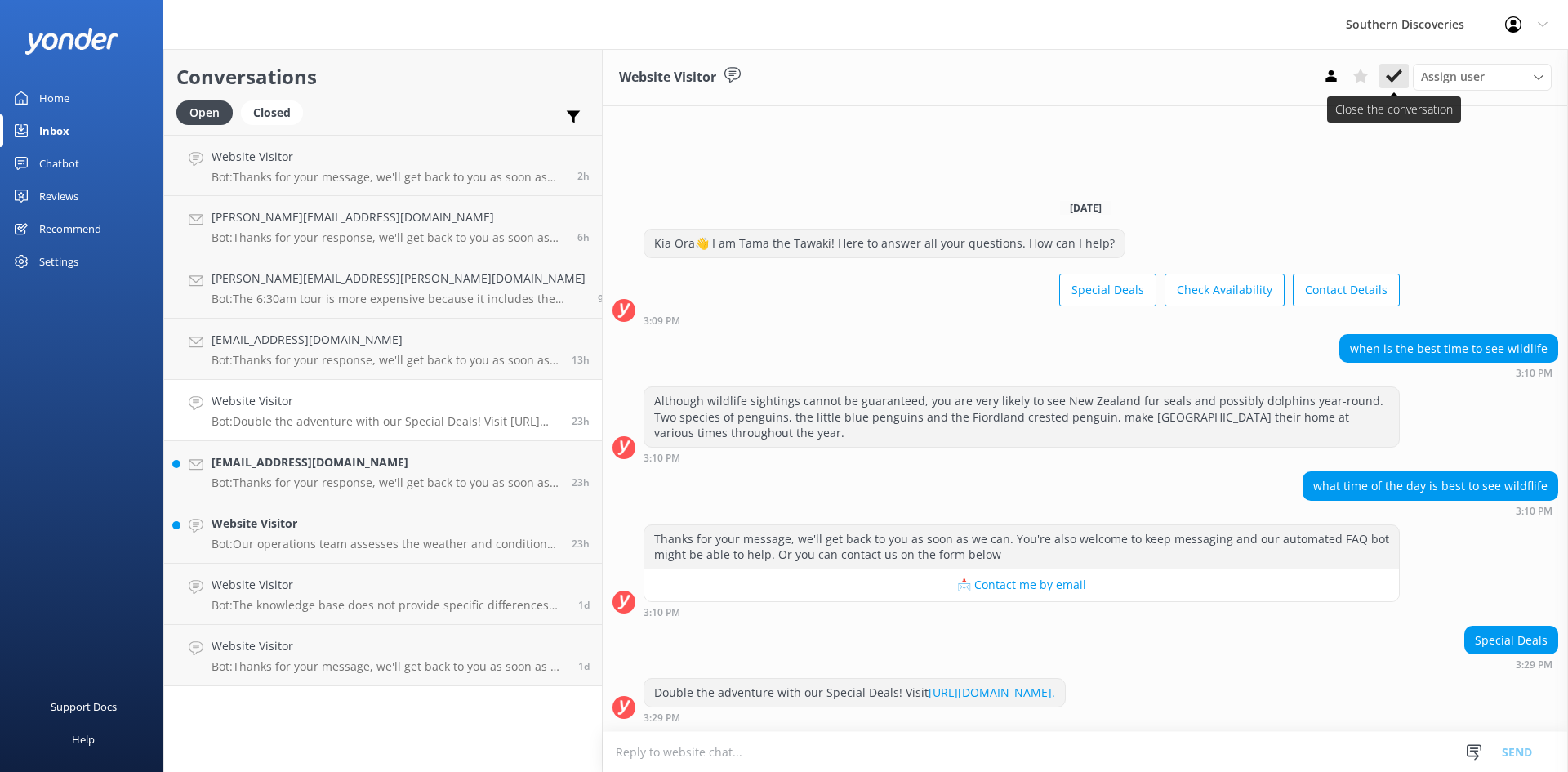
click at [1401, 75] on button at bounding box center [1393, 76] width 29 height 25
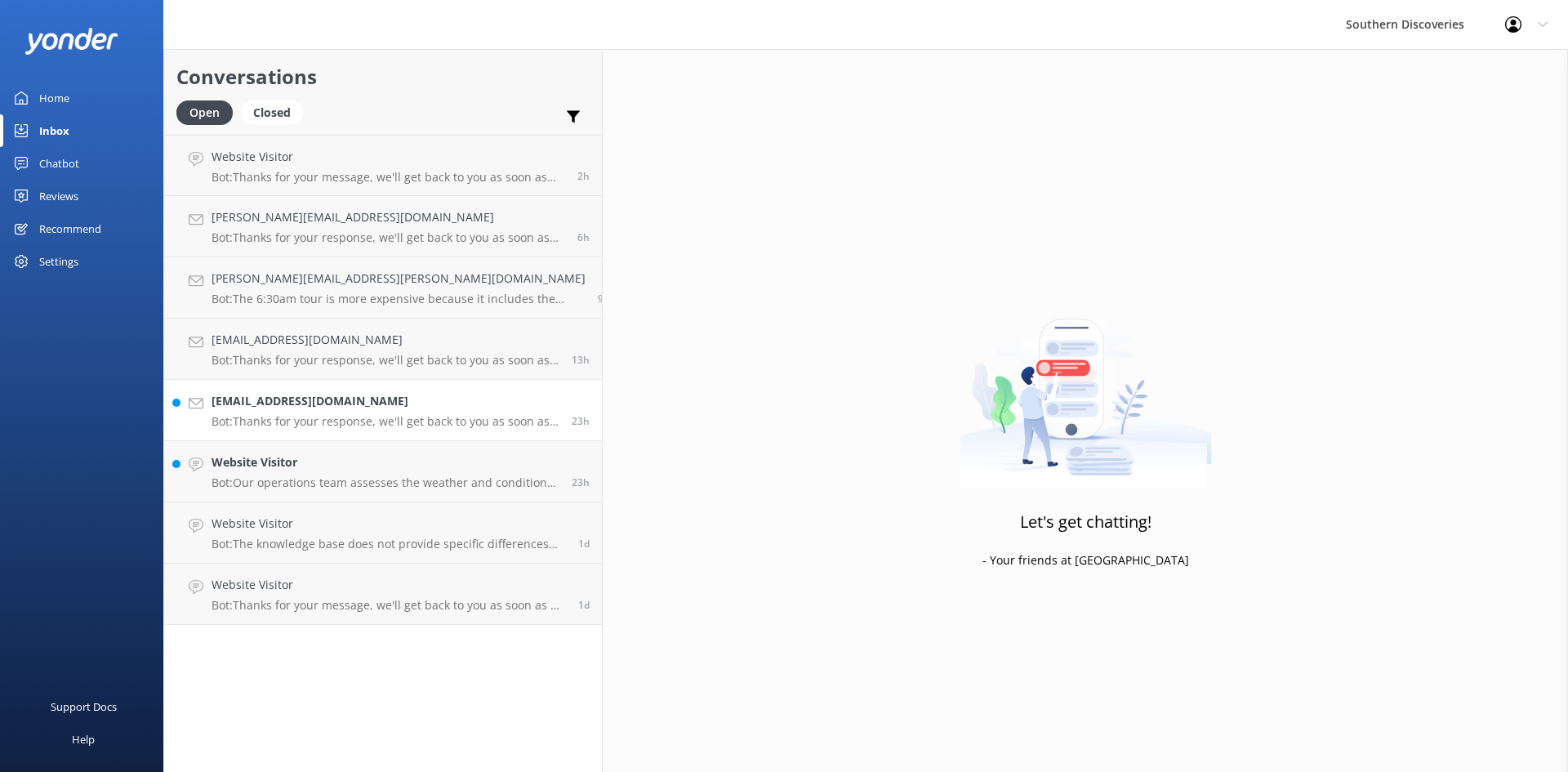
click at [296, 414] on p "Bot: Thanks for your response, we'll get back to you as soon as we can during o…" at bounding box center [385, 421] width 348 height 15
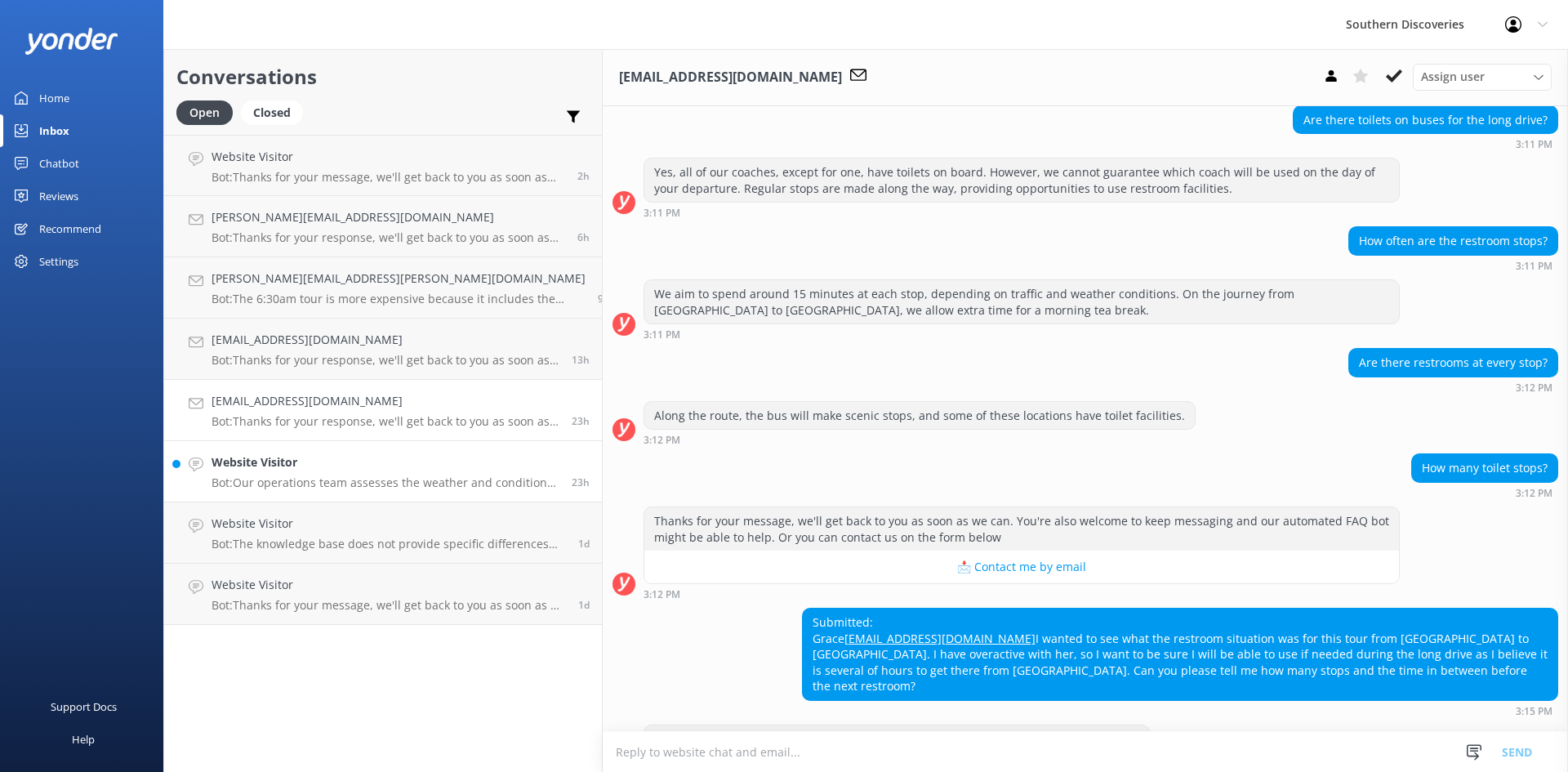
scroll to position [210, 0]
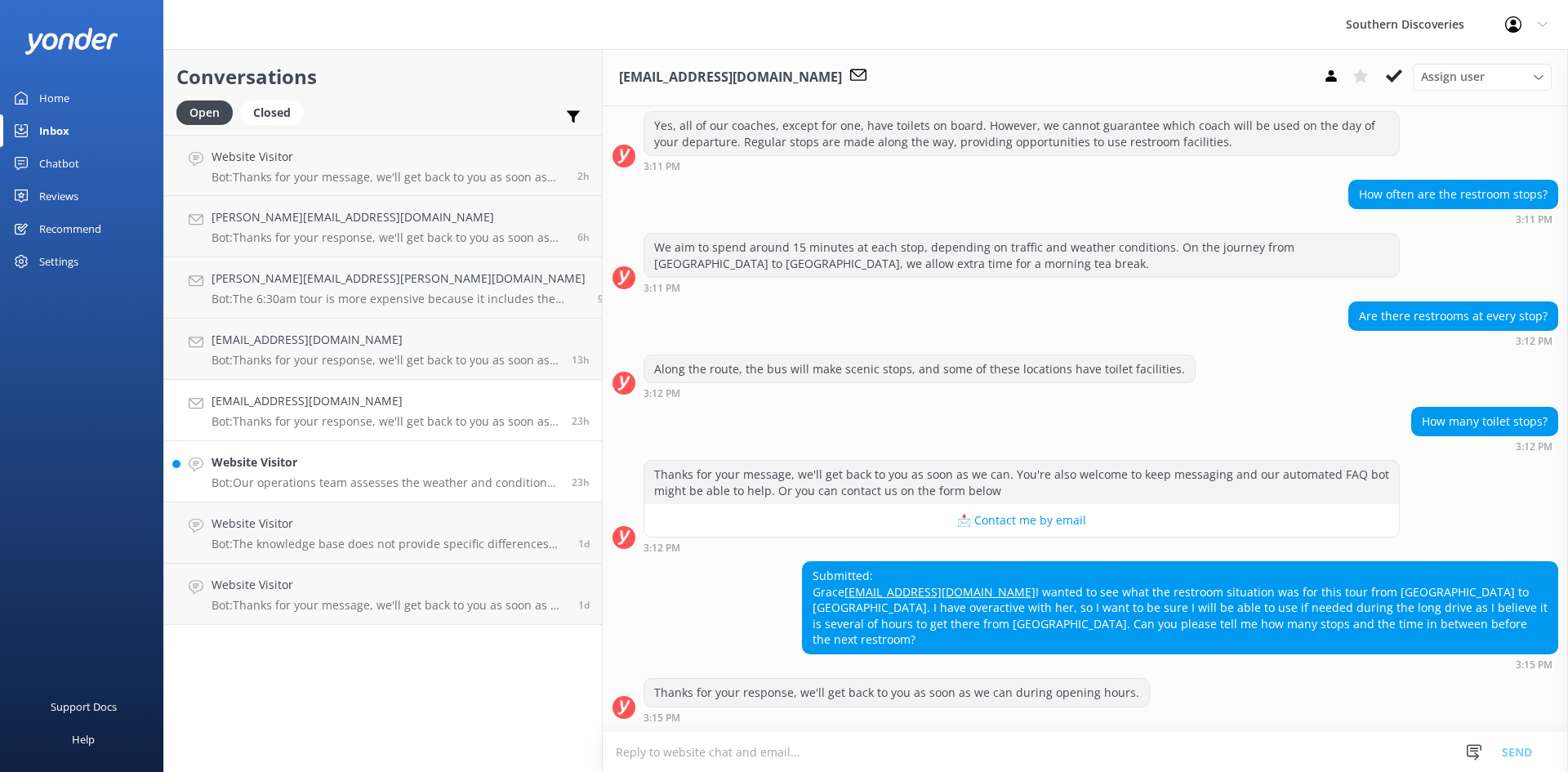
click at [281, 475] on p "Bot: Our operations team assesses the weather and conditions for every cruise d…" at bounding box center [385, 482] width 348 height 15
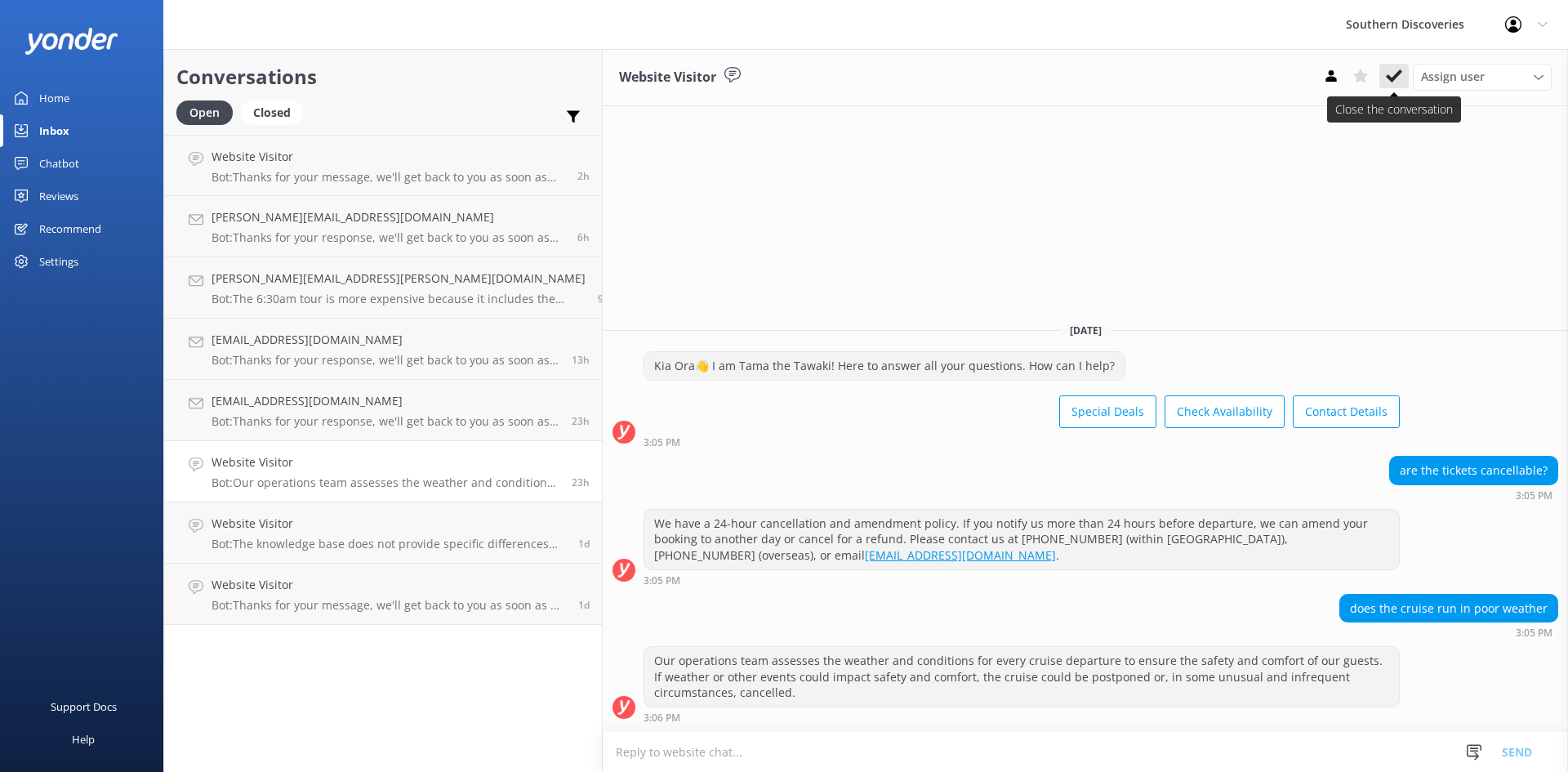
click at [1392, 74] on icon at bounding box center [1393, 76] width 16 height 16
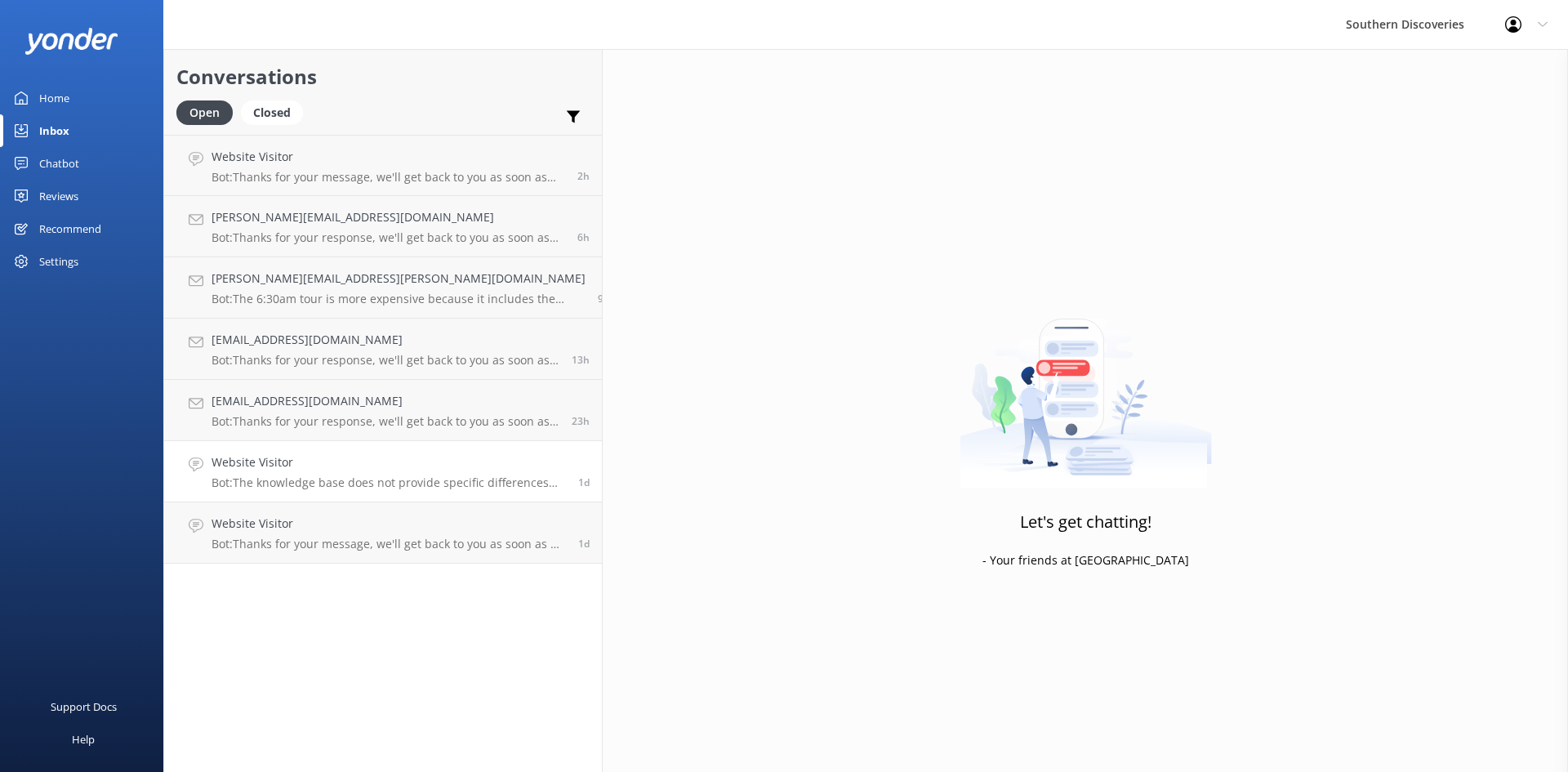
click at [311, 472] on div "Website Visitor Bot: The knowledge base does not provide specific differences b…" at bounding box center [388, 471] width 354 height 36
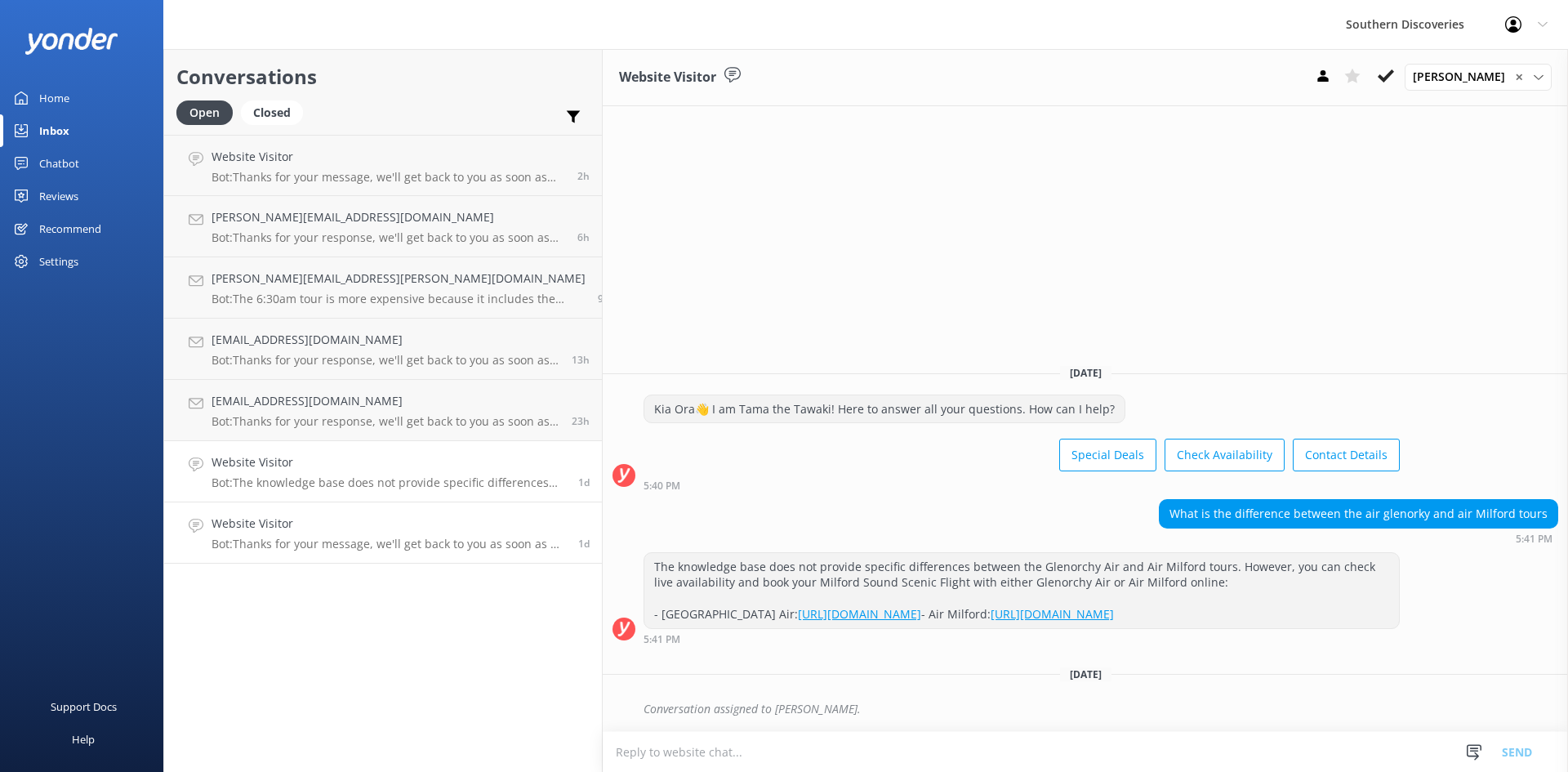
click at [286, 541] on p "Bot: Thanks for your message, we'll get back to you as soon as we can. You're a…" at bounding box center [388, 544] width 354 height 15
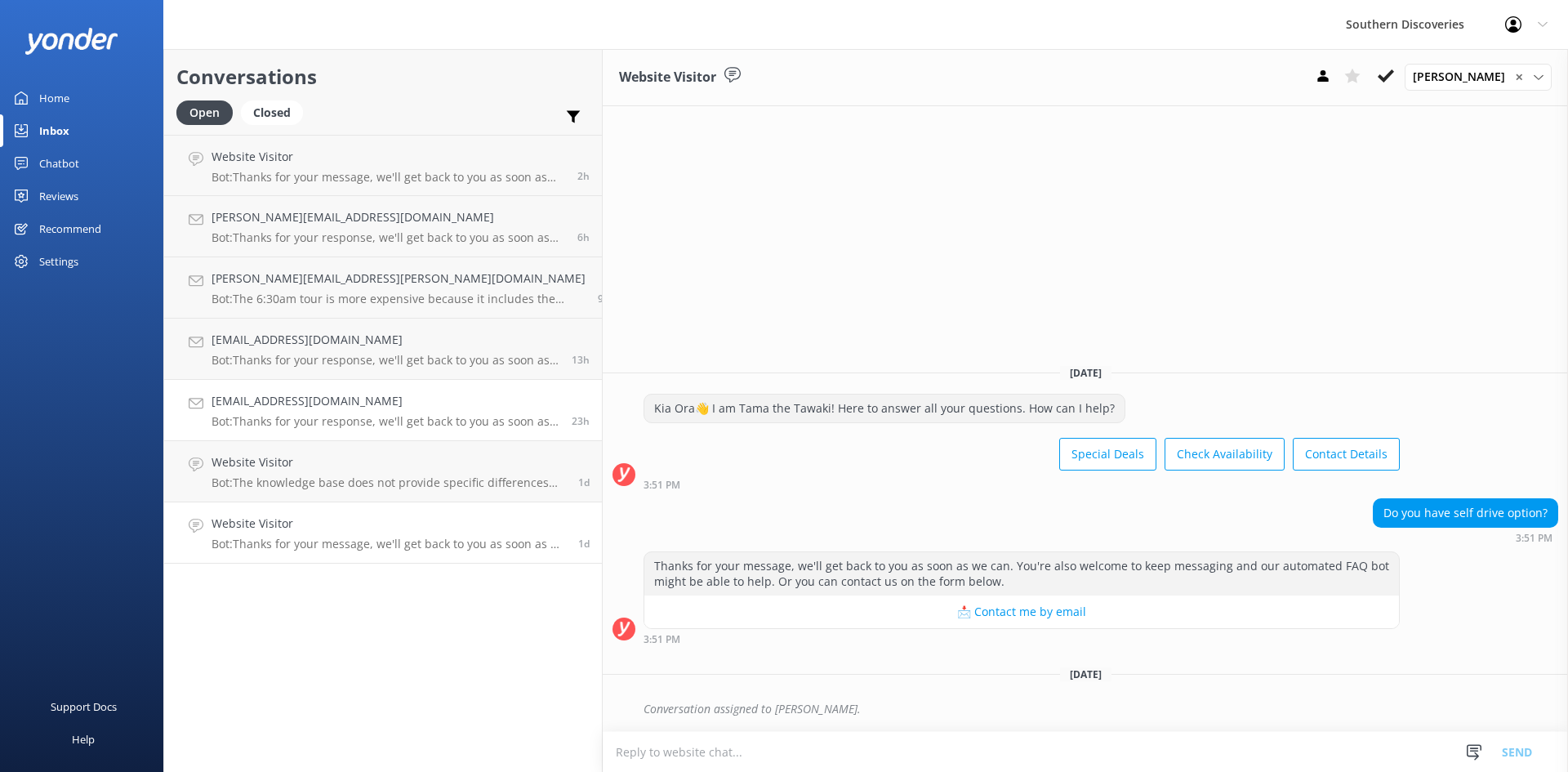
click at [332, 412] on div "[EMAIL_ADDRESS][DOMAIN_NAME] Bot: Thanks for your response, we'll get back to y…" at bounding box center [385, 410] width 348 height 36
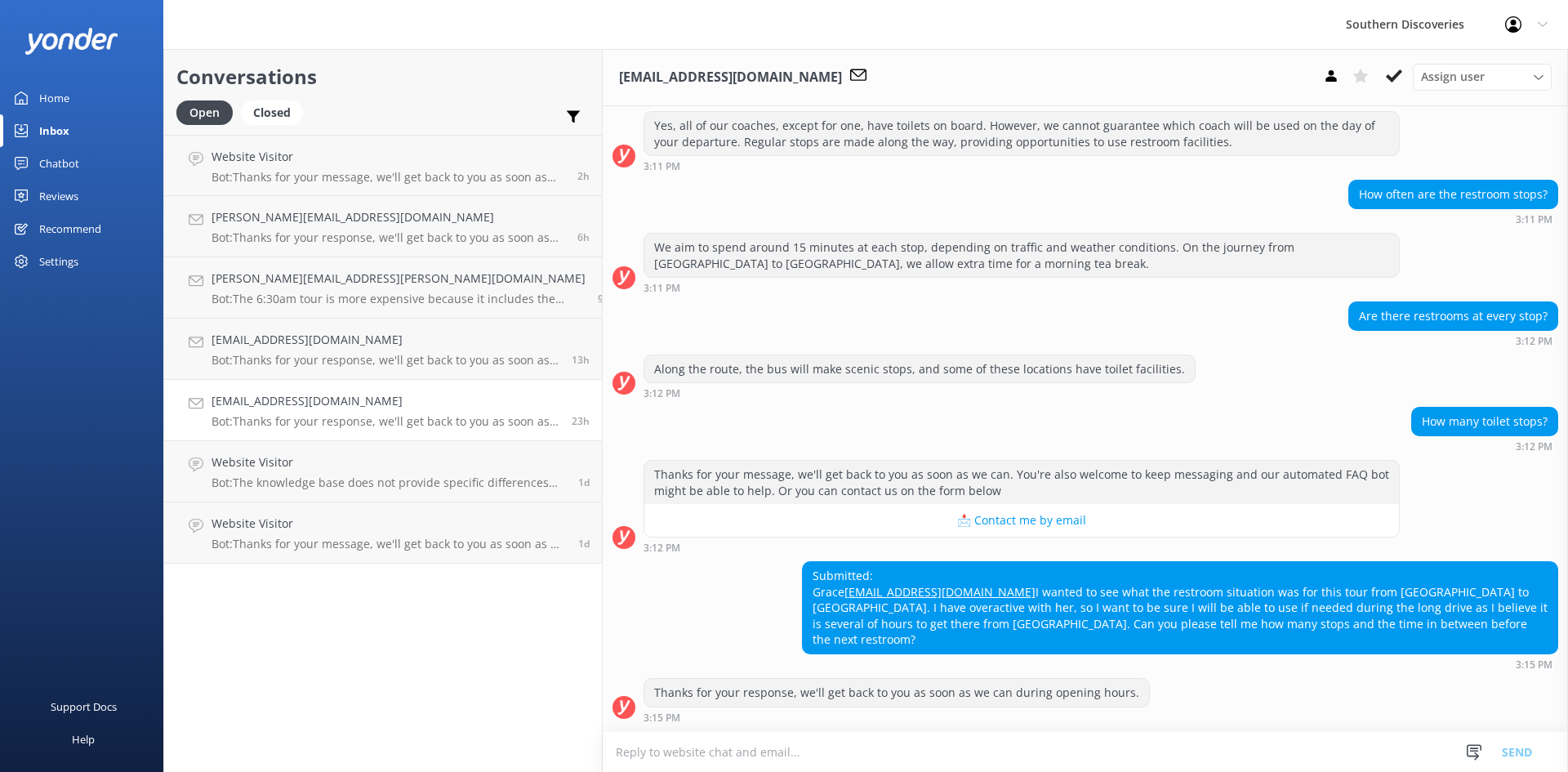
scroll to position [210, 0]
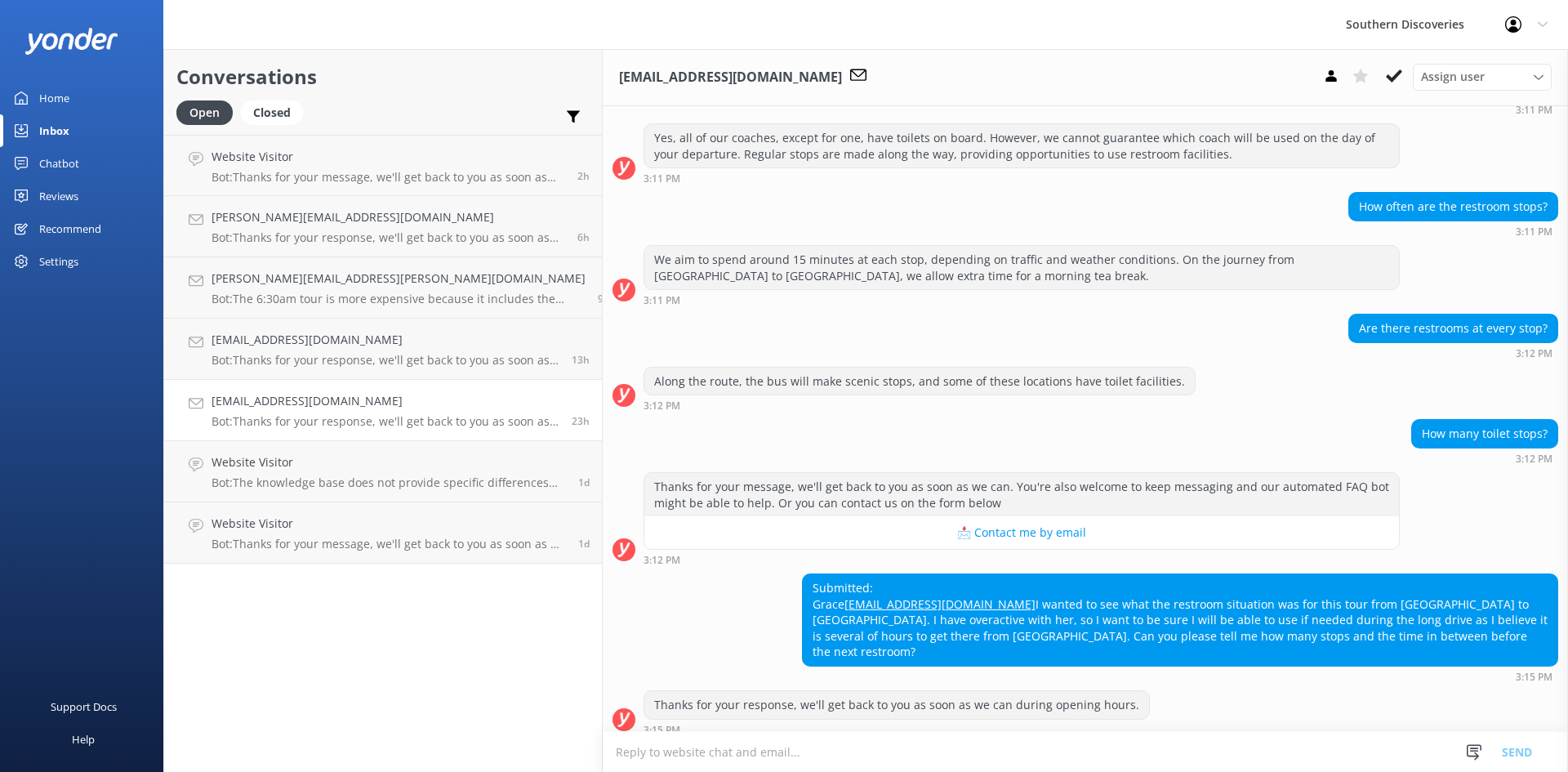
scroll to position [210, 0]
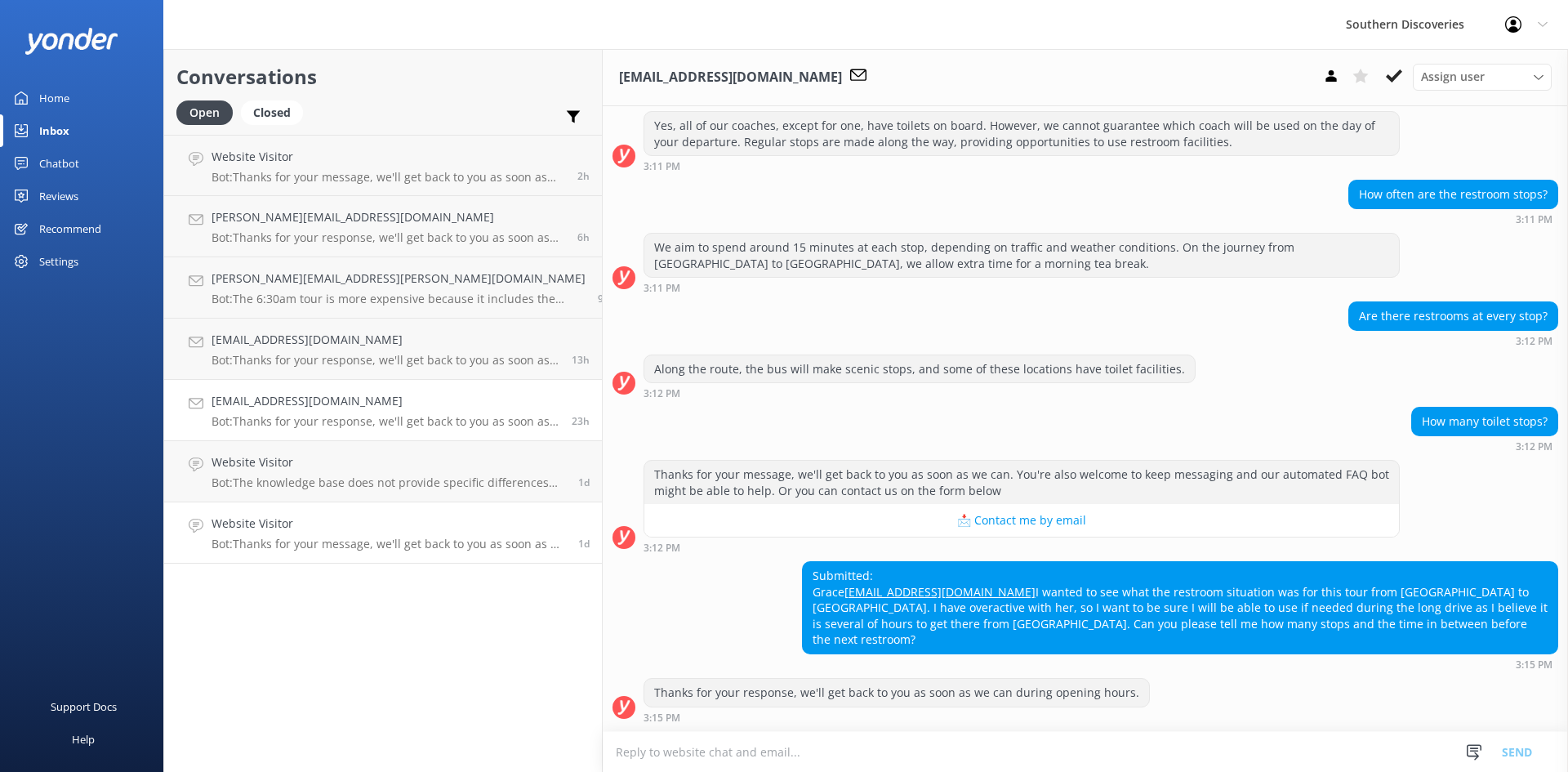
click at [322, 470] on p "Bot: Thanks for your message, we'll get back to you as soon as we can. You're a…" at bounding box center [388, 544] width 354 height 15
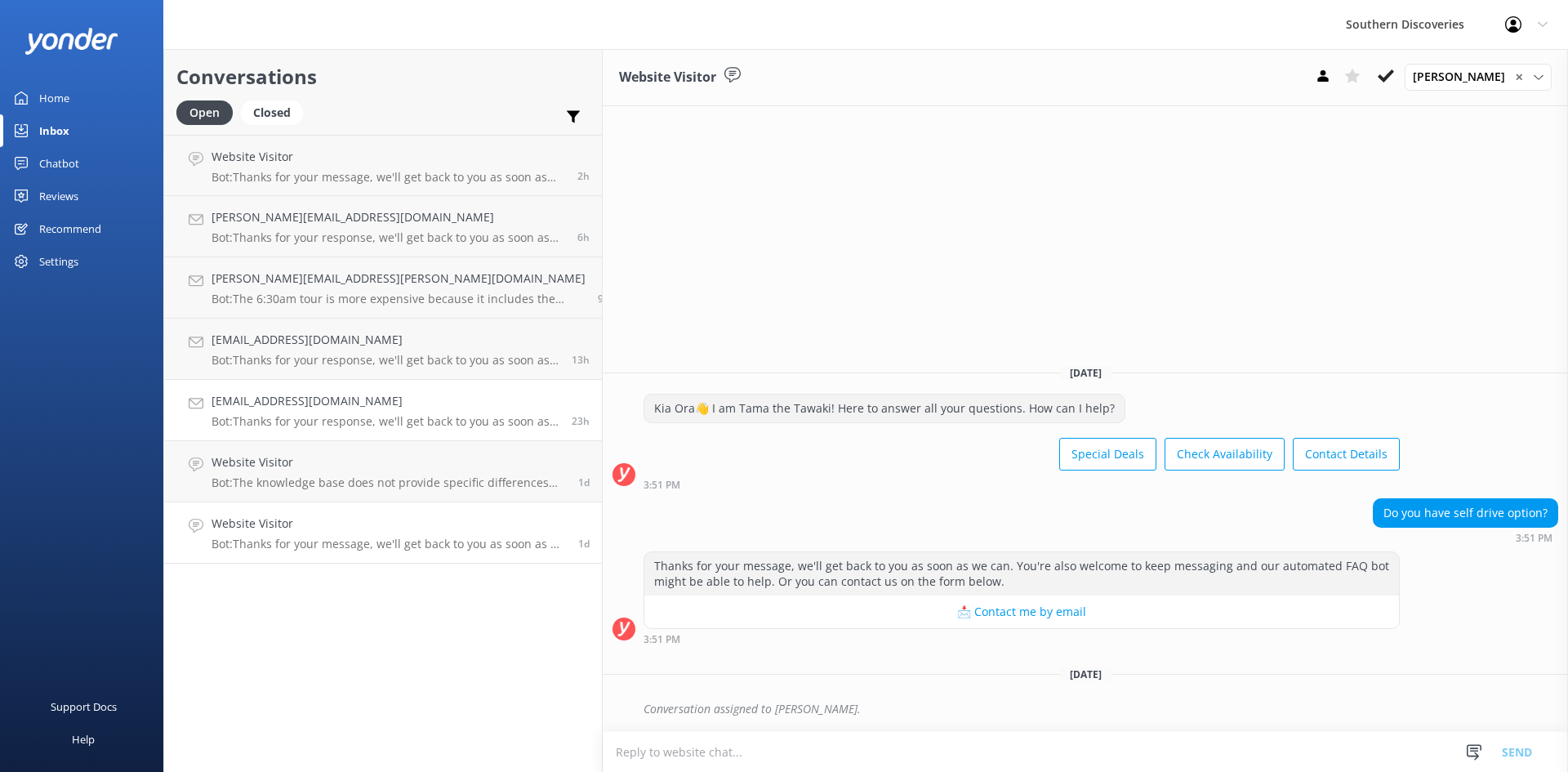
click at [297, 403] on h4 "[EMAIL_ADDRESS][DOMAIN_NAME]" at bounding box center [385, 401] width 348 height 18
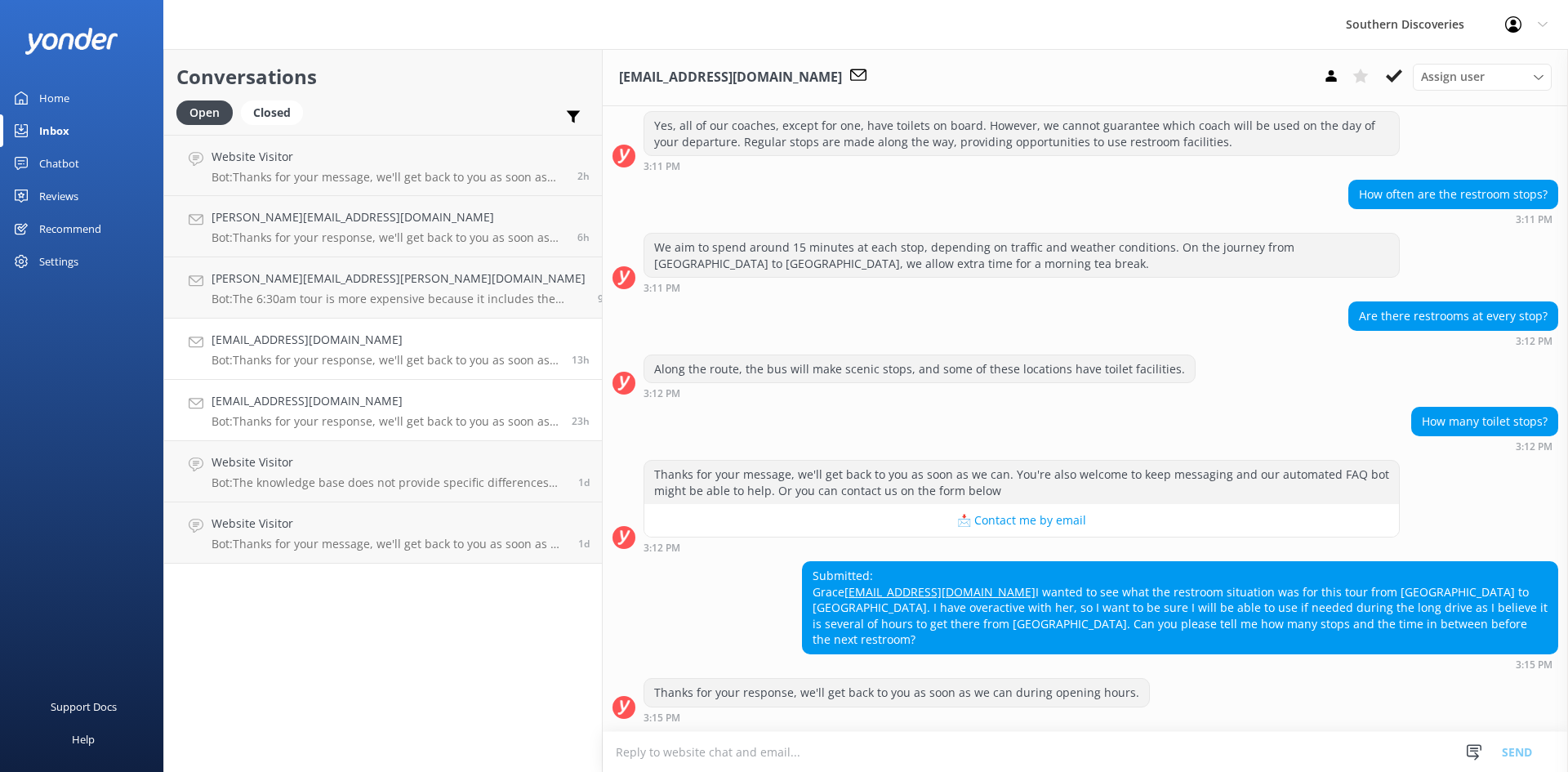
scroll to position [210, 0]
drag, startPoint x: 884, startPoint y: 591, endPoint x: 696, endPoint y: 589, distance: 188.0
click at [696, 470] on div "Submitted: Grace Gracefulinara@gmail.com I wanted to see what the restroom situ…" at bounding box center [1085, 614] width 966 height 109
copy link "[EMAIL_ADDRESS][DOMAIN_NAME]"
click at [893, 470] on div "Submitted: Grace Gracefulinara@gmail.com I wanted to see what the restroom situ…" at bounding box center [1180, 607] width 754 height 92
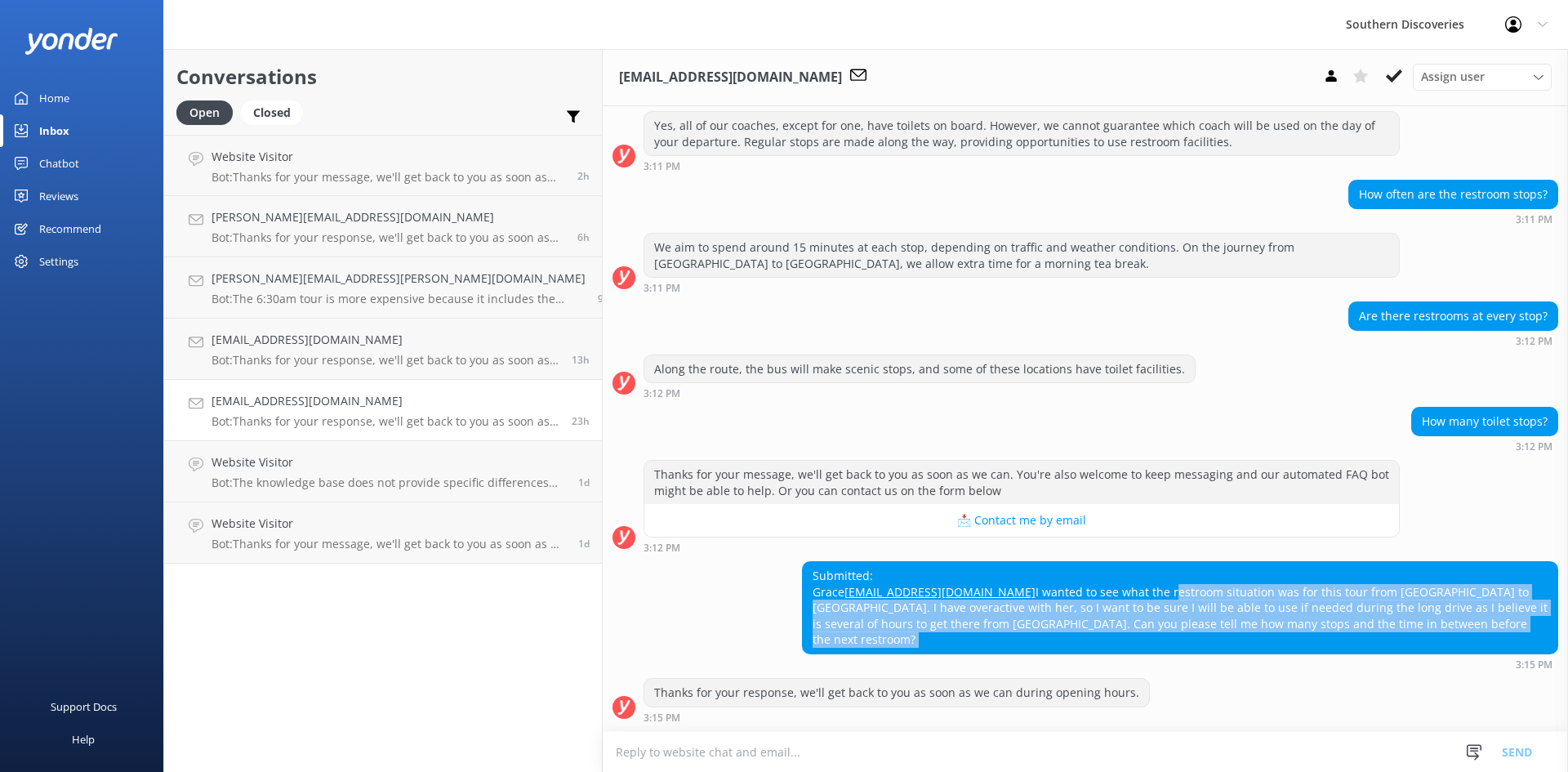
drag, startPoint x: 893, startPoint y: 609, endPoint x: 1502, endPoint y: 641, distance: 609.8
click at [1030, 470] on div "Submitted: Grace Gracefulinara@gmail.com I wanted to see what the restroom situ…" at bounding box center [1180, 607] width 754 height 92
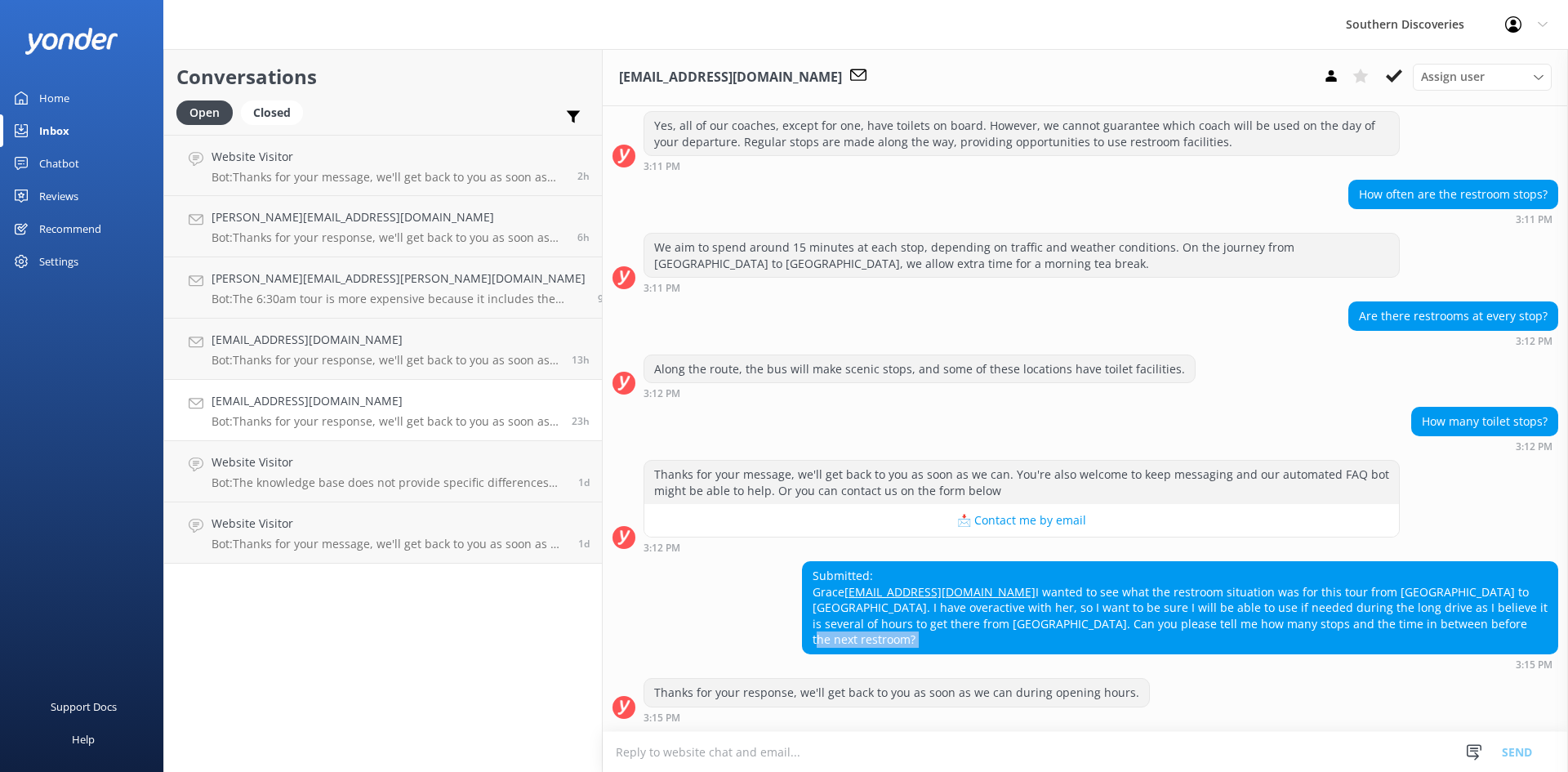
click at [1030, 470] on div "Submitted: Grace Gracefulinara@gmail.com I wanted to see what the restroom situ…" at bounding box center [1180, 607] width 754 height 92
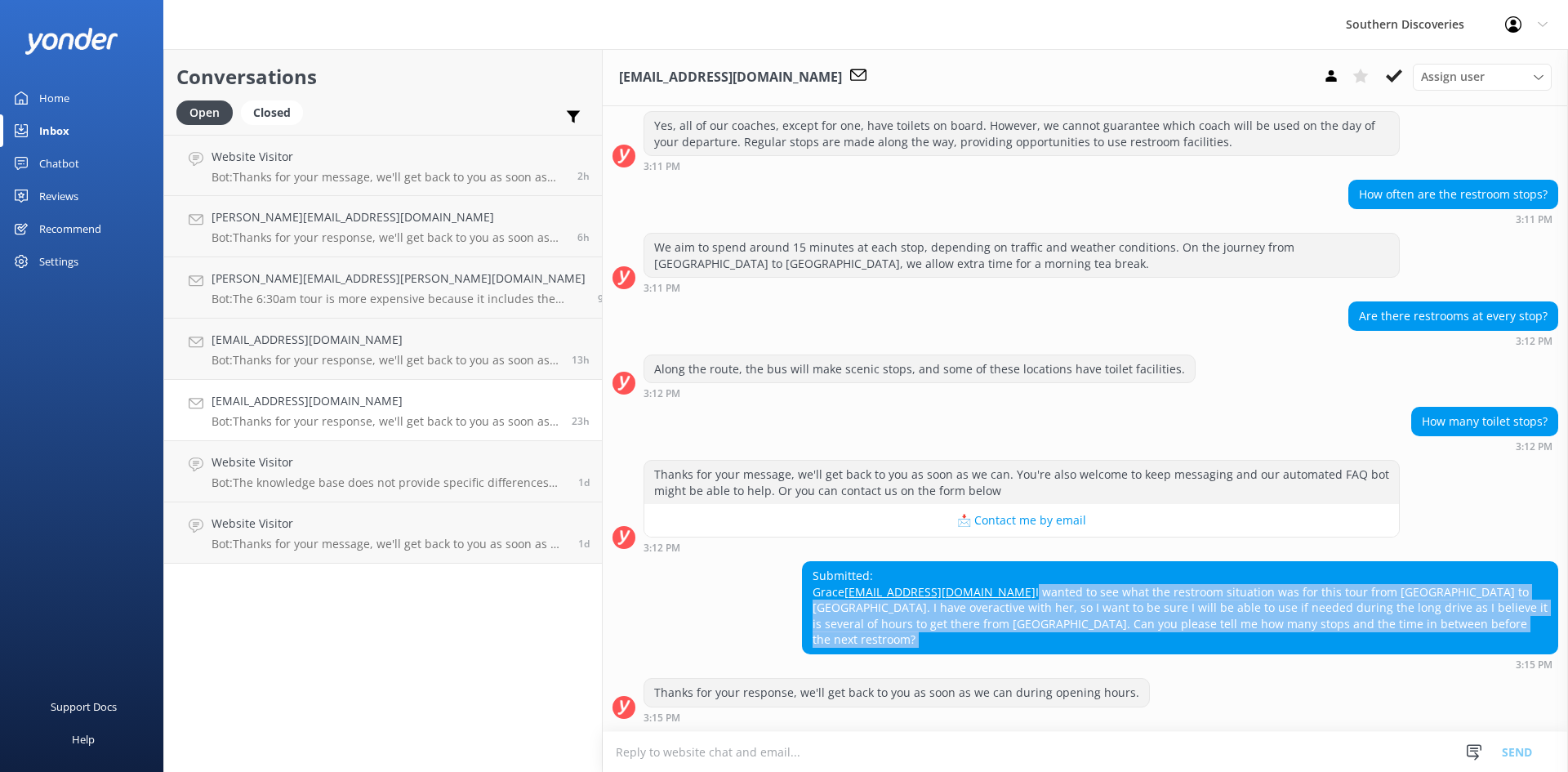
click at [1030, 470] on div "Submitted: Grace Gracefulinara@gmail.com I wanted to see what the restroom situ…" at bounding box center [1180, 607] width 754 height 92
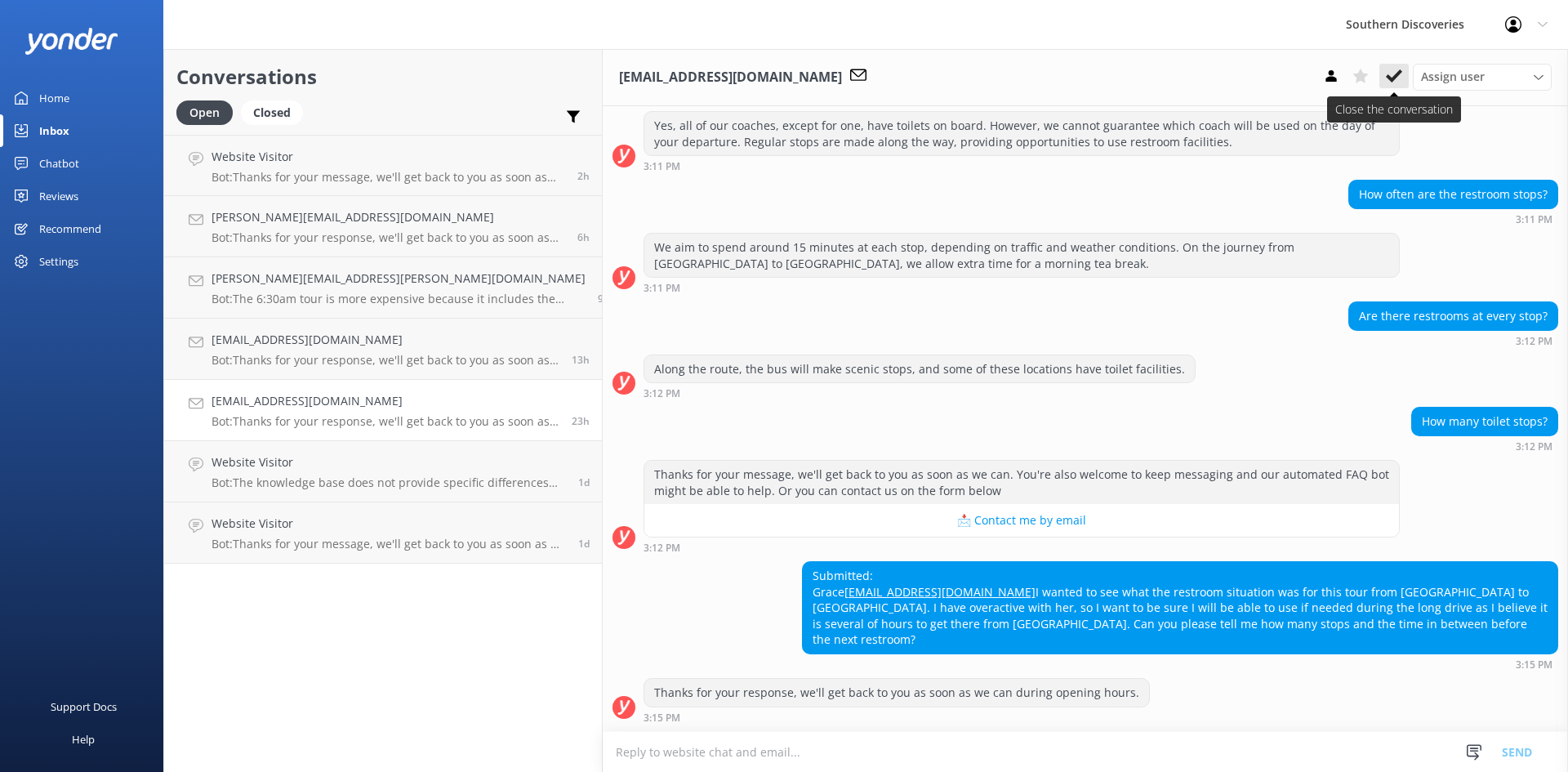
click at [1030, 74] on icon at bounding box center [1393, 76] width 16 height 16
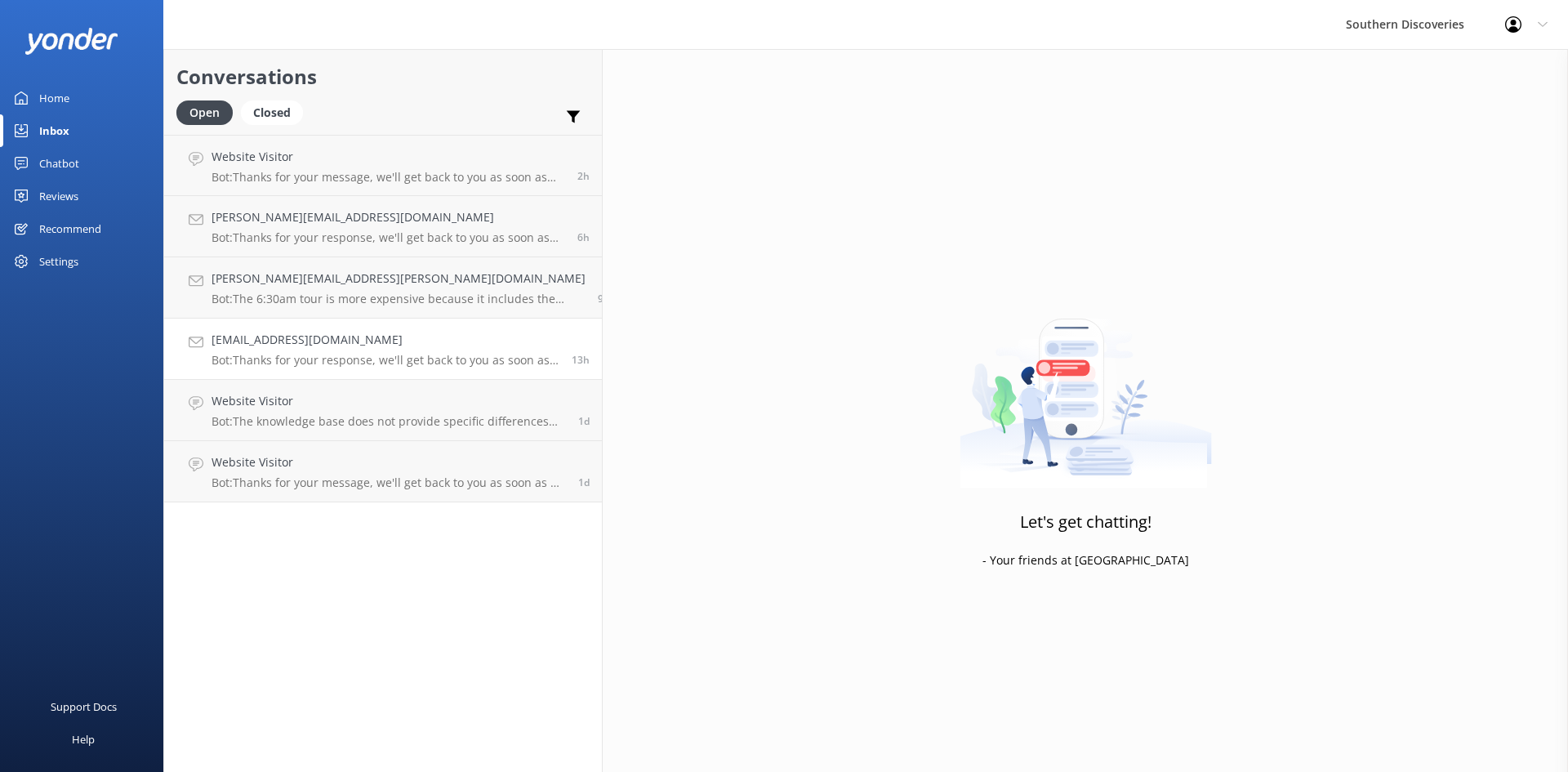
click at [318, 354] on p "Bot: Thanks for your response, we'll get back to you as soon as we can during o…" at bounding box center [385, 360] width 348 height 15
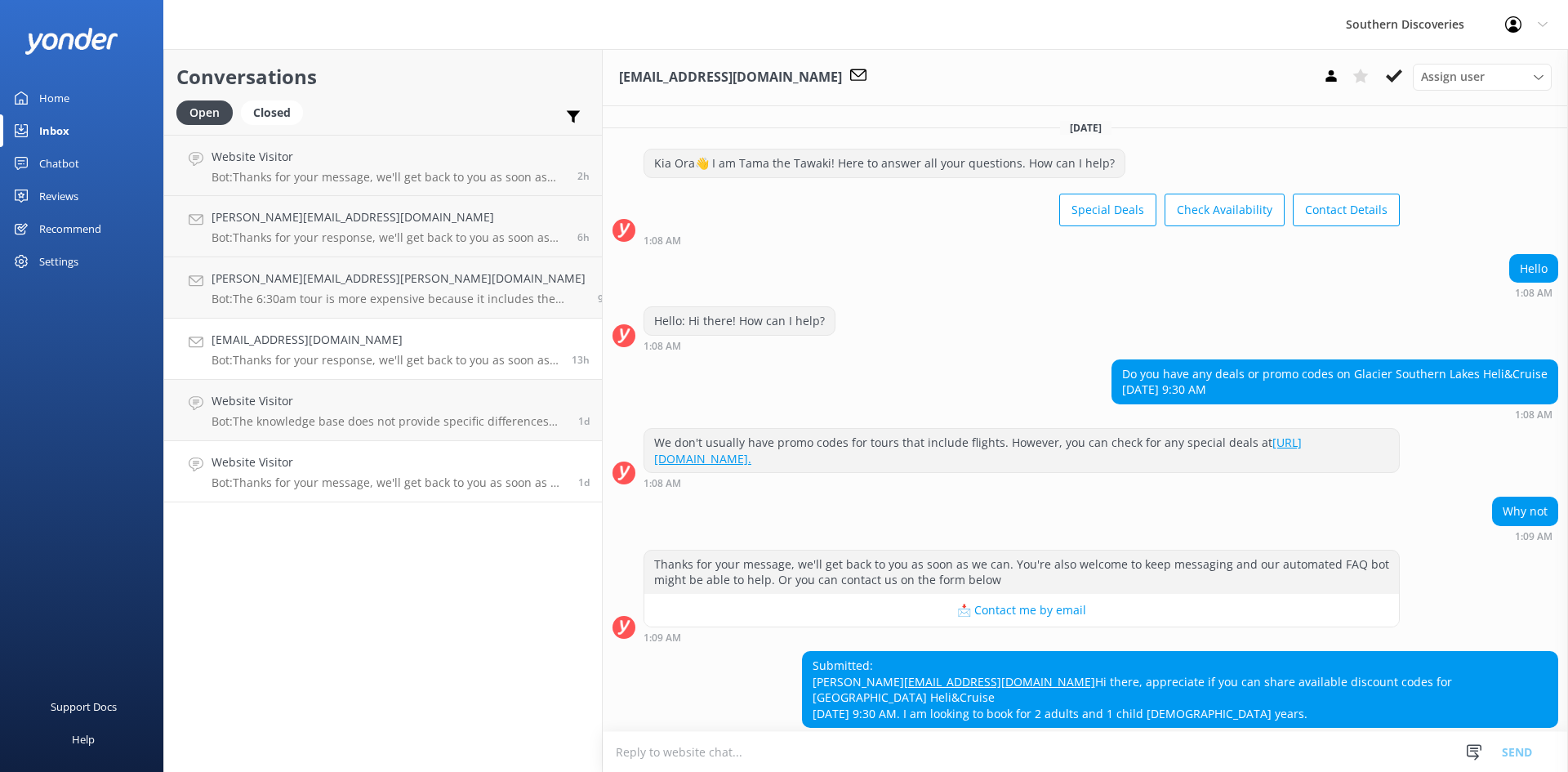
scroll to position [89, 0]
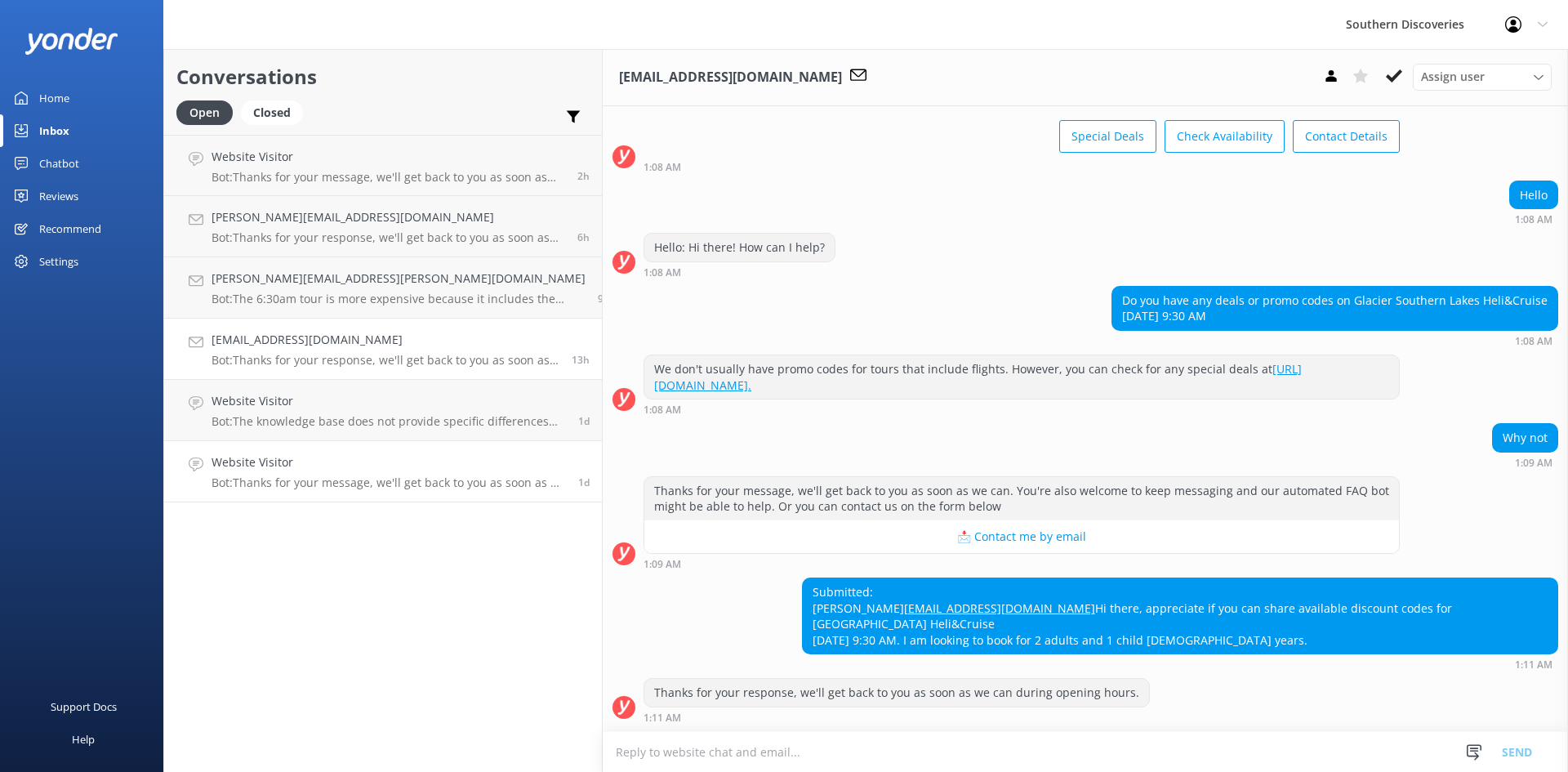
click at [338, 468] on h4 "Website Visitor" at bounding box center [388, 462] width 354 height 18
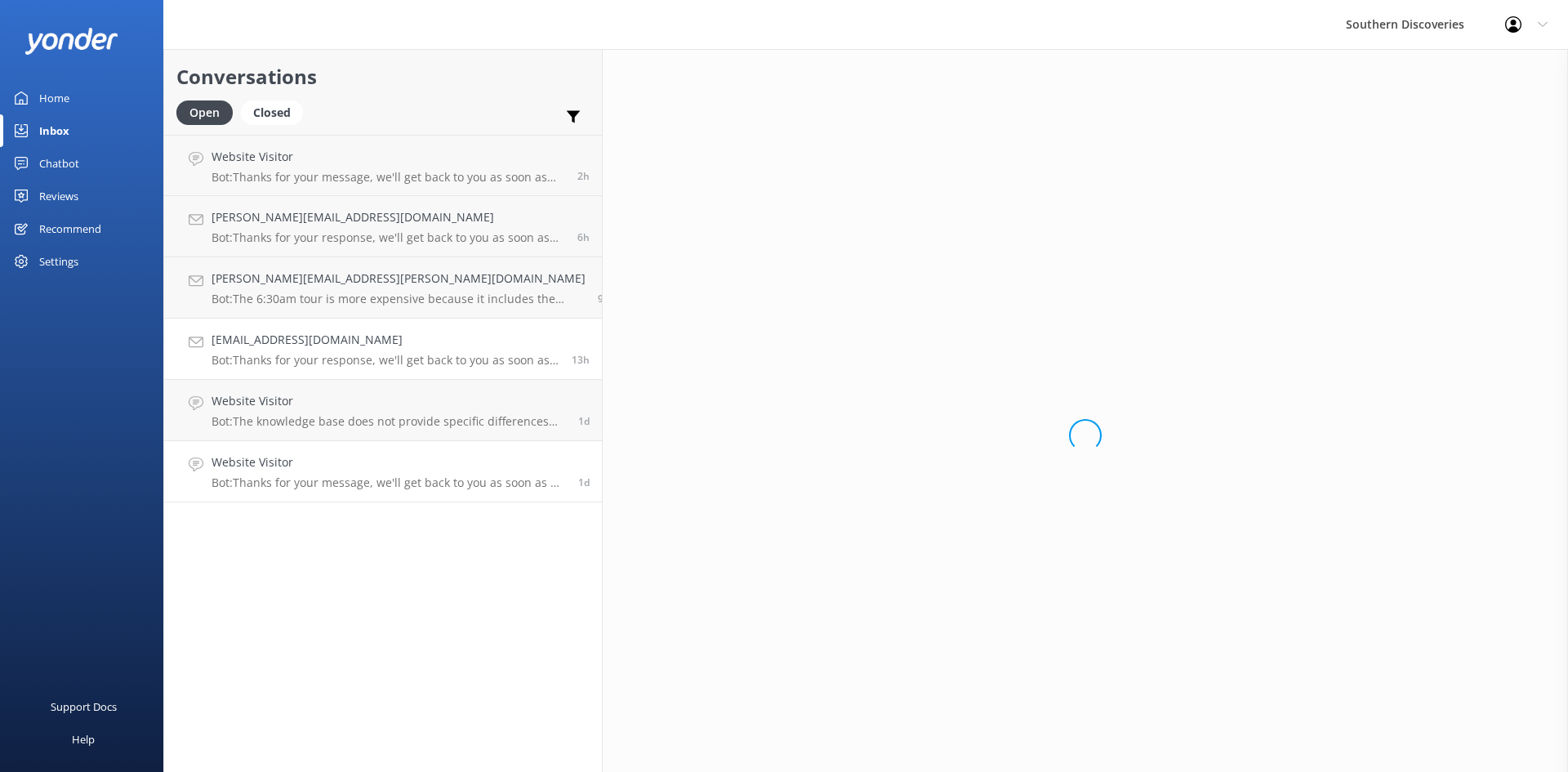
click at [349, 360] on p "Bot: Thanks for your response, we'll get back to you as soon as we can during o…" at bounding box center [385, 360] width 348 height 15
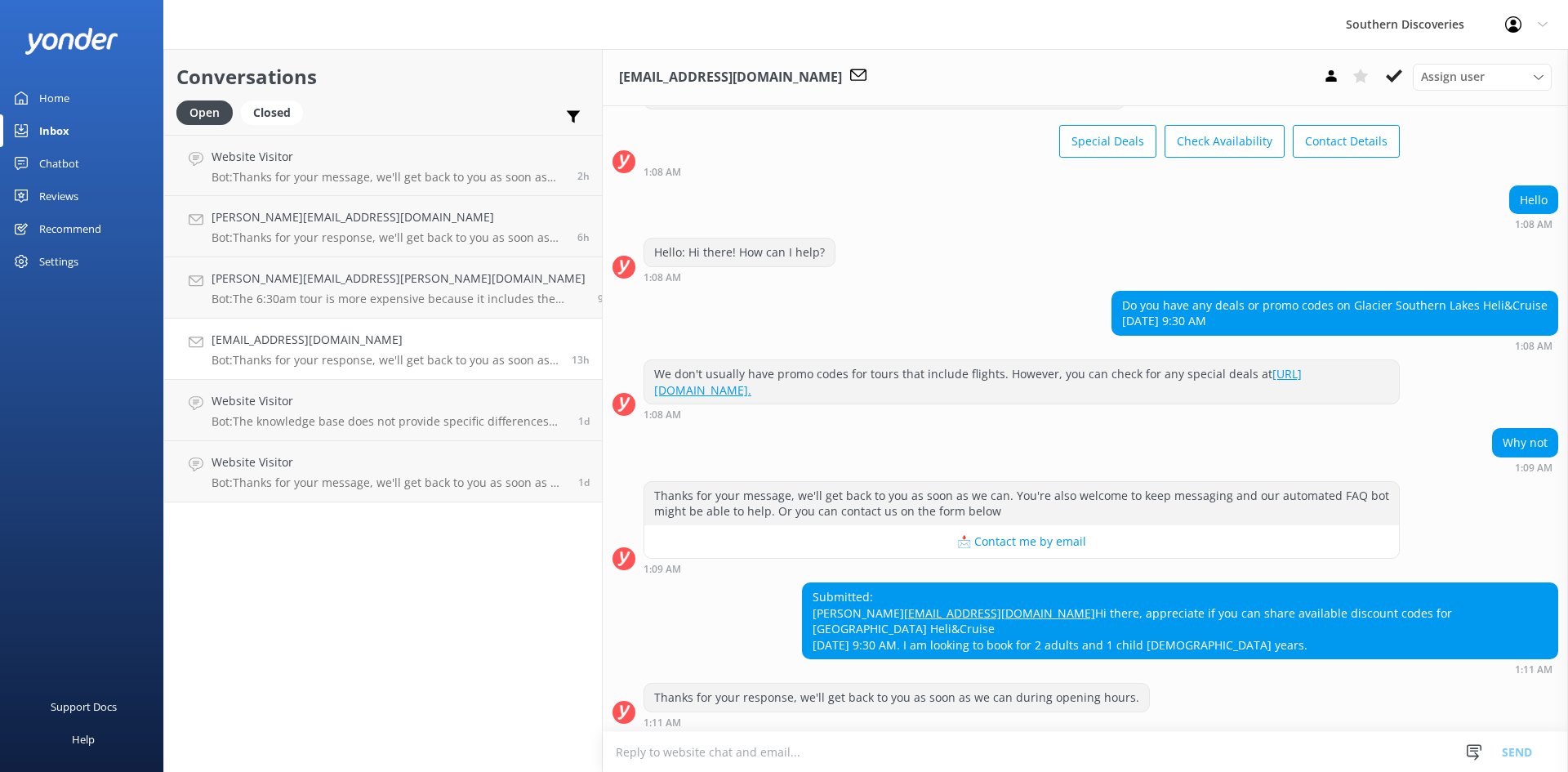
scroll to position [89, 0]
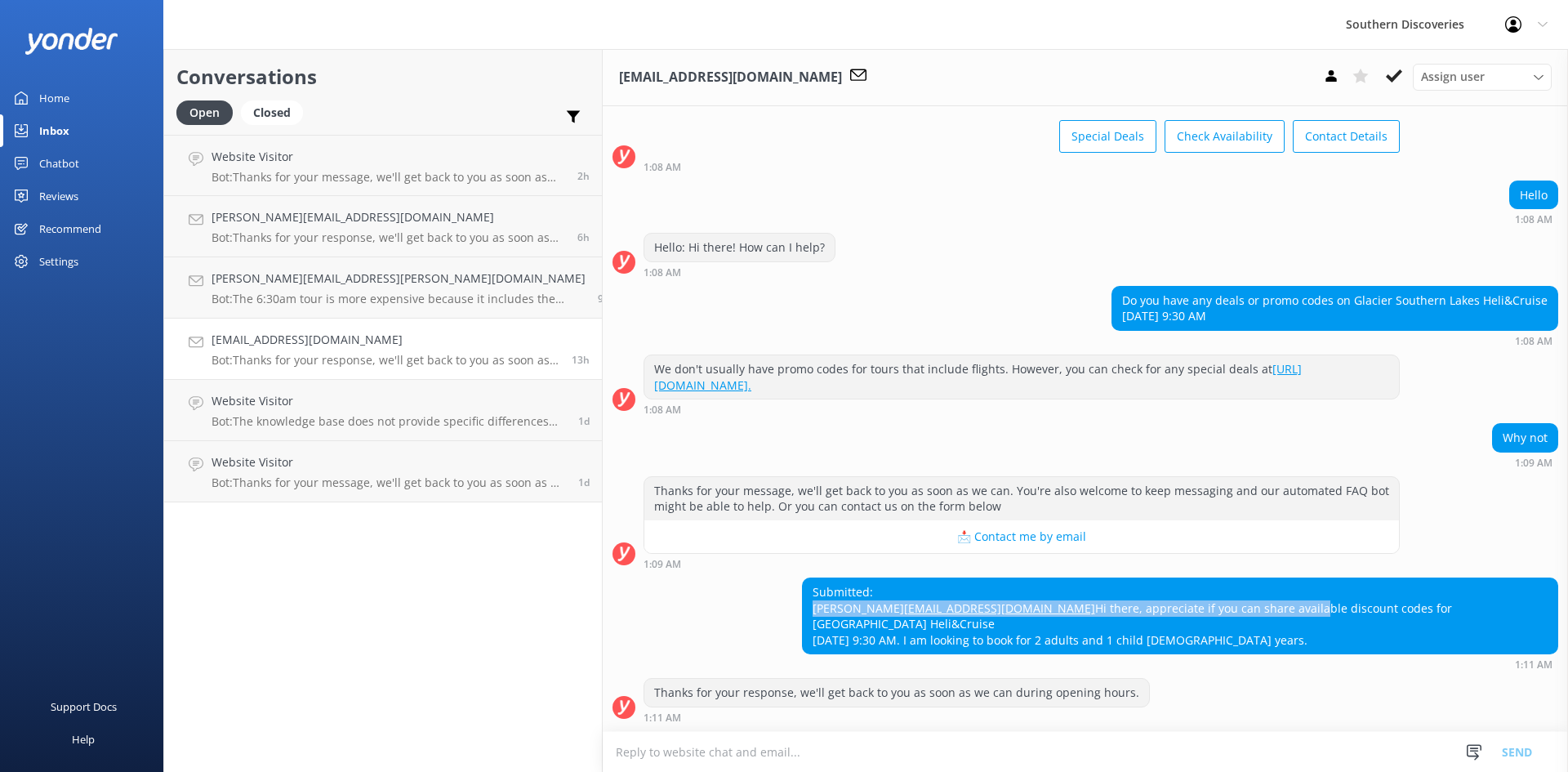
drag, startPoint x: 1223, startPoint y: 616, endPoint x: 951, endPoint y: 594, distance: 272.9
click at [951, 470] on div "Submitted: CHETAN Ghotekar chetanghotekar@gmail.com Hi there, appreciate if you…" at bounding box center [1085, 623] width 966 height 92
click at [908, 470] on div "Submitted: CHETAN Ghotekar chetanghotekar@gmail.com Hi there, appreciate if you…" at bounding box center [1085, 623] width 966 height 92
drag, startPoint x: 999, startPoint y: 611, endPoint x: 1161, endPoint y: 608, distance: 162.0
click at [1030, 470] on div "Submitted: CHETAN Ghotekar chetanghotekar@gmail.com Hi there, appreciate if you…" at bounding box center [1180, 615] width 754 height 75
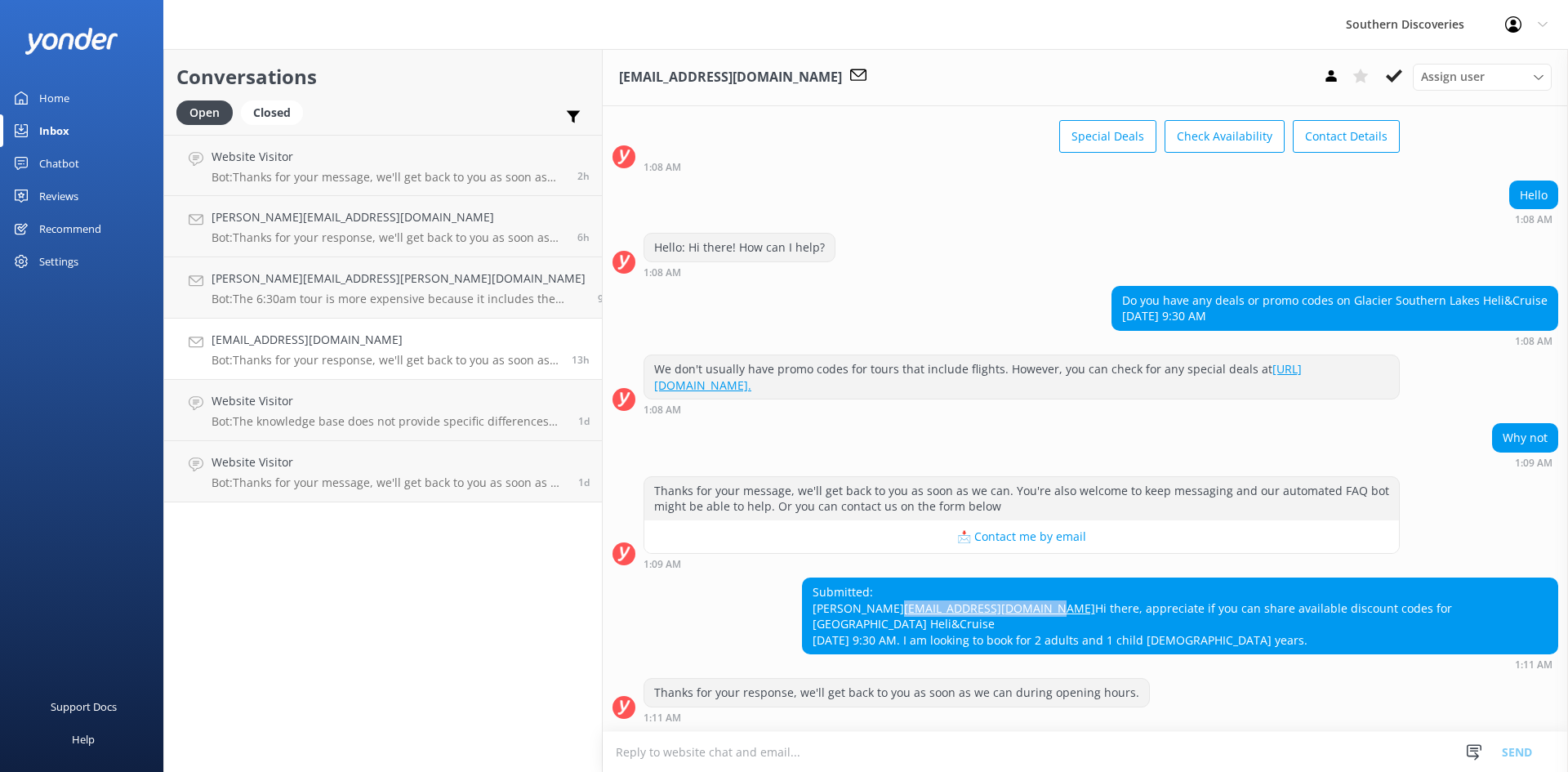
copy link "[EMAIL_ADDRESS][DOMAIN_NAME]"
click at [1030, 77] on button at bounding box center [1393, 76] width 29 height 25
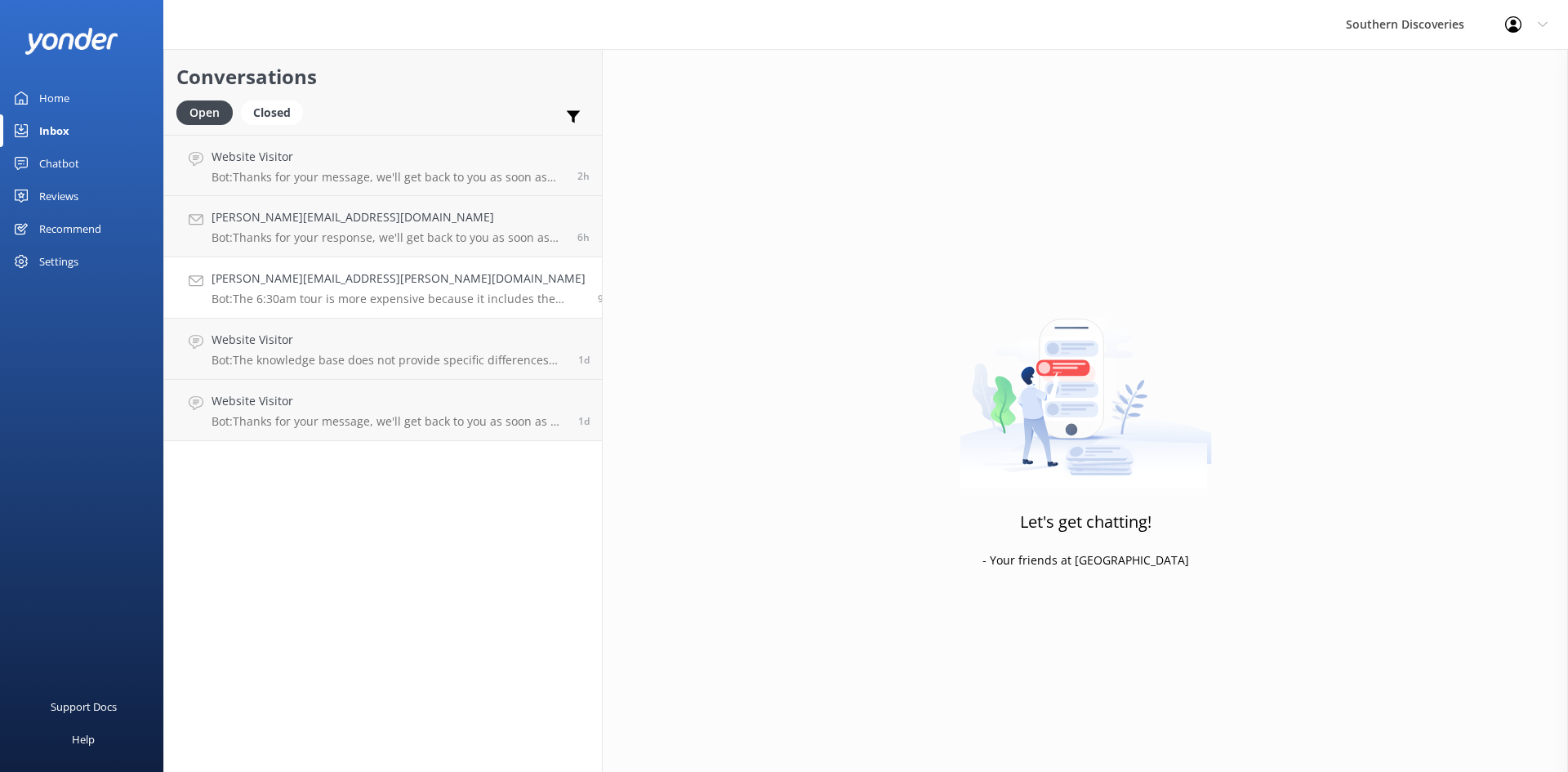
click at [272, 287] on h4 "[PERSON_NAME][EMAIL_ADDRESS][PERSON_NAME][DOMAIN_NAME]" at bounding box center [398, 278] width 374 height 18
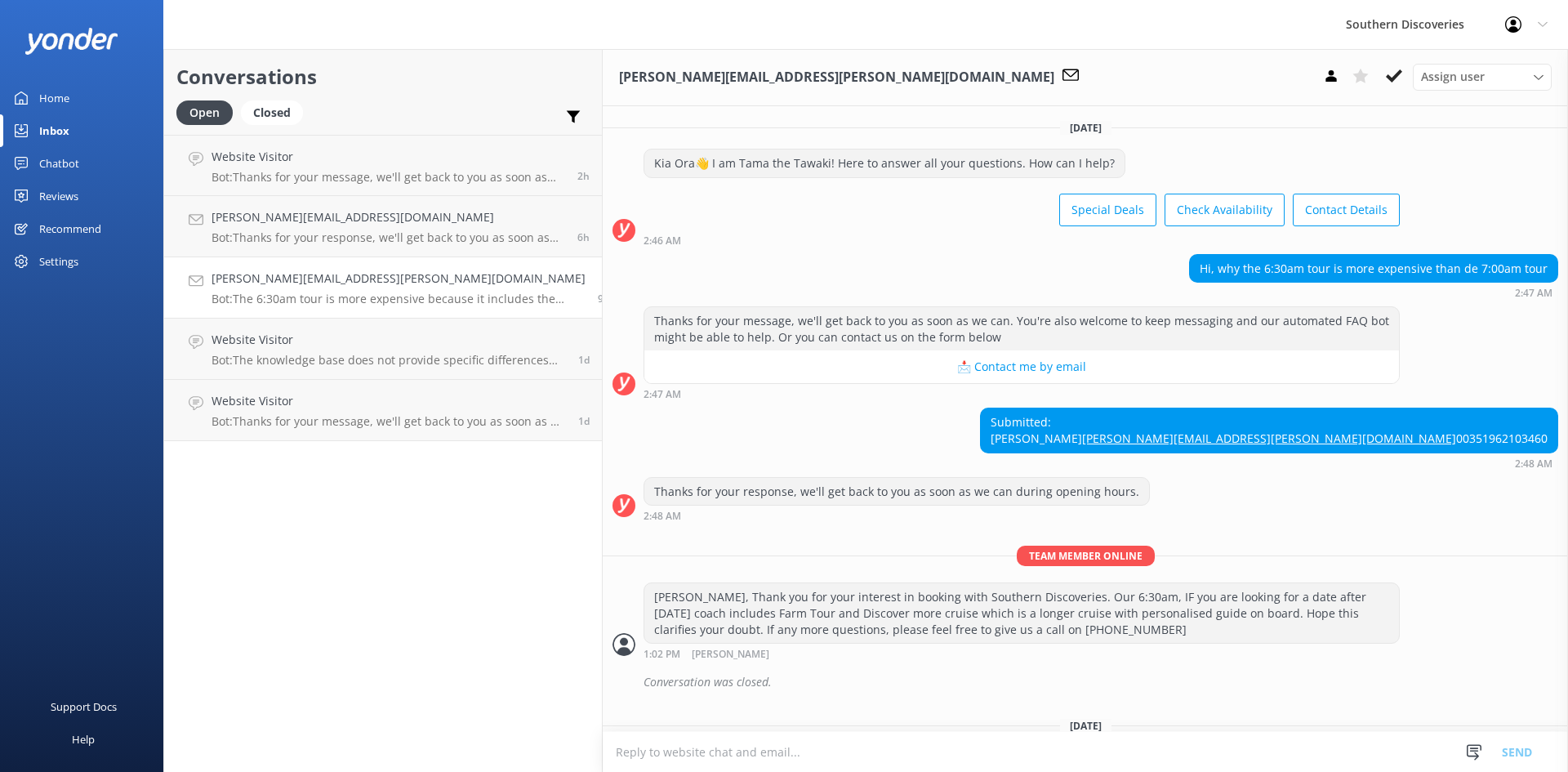
scroll to position [153, 0]
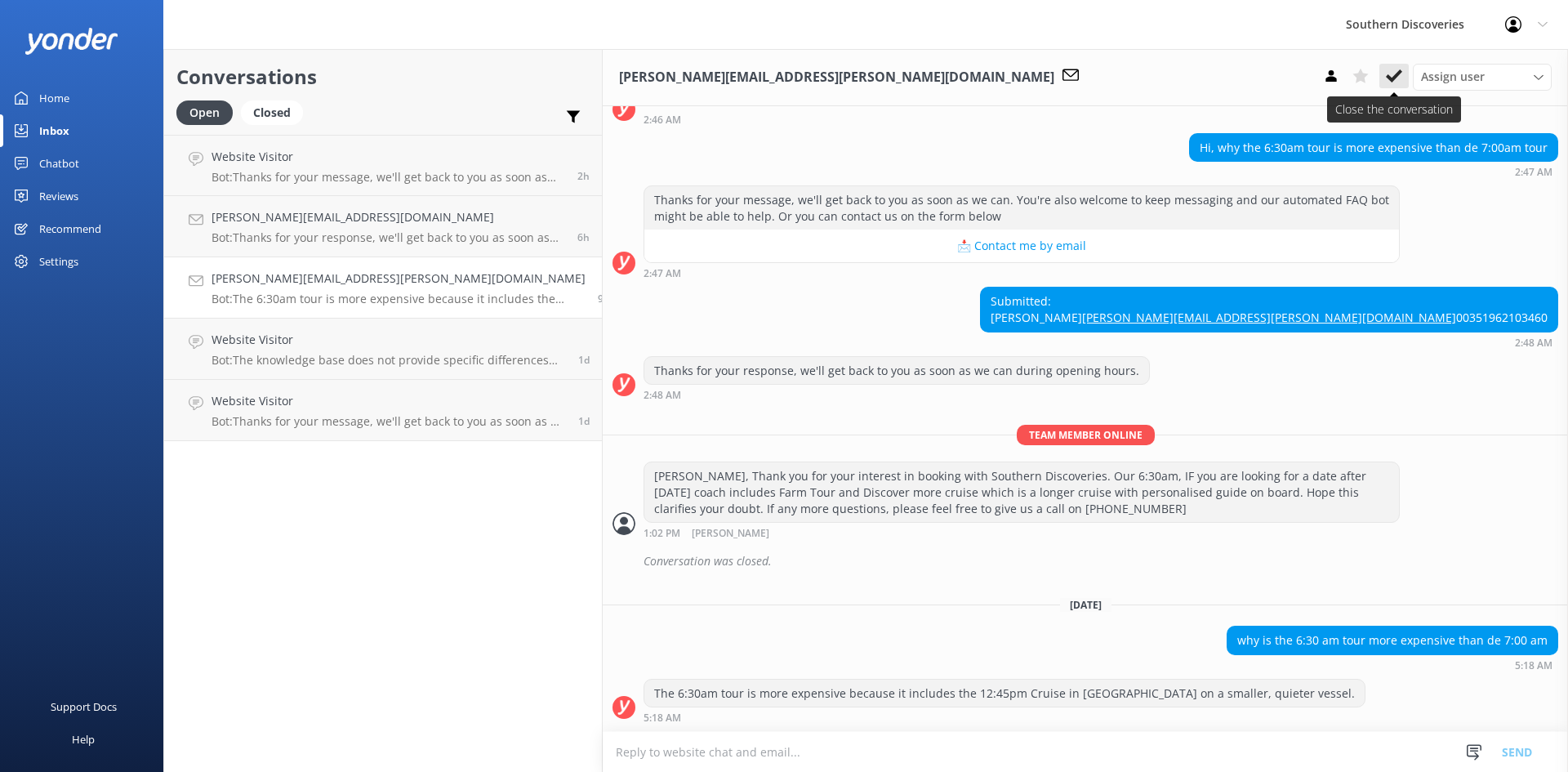
click at [1030, 72] on icon at bounding box center [1393, 76] width 16 height 16
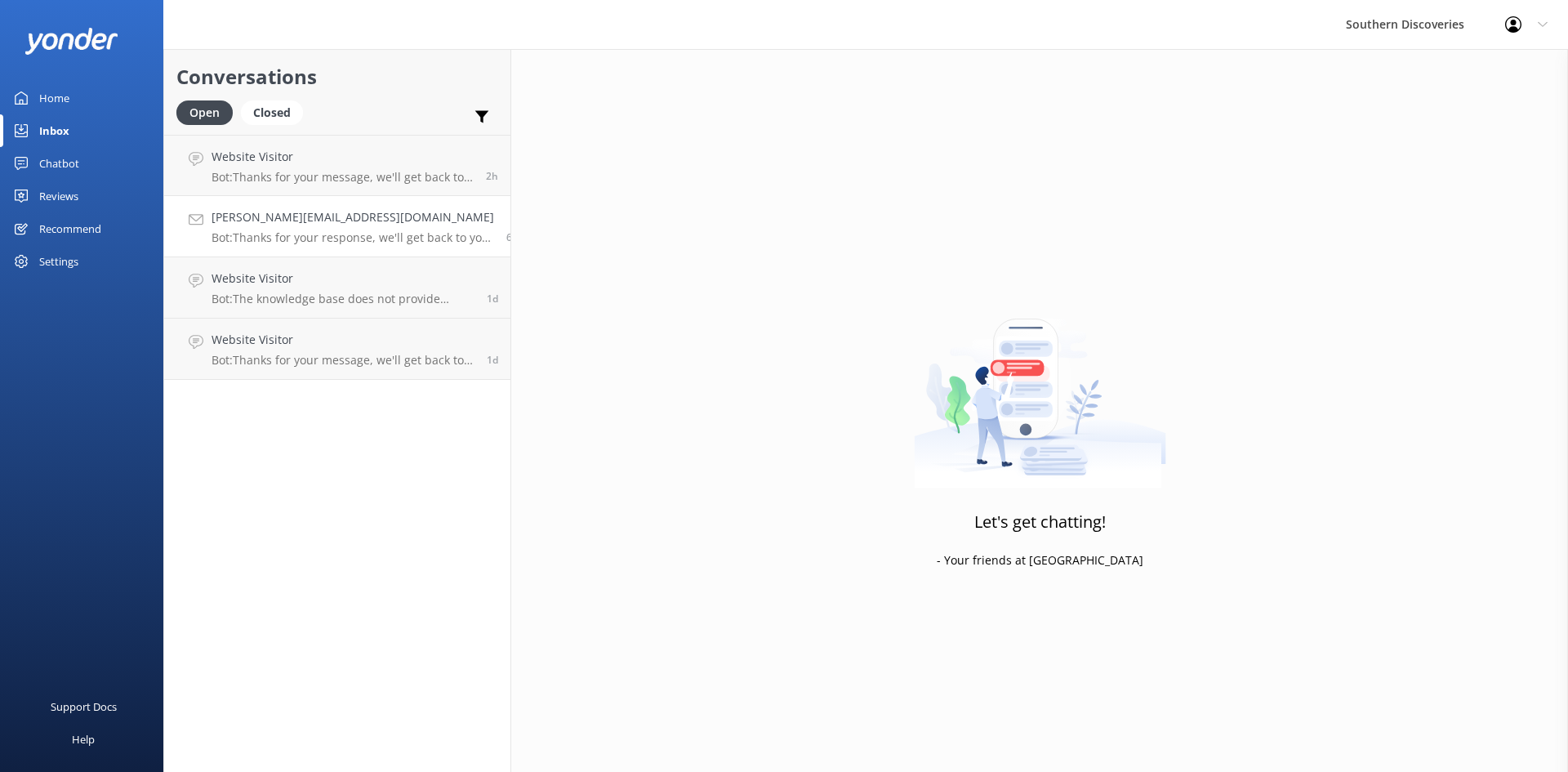
click at [325, 226] on h4 "[PERSON_NAME][EMAIL_ADDRESS][DOMAIN_NAME]" at bounding box center [352, 217] width 282 height 18
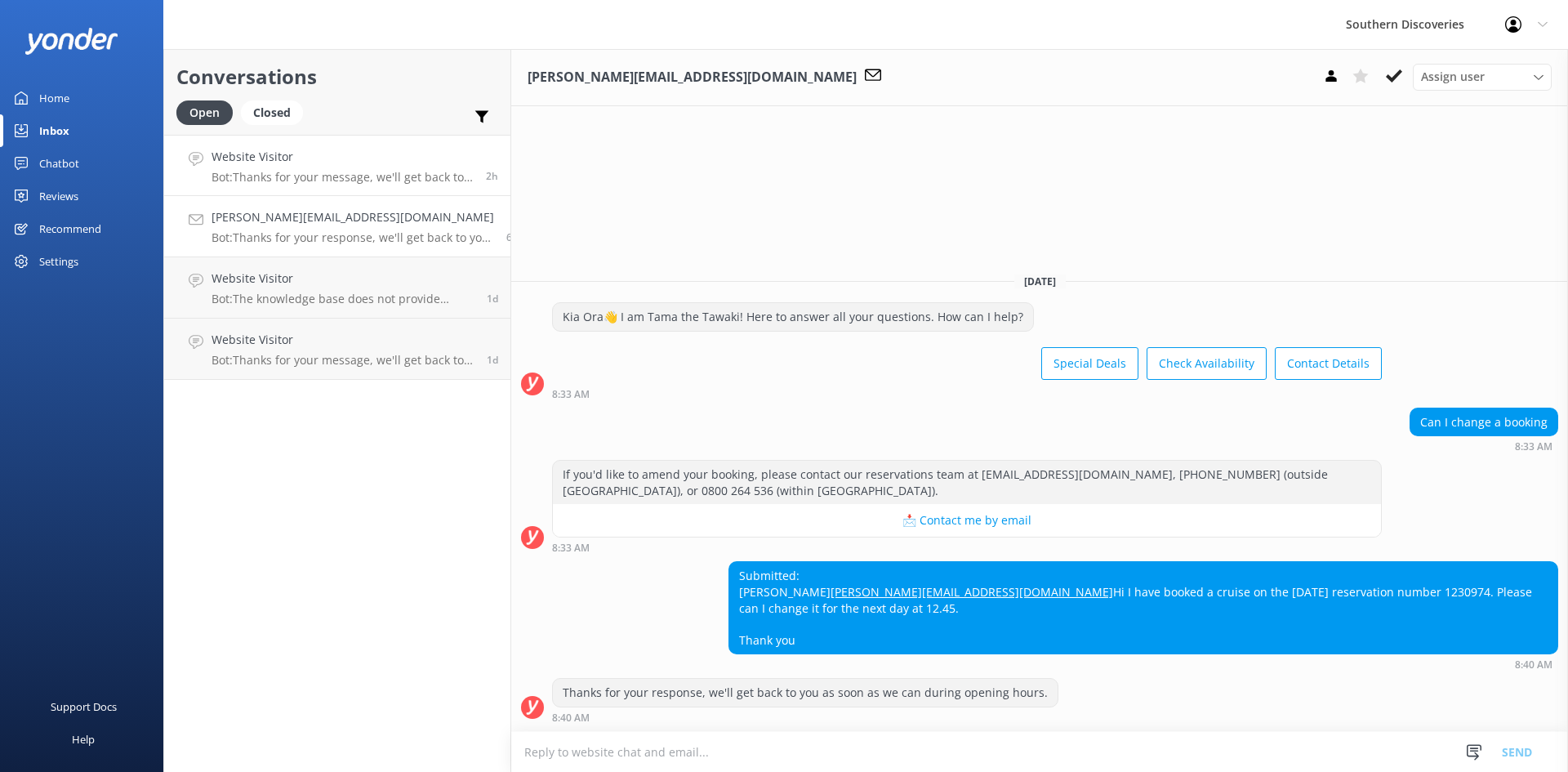
click at [329, 169] on div "Website Visitor Bot: Thanks for your message, we'll get back to you as soon as …" at bounding box center [342, 165] width 262 height 35
